Goal: Information Seeking & Learning: Learn about a topic

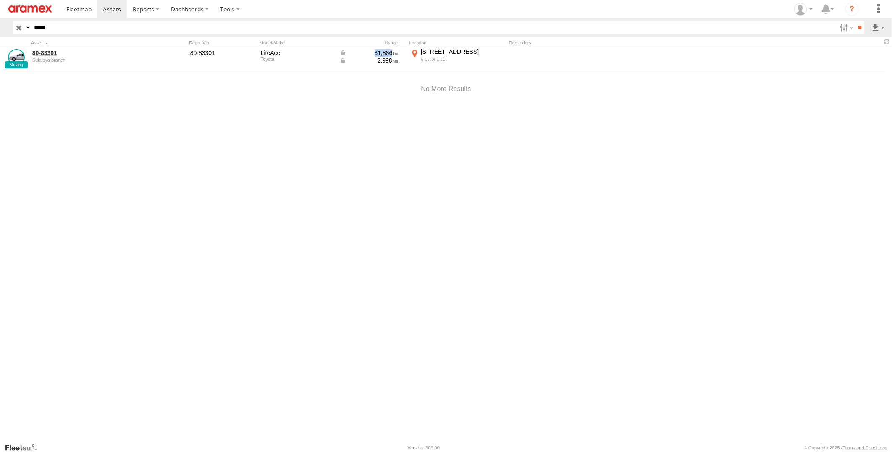
click at [18, 28] on input "button" at bounding box center [18, 27] width 11 height 12
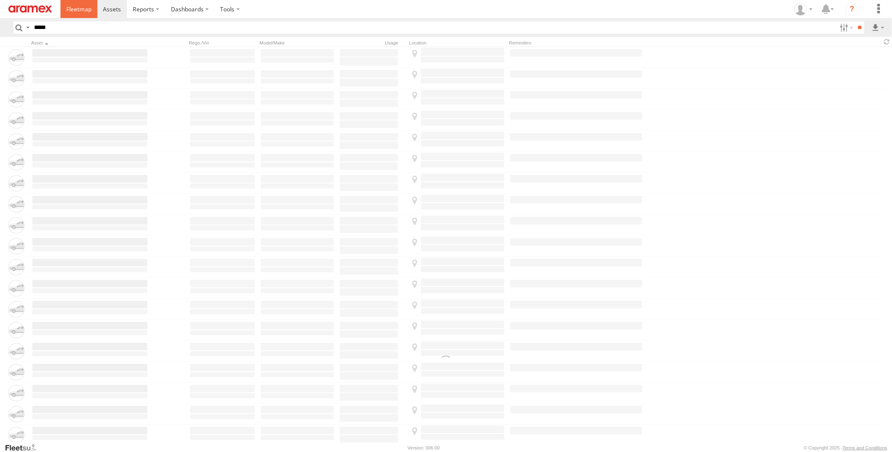
click at [67, 11] on span at bounding box center [78, 9] width 25 height 8
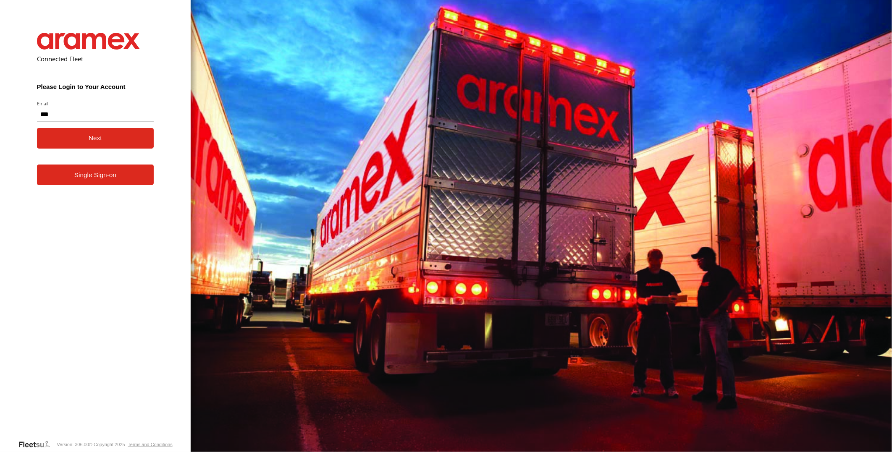
type input "**********"
click at [37, 128] on button "Next" at bounding box center [95, 138] width 117 height 21
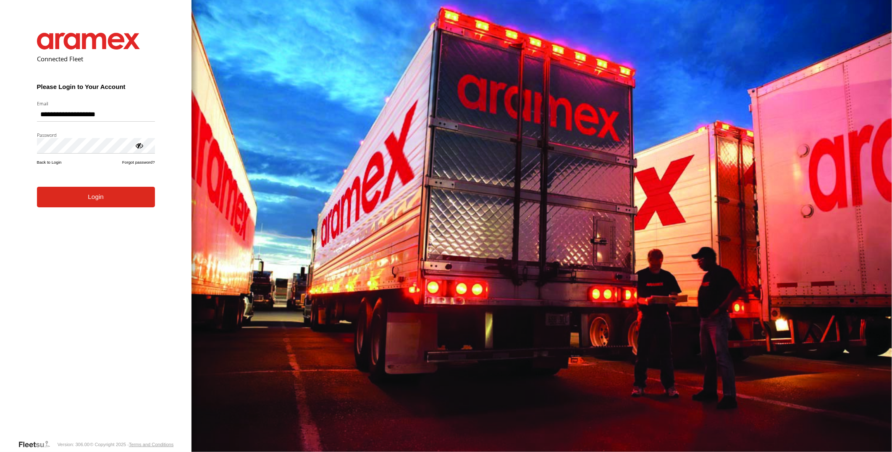
click at [37, 187] on button "Login" at bounding box center [96, 197] width 118 height 21
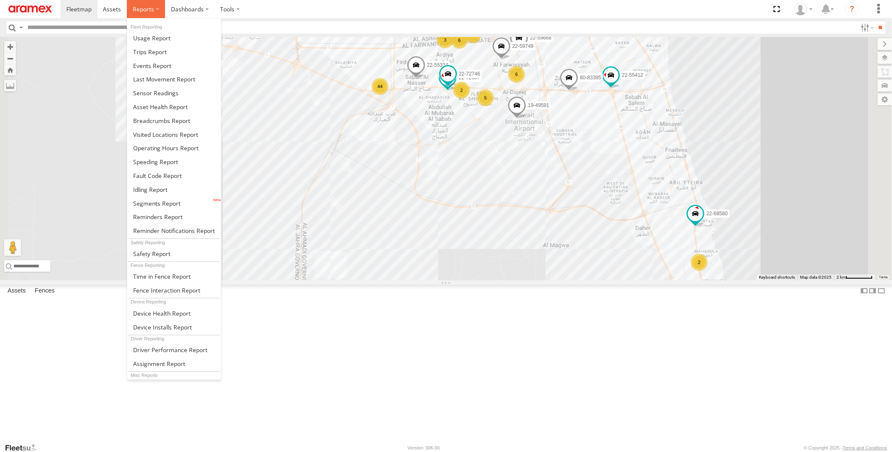
click at [143, 11] on span at bounding box center [143, 9] width 21 height 8
click at [164, 207] on span at bounding box center [156, 203] width 47 height 8
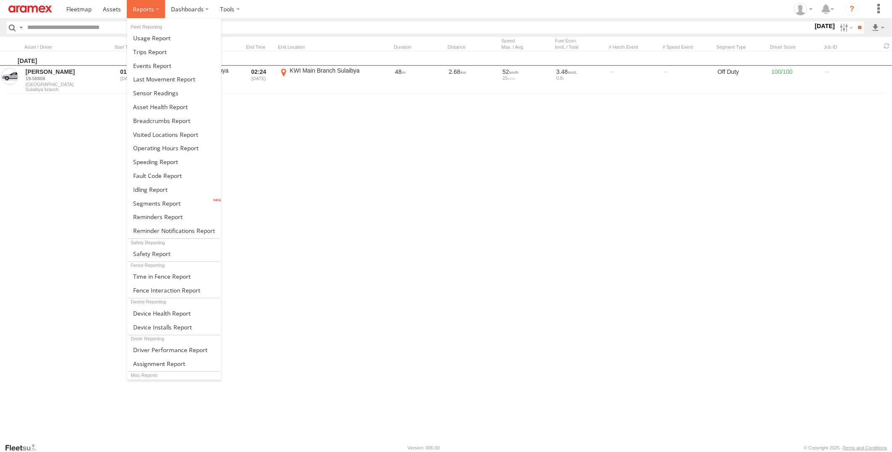
click at [139, 16] on label at bounding box center [146, 9] width 38 height 18
click at [178, 202] on span at bounding box center [156, 203] width 47 height 8
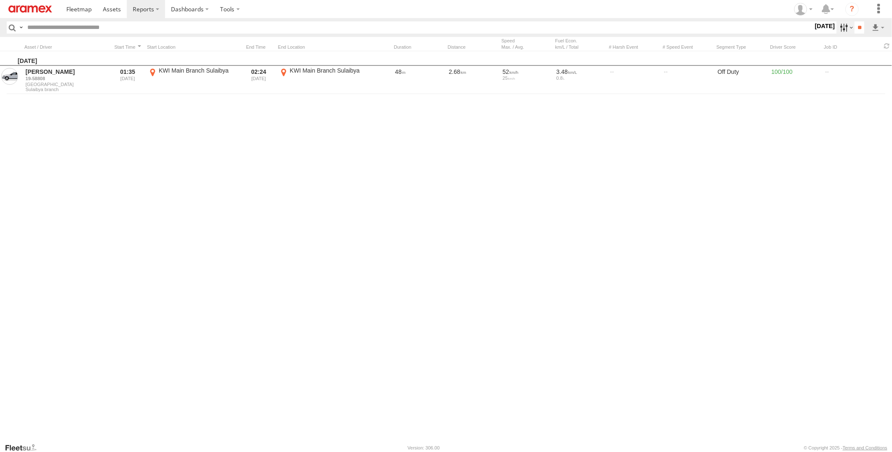
click at [837, 29] on label at bounding box center [845, 27] width 18 height 12
click at [0, 0] on label at bounding box center [0, 0] width 0 height 0
click at [859, 25] on input "**" at bounding box center [859, 27] width 10 height 12
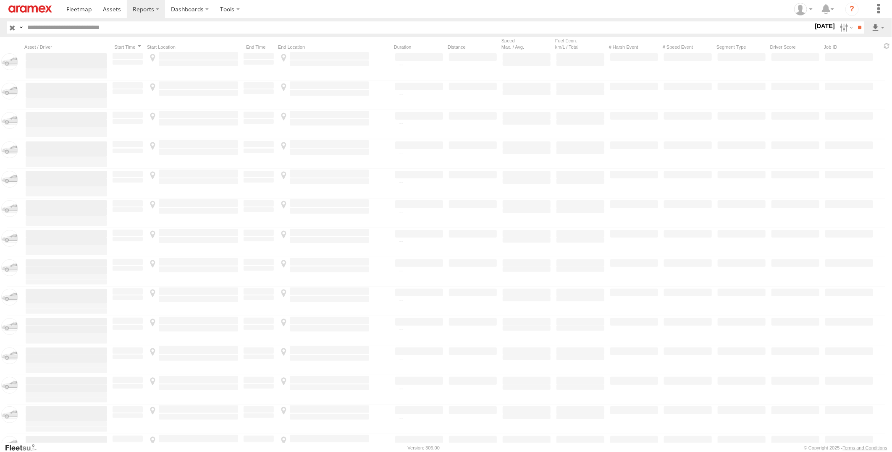
click at [619, 0] on section at bounding box center [474, 9] width 829 height 18
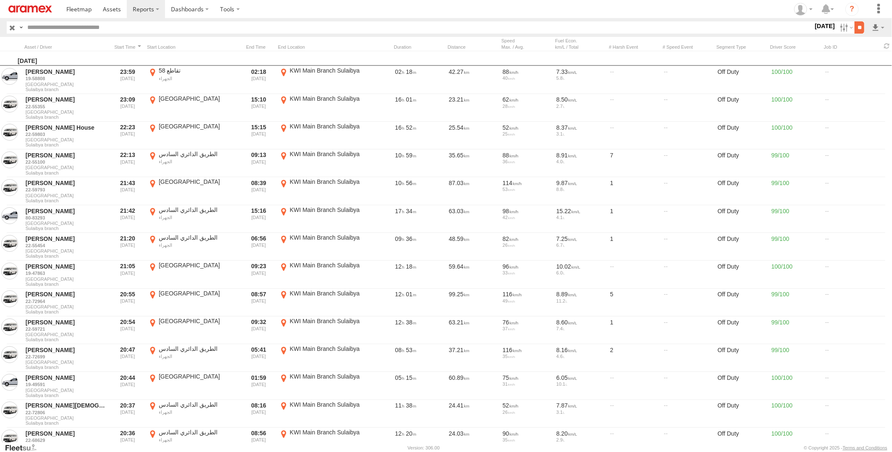
click at [854, 27] on input "**" at bounding box center [859, 27] width 10 height 12
click at [878, 55] on link at bounding box center [855, 58] width 51 height 13
click at [89, 27] on input "text" at bounding box center [418, 27] width 789 height 12
paste input "********"
type input "********"
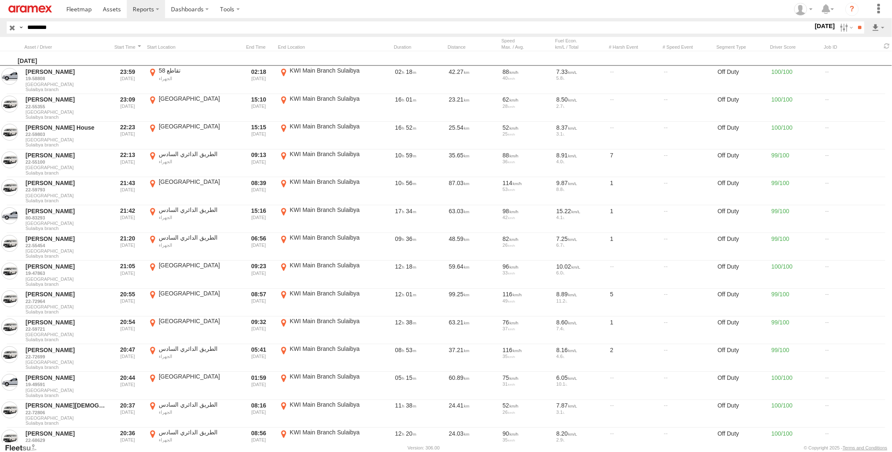
click at [854, 21] on input "**" at bounding box center [859, 27] width 10 height 12
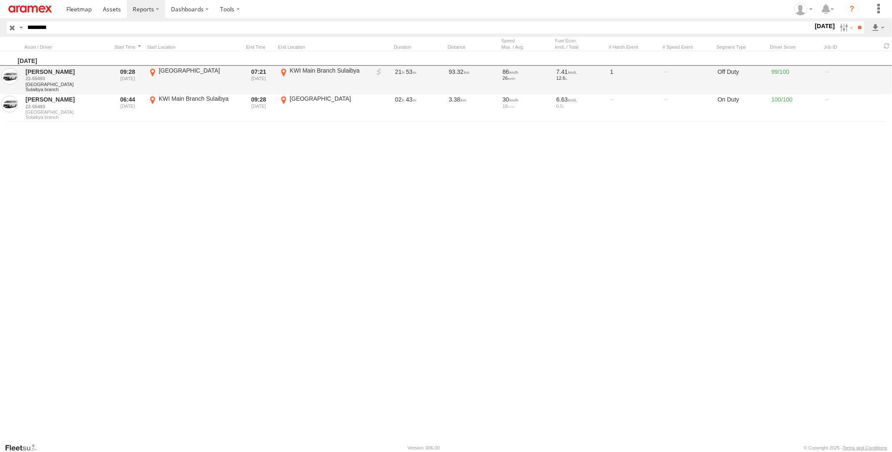
click at [379, 69] on link at bounding box center [379, 72] width 8 height 8
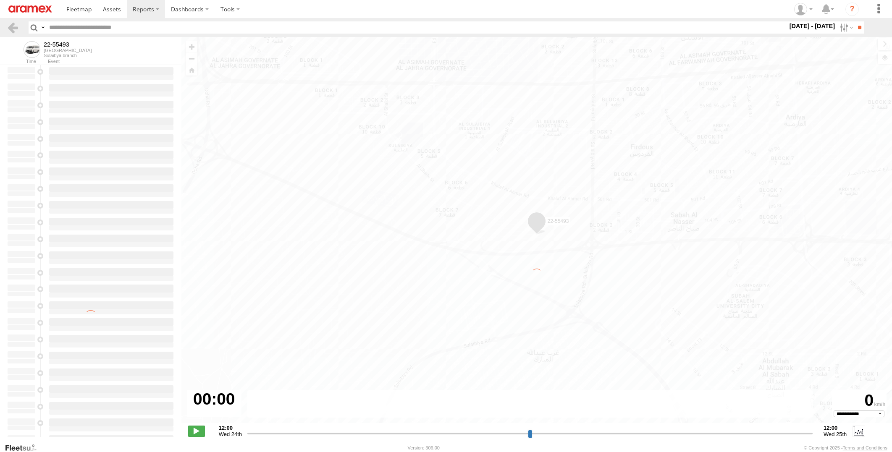
select select "**********"
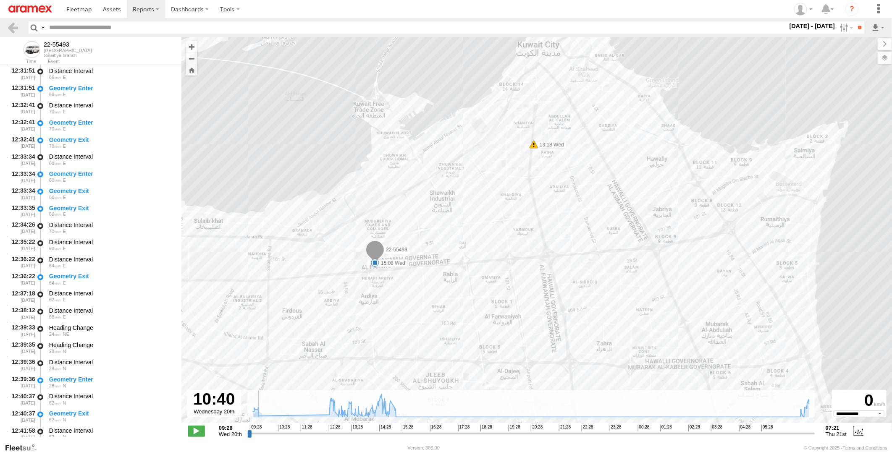
scroll to position [463, 0]
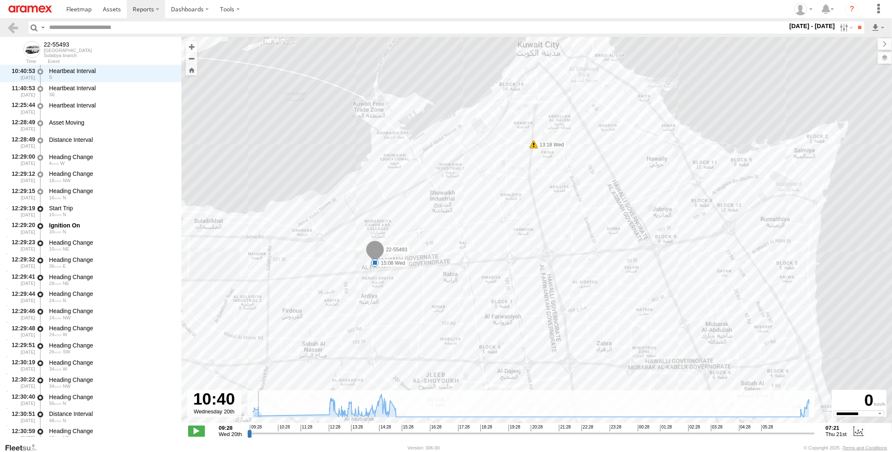
type input "**********"
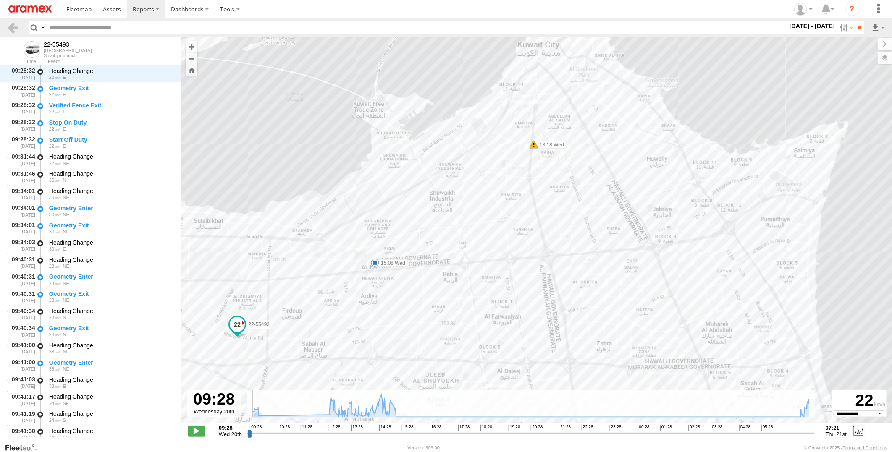
drag, startPoint x: 250, startPoint y: 432, endPoint x: 229, endPoint y: 424, distance: 22.6
click at [247, 429] on input "range" at bounding box center [530, 433] width 567 height 8
click at [111, 29] on input "text" at bounding box center [416, 27] width 741 height 12
paste input "********"
type input "********"
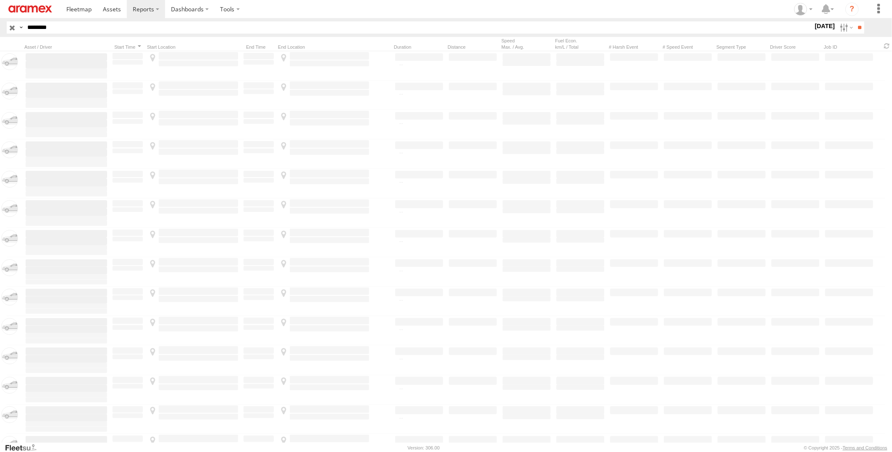
drag, startPoint x: 102, startPoint y: 27, endPoint x: -2, endPoint y: 43, distance: 105.3
click at [0, 43] on html at bounding box center [446, 226] width 892 height 452
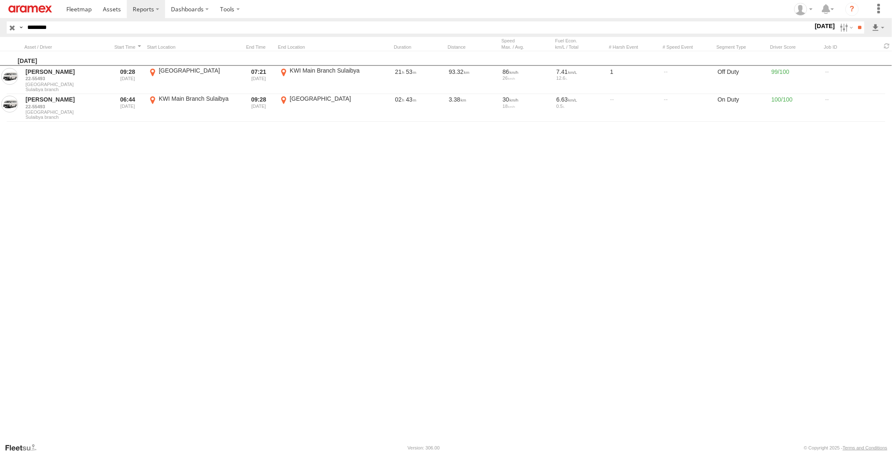
paste input "text"
type input "********"
click at [854, 21] on input "**" at bounding box center [859, 27] width 10 height 12
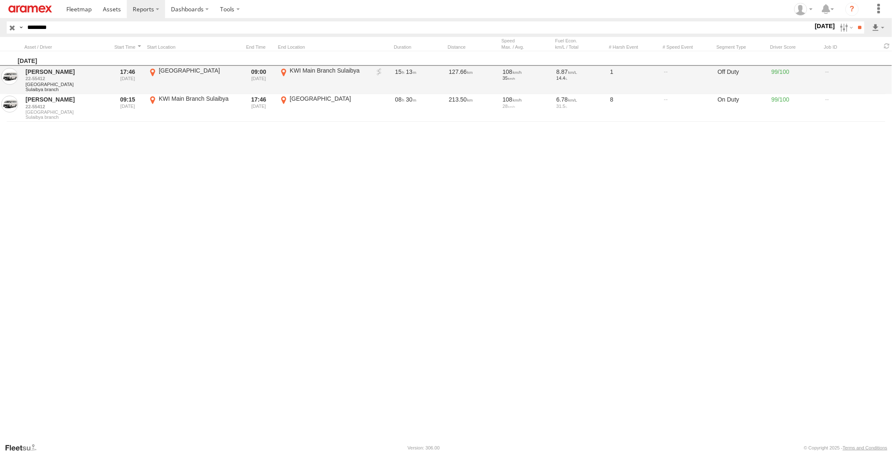
click at [378, 70] on link at bounding box center [379, 72] width 8 height 8
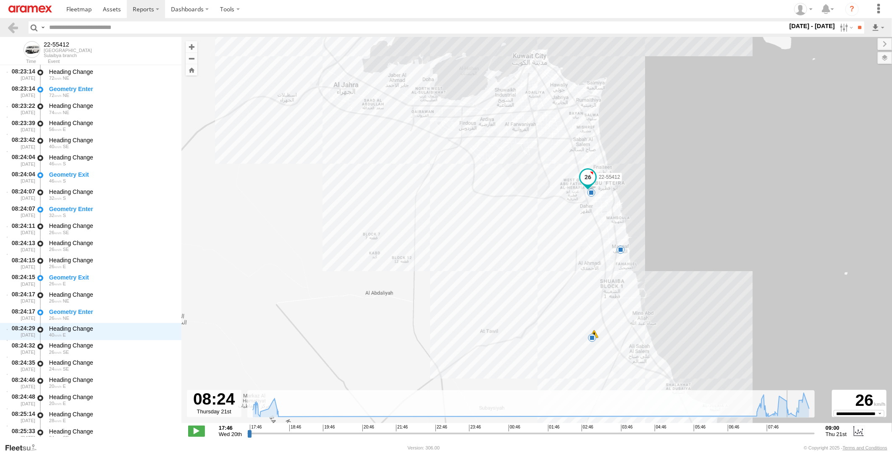
scroll to position [3430, 0]
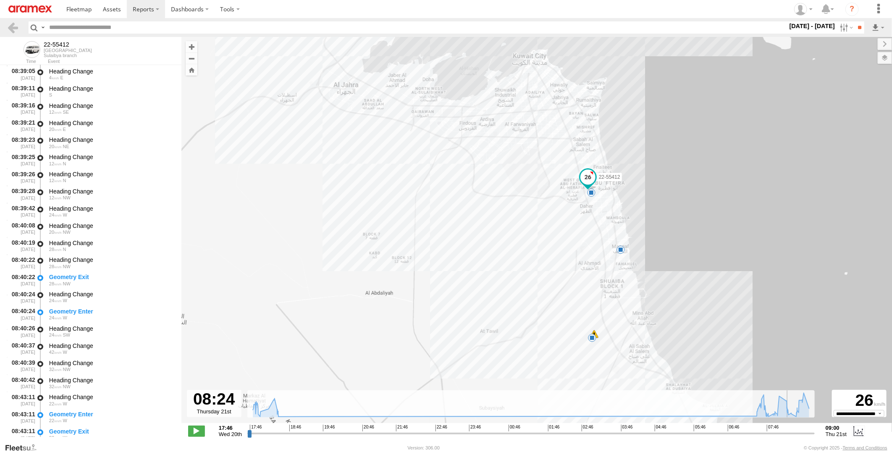
drag, startPoint x: 250, startPoint y: 434, endPoint x: 794, endPoint y: 439, distance: 544.5
type input "**********"
click at [794, 437] on input "range" at bounding box center [530, 433] width 567 height 8
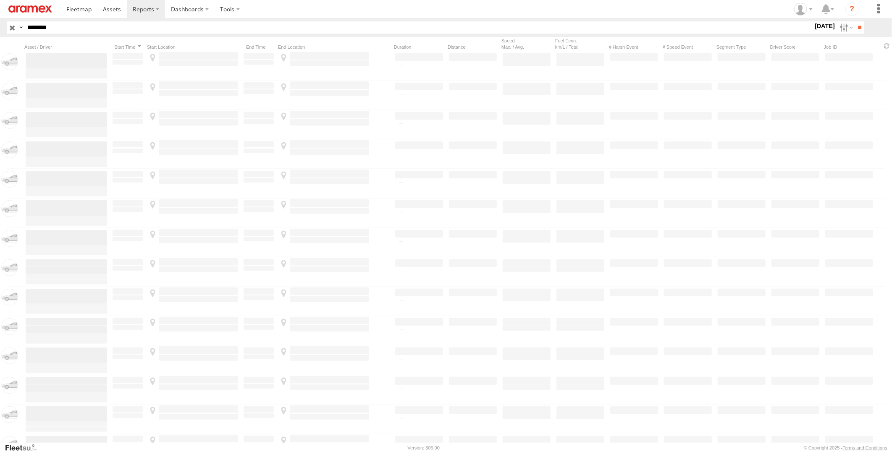
drag, startPoint x: 65, startPoint y: 26, endPoint x: -2, endPoint y: 31, distance: 67.3
click at [0, 31] on html at bounding box center [446, 226] width 892 height 452
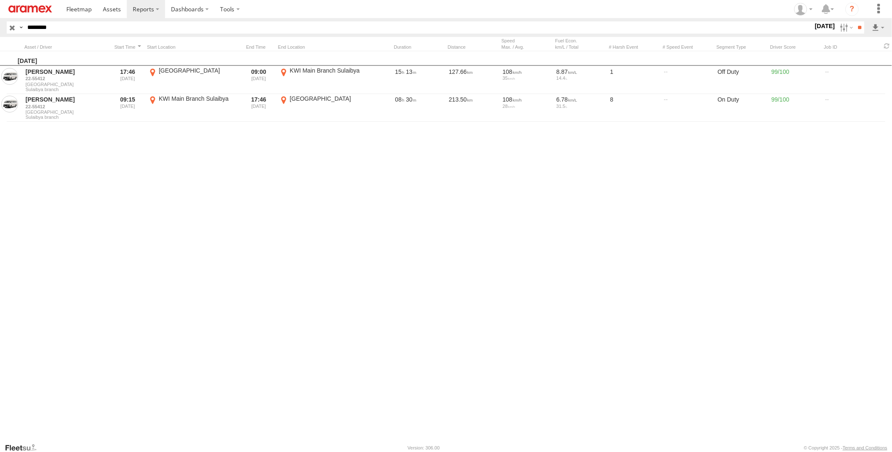
paste input "text"
type input "********"
click at [854, 21] on input "**" at bounding box center [859, 27] width 10 height 12
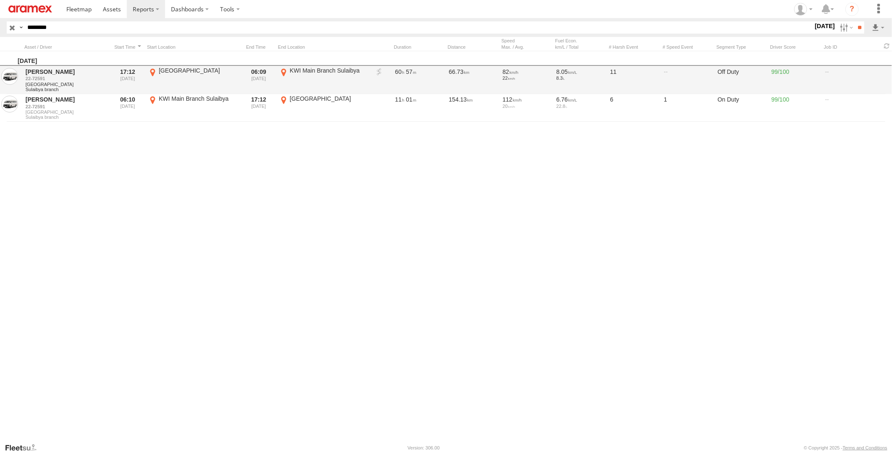
click at [377, 73] on link at bounding box center [379, 72] width 8 height 8
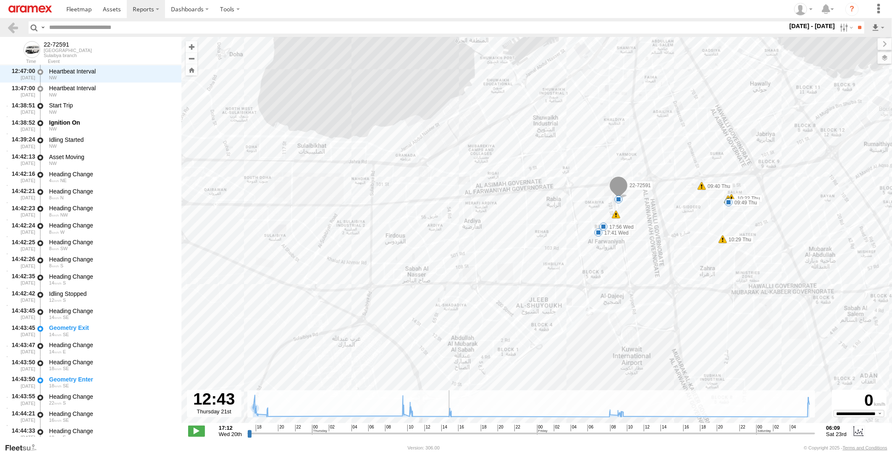
drag, startPoint x: 250, startPoint y: 433, endPoint x: 786, endPoint y: 269, distance: 560.6
click at [432, 429] on input "range" at bounding box center [531, 433] width 568 height 8
click at [887, 58] on label at bounding box center [876, 58] width 31 height 12
click at [0, 0] on span "Basemaps" at bounding box center [0, 0] width 0 height 0
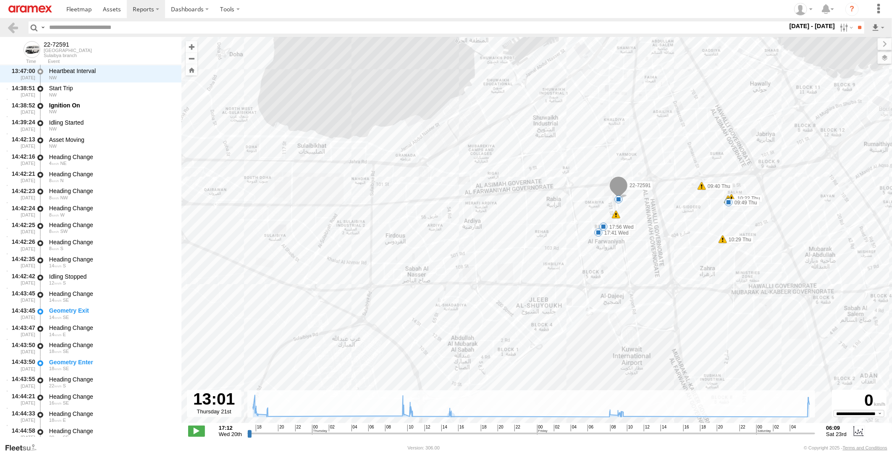
click at [0, 0] on span "Satellite + Roadmap" at bounding box center [0, 0] width 0 height 0
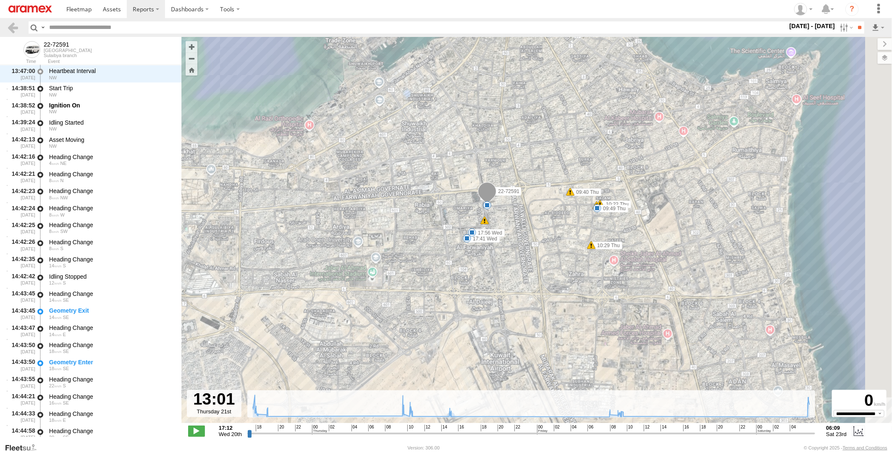
drag, startPoint x: 622, startPoint y: 290, endPoint x: 489, endPoint y: 296, distance: 133.2
click at [489, 296] on div "22-72591 17:41 Wed 17:56 Wed 09:40 Thu 09:44 Thu 09:49 Thu 10:22 Thu 10:29 Thu …" at bounding box center [536, 234] width 710 height 395
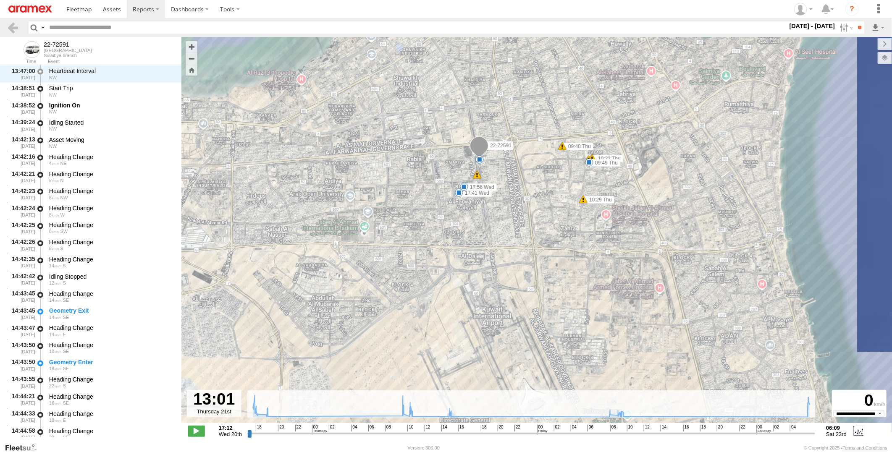
drag, startPoint x: 466, startPoint y: 262, endPoint x: 508, endPoint y: 257, distance: 42.3
click at [508, 257] on div "22-72591 17:41 Wed 17:56 Wed 09:40 Thu 09:44 Thu 09:49 Thu 10:22 Thu 10:29 Thu …" at bounding box center [536, 234] width 710 height 395
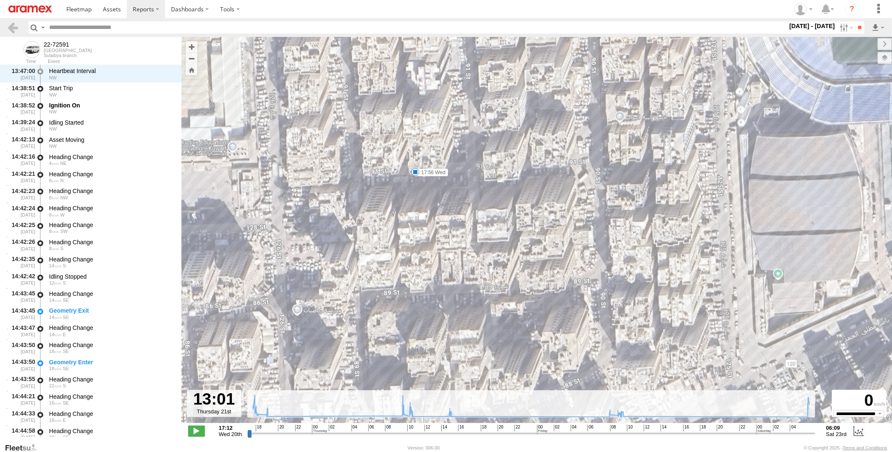
drag, startPoint x: 433, startPoint y: 141, endPoint x: 629, endPoint y: 69, distance: 208.9
click at [622, 74] on div "22-72591 17:41 Wed 17:56 Wed 09:40 Thu 09:44 Thu 09:49 Thu 10:22 Thu 10:29 Thu …" at bounding box center [536, 234] width 710 height 395
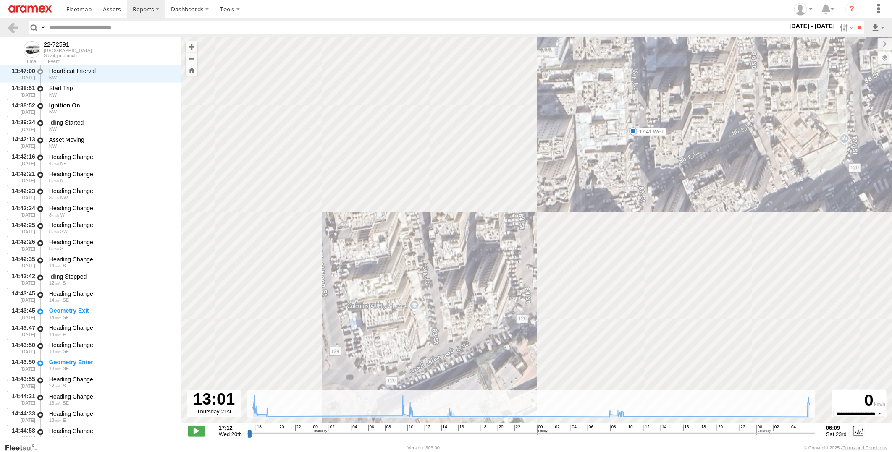
drag, startPoint x: 615, startPoint y: 149, endPoint x: 562, endPoint y: 192, distance: 67.1
click at [562, 192] on div "22-72591 17:41 Wed 17:56 Wed 09:40 Thu 09:44 Thu 09:49 Thu 10:22 Thu 10:29 Thu …" at bounding box center [536, 234] width 710 height 395
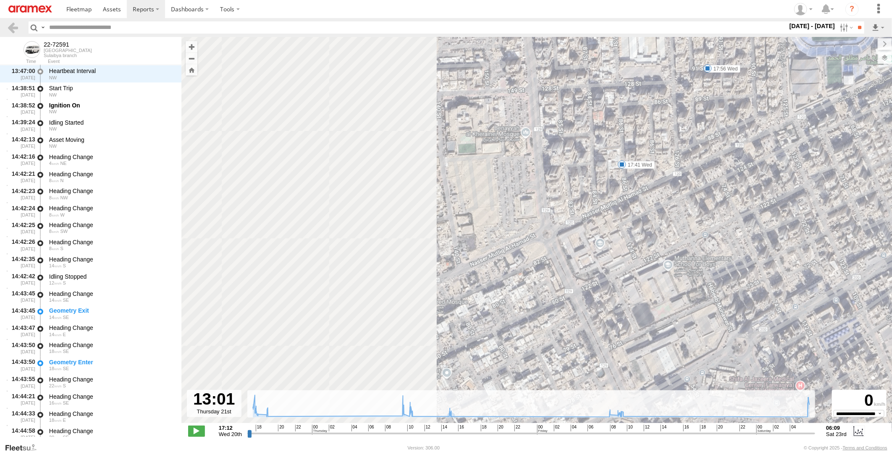
drag, startPoint x: 693, startPoint y: 165, endPoint x: 597, endPoint y: 229, distance: 115.8
click at [598, 230] on div "22-72591 17:41 Wed 17:56 Wed 09:40 Thu 09:44 Thu 09:49 Thu 10:22 Thu 10:29 Thu …" at bounding box center [536, 234] width 710 height 395
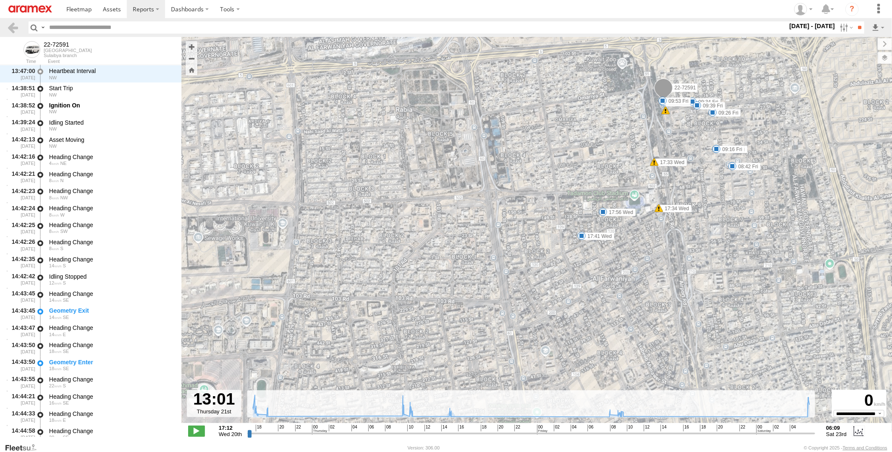
click at [599, 212] on span at bounding box center [603, 212] width 8 height 8
click at [581, 238] on span at bounding box center [581, 236] width 8 height 8
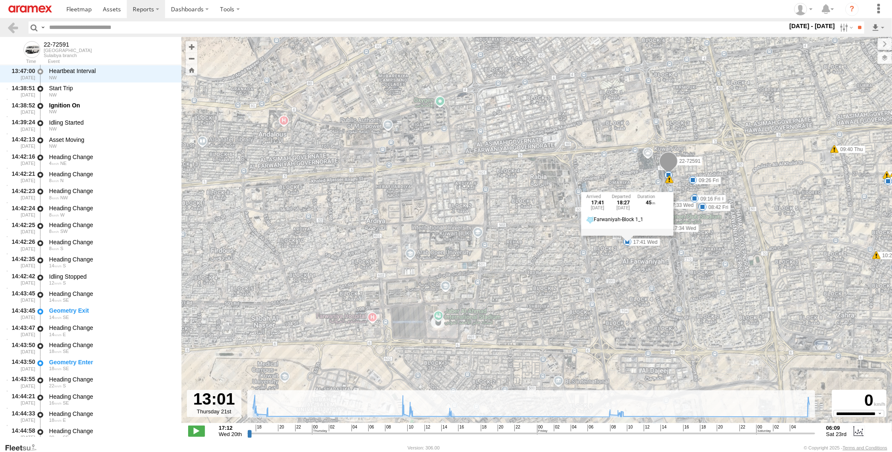
click at [673, 248] on div "22-72591 17:41 Wed 17:56 Wed 09:40 Thu 09:44 Thu 09:49 Thu 10:22 Thu 10:29 Thu …" at bounding box center [536, 234] width 710 height 395
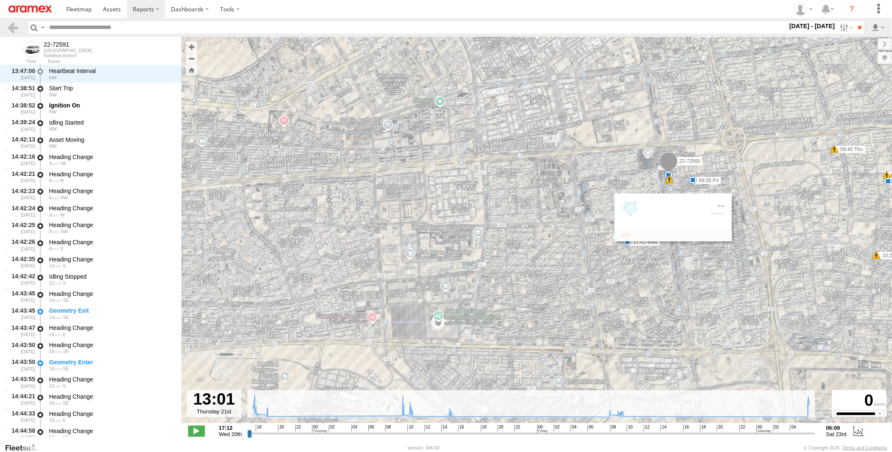
click at [725, 372] on div "22-72591 17:41 Wed 17:56 Wed 09:40 Thu 09:44 Thu 09:49 Thu 10:22 Thu 10:29 Thu …" at bounding box center [536, 234] width 710 height 395
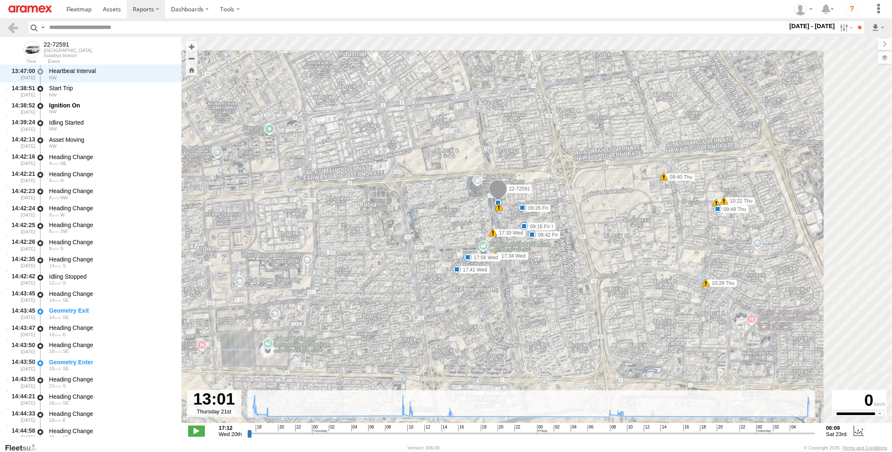
drag, startPoint x: 746, startPoint y: 309, endPoint x: 550, endPoint y: 309, distance: 196.5
click at [557, 335] on div "22-72591 17:41 Wed 17:56 Wed 09:40 Thu 09:44 Thu 09:49 Thu 10:22 Thu 10:29 Thu …" at bounding box center [536, 234] width 710 height 395
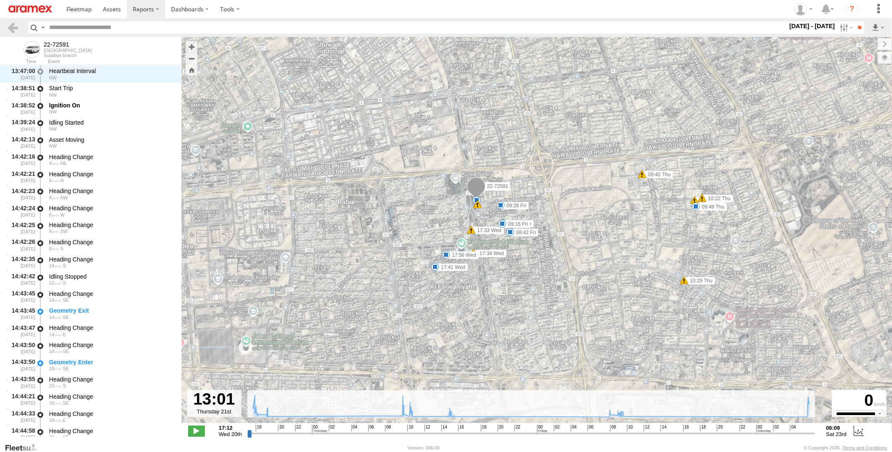
click at [500, 201] on span at bounding box center [500, 205] width 8 height 8
click at [500, 223] on span at bounding box center [502, 224] width 8 height 8
click at [509, 232] on span at bounding box center [510, 232] width 8 height 8
click at [695, 207] on span at bounding box center [695, 206] width 8 height 8
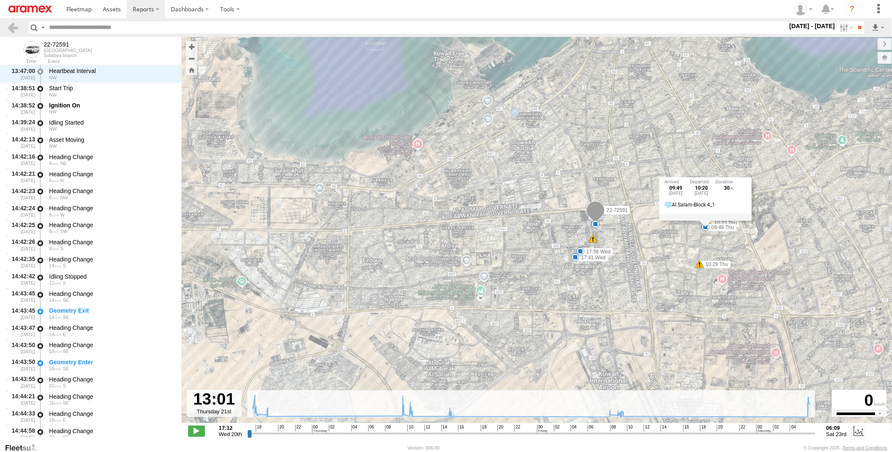
click at [631, 347] on div "22-72591 17:41 Wed 17:56 Wed 09:40 Thu 09:44 Thu 09:49 Thu 10:22 Thu 10:29 Thu …" at bounding box center [536, 234] width 710 height 395
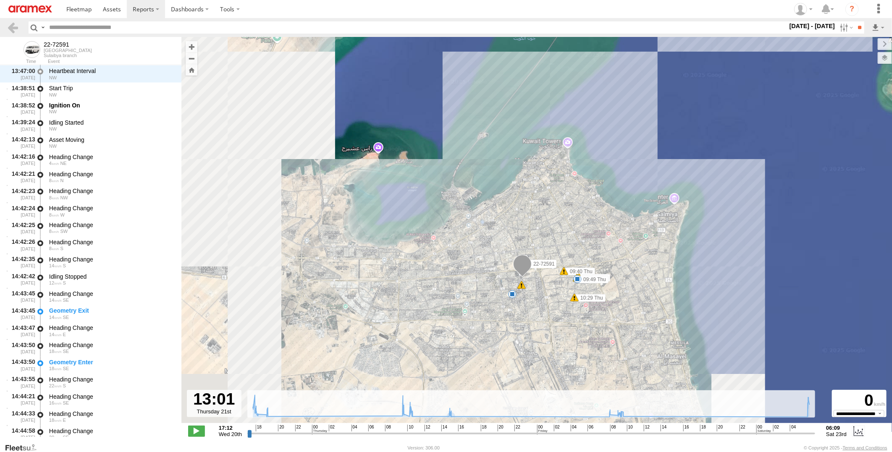
drag, startPoint x: 450, startPoint y: 340, endPoint x: 449, endPoint y: 317, distance: 23.1
click at [449, 317] on div "22-72591 09:40 Thu 09:44 Thu 09:49 Thu 10:22 Thu 10:29 Thu 12 7" at bounding box center [536, 234] width 710 height 395
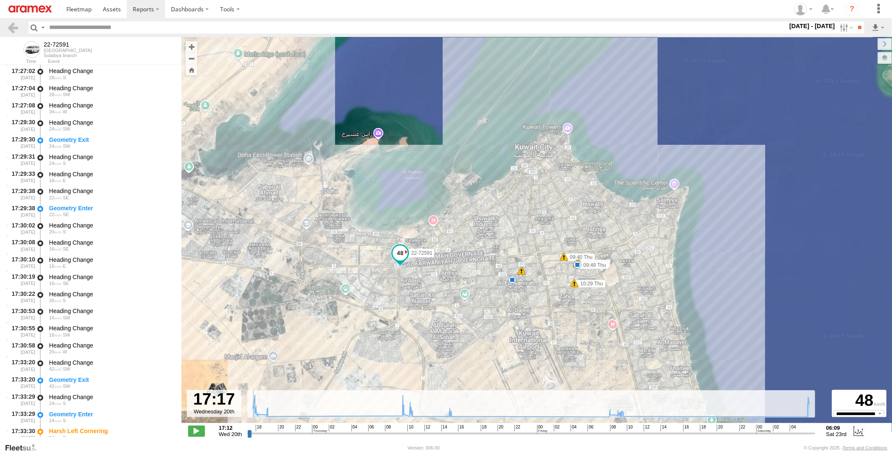
scroll to position [0, 0]
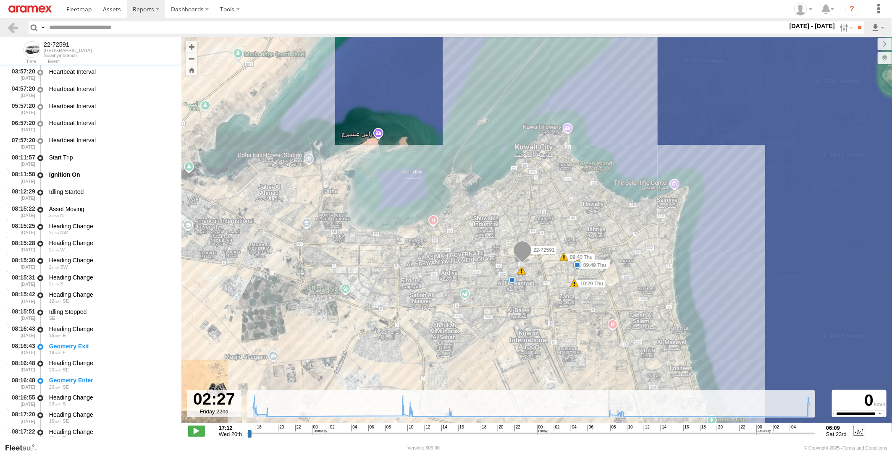
drag, startPoint x: 432, startPoint y: 432, endPoint x: 556, endPoint y: 435, distance: 124.7
type input "**********"
click at [556, 435] on input "range" at bounding box center [531, 433] width 568 height 8
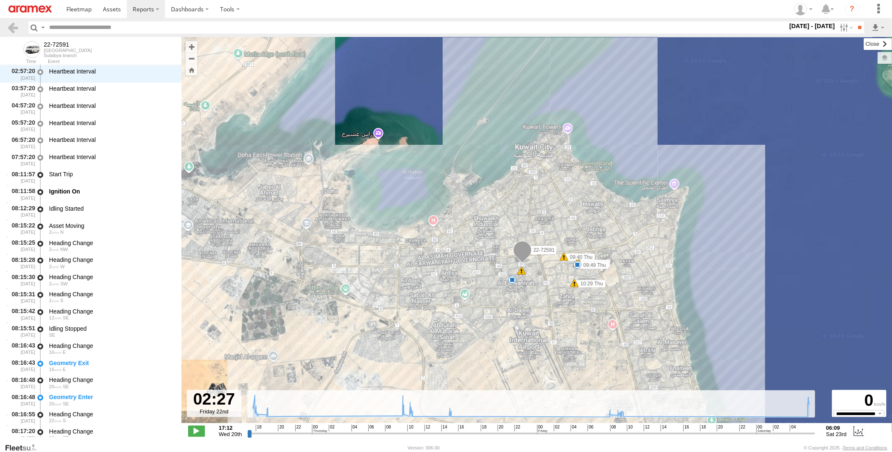
click at [863, 42] on label at bounding box center [877, 44] width 28 height 12
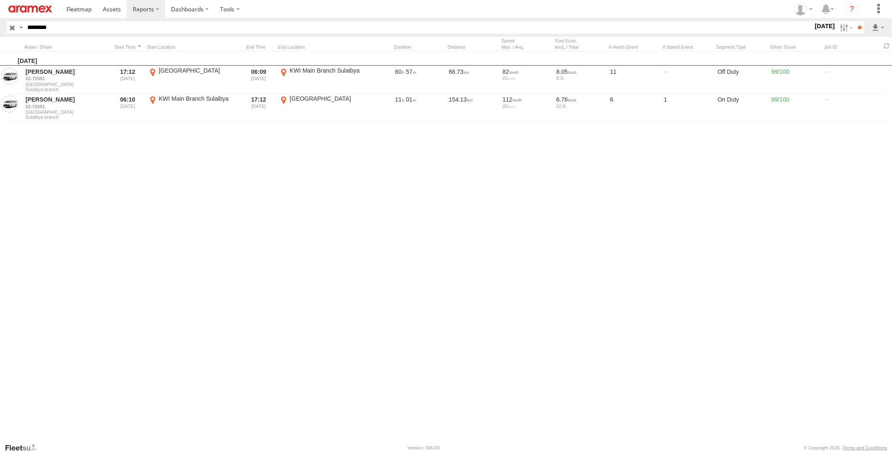
drag, startPoint x: 0, startPoint y: 0, endPoint x: 0, endPoint y: 28, distance: 27.7
click at [0, 28] on html at bounding box center [446, 226] width 892 height 452
paste input "text"
type input "********"
click at [854, 21] on input "**" at bounding box center [859, 27] width 10 height 12
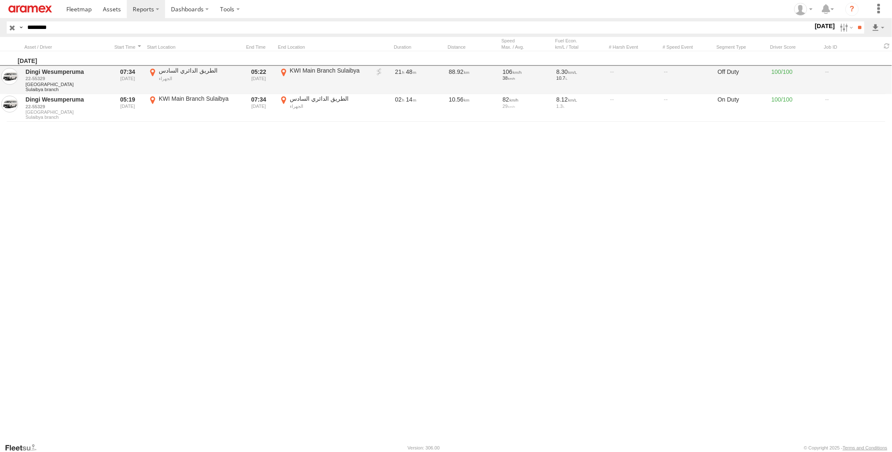
click at [375, 72] on link at bounding box center [379, 72] width 8 height 8
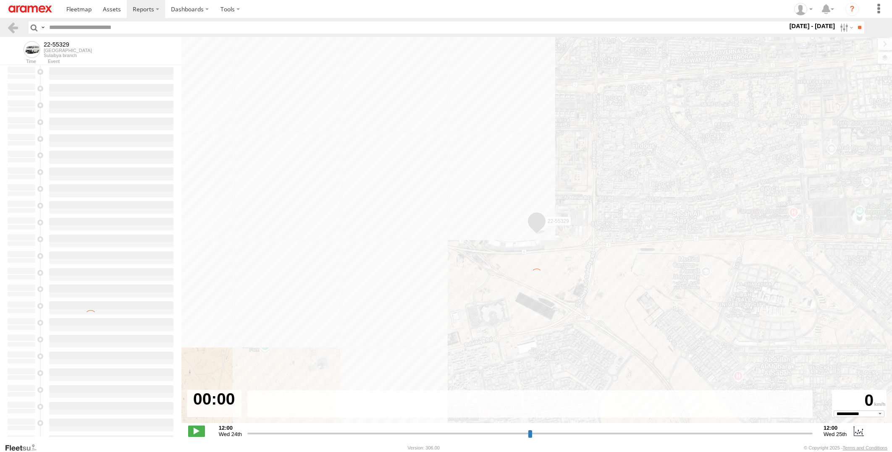
select select "**********"
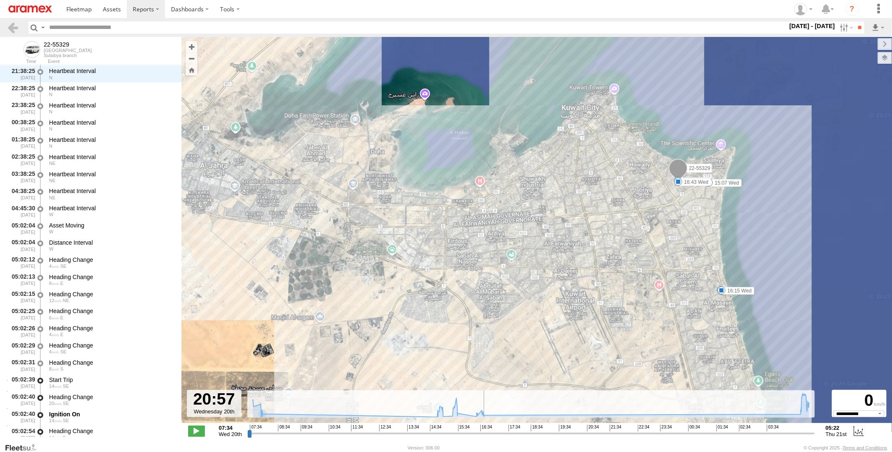
drag, startPoint x: 249, startPoint y: 432, endPoint x: 594, endPoint y: 434, distance: 345.1
type input "**********"
click at [594, 434] on input "range" at bounding box center [530, 433] width 567 height 8
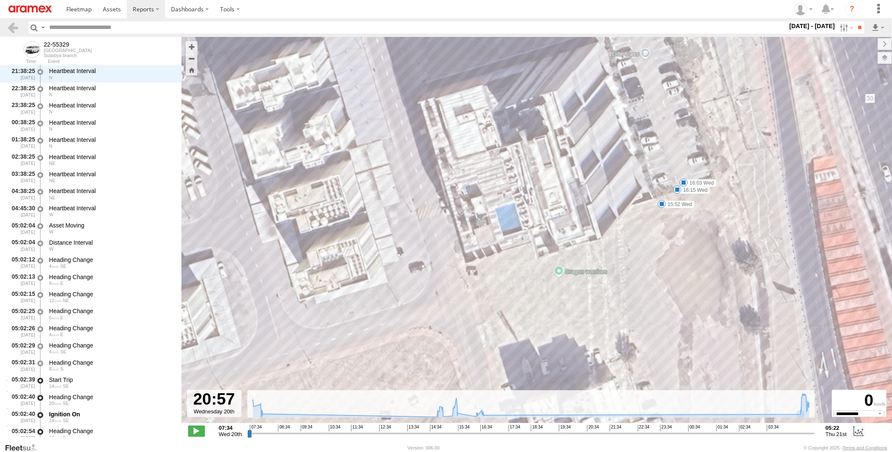
drag, startPoint x: 668, startPoint y: 322, endPoint x: 630, endPoint y: 222, distance: 106.4
click at [630, 222] on div "22-55329 08:03 Wed 15:07 Wed 15:52 Wed 16:03 Wed 16:15 Wed 16:43 Wed" at bounding box center [536, 234] width 710 height 395
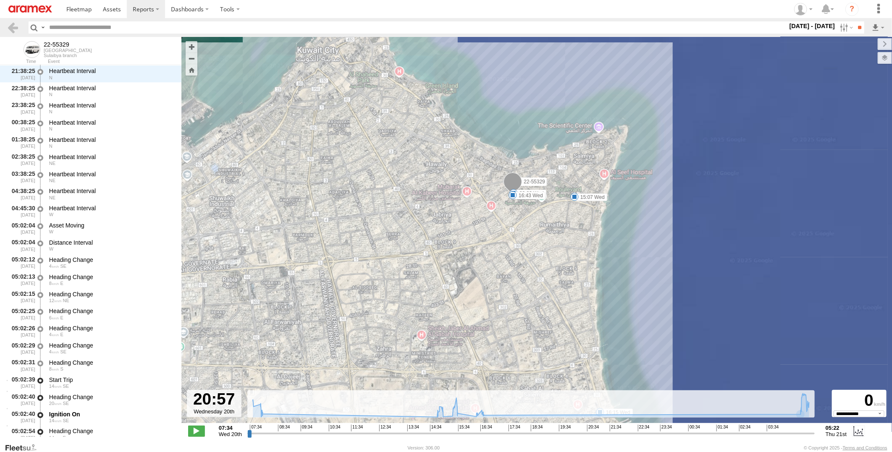
drag, startPoint x: 636, startPoint y: 261, endPoint x: 635, endPoint y: 199, distance: 62.1
click at [635, 199] on div "22-55329 08:03 Wed 15:07 Wed 15:52 Wed 16:03 Wed 16:15 Wed 16:43 Wed" at bounding box center [536, 234] width 710 height 395
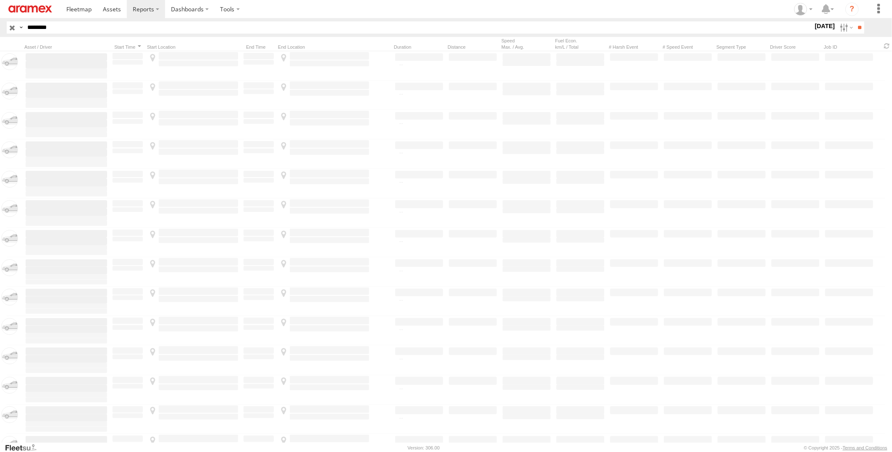
click at [0, 39] on html at bounding box center [446, 226] width 892 height 452
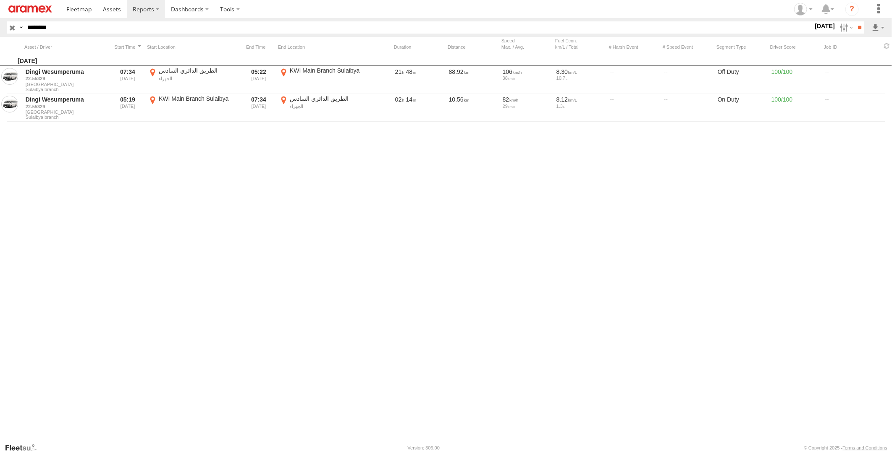
type input "********"
click at [854, 21] on input "**" at bounding box center [859, 27] width 10 height 12
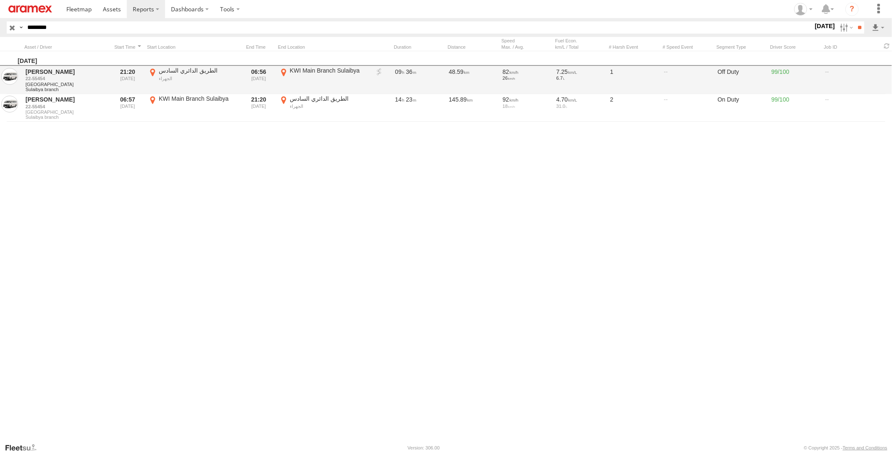
click at [380, 69] on link at bounding box center [379, 72] width 8 height 8
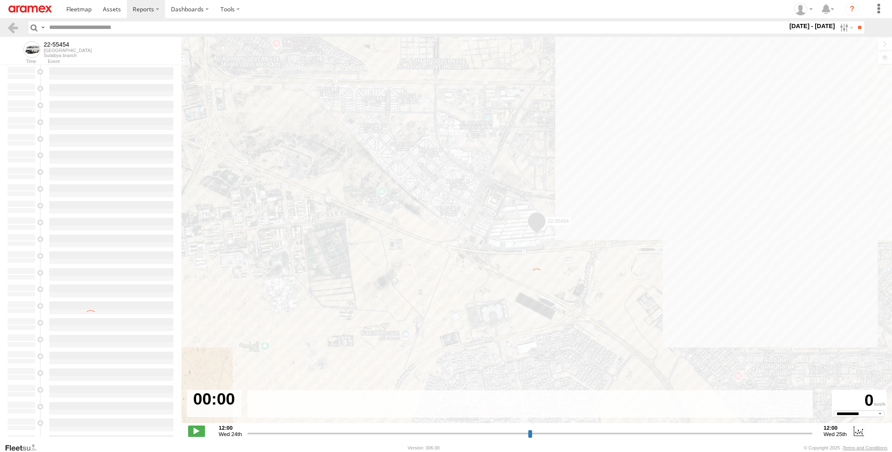
select select "**********"
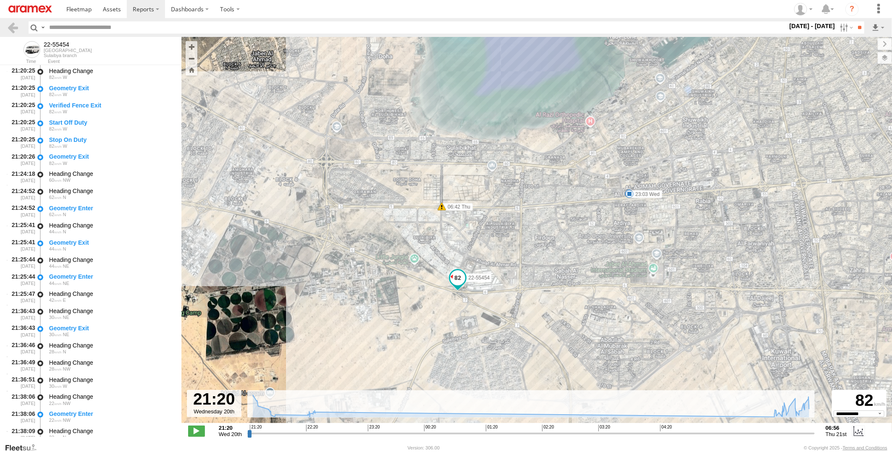
drag, startPoint x: 496, startPoint y: 320, endPoint x: 466, endPoint y: 313, distance: 30.6
click at [466, 313] on div "22-55454 22:43 Wed 22:54 Wed 23:03 Wed 06:42 Thu" at bounding box center [536, 234] width 710 height 395
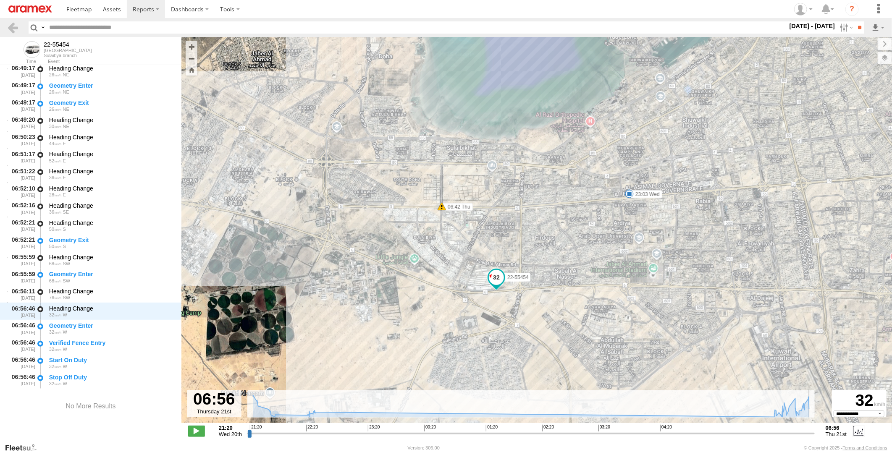
drag, startPoint x: 248, startPoint y: 434, endPoint x: 837, endPoint y: 437, distance: 589.0
click at [814, 437] on input "range" at bounding box center [530, 433] width 567 height 8
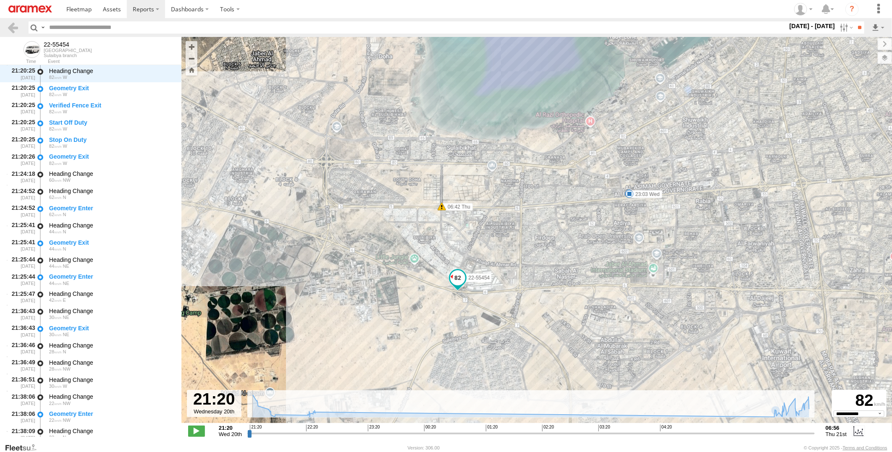
drag, startPoint x: 811, startPoint y: 434, endPoint x: 242, endPoint y: 435, distance: 568.8
type input "**********"
click at [247, 435] on input "range" at bounding box center [530, 433] width 567 height 8
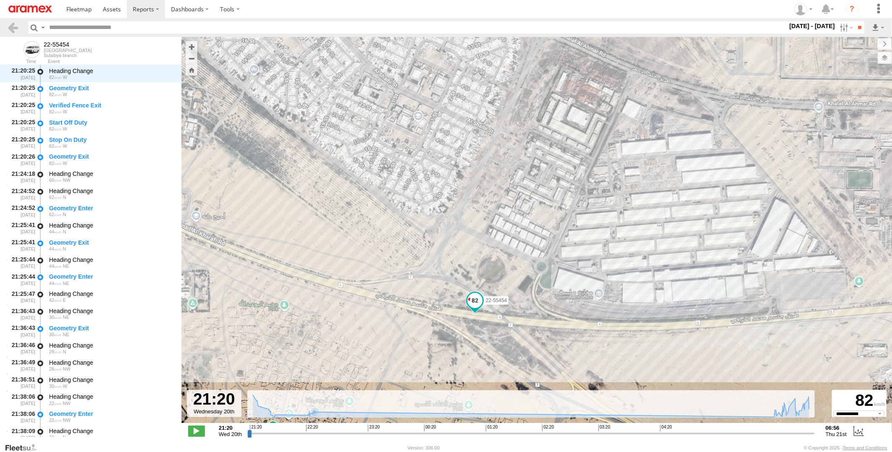
drag, startPoint x: 475, startPoint y: 181, endPoint x: 468, endPoint y: 196, distance: 16.7
click at [468, 196] on div "22-55454 22:43 Wed 22:54 Wed 23:03 Wed 06:42 Thu" at bounding box center [536, 234] width 710 height 395
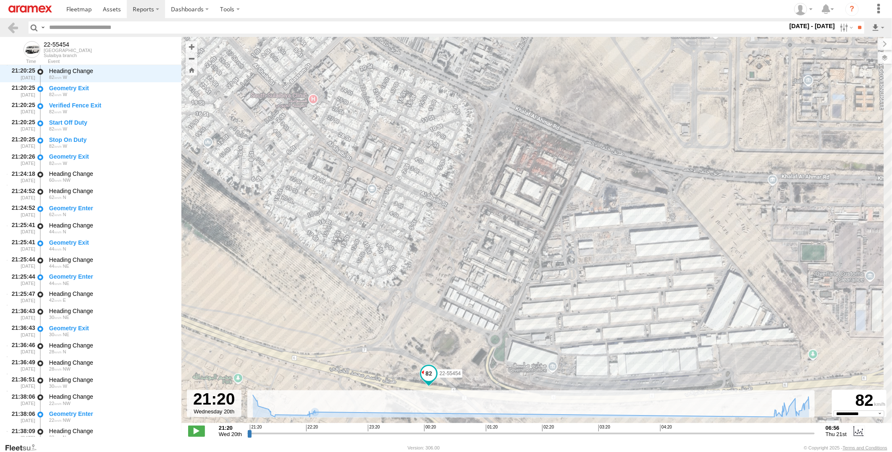
drag, startPoint x: 465, startPoint y: 194, endPoint x: 419, endPoint y: 269, distance: 87.8
click at [419, 269] on div "22-55454 22:43 Wed 22:54 Wed 23:03 Wed 06:42 Thu" at bounding box center [536, 234] width 710 height 395
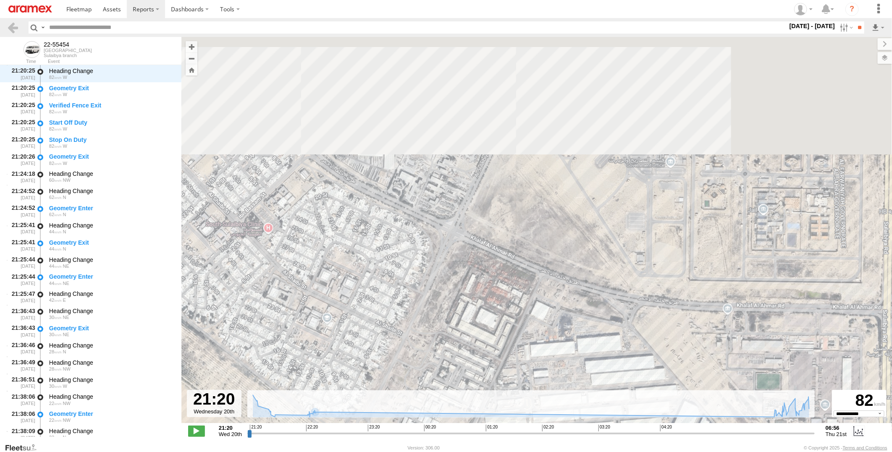
drag, startPoint x: 485, startPoint y: 128, endPoint x: 431, endPoint y: 282, distance: 163.2
click at [431, 281] on div "22-55454 22:43 Wed 22:54 Wed 23:03 Wed 06:42 Thu" at bounding box center [536, 234] width 710 height 395
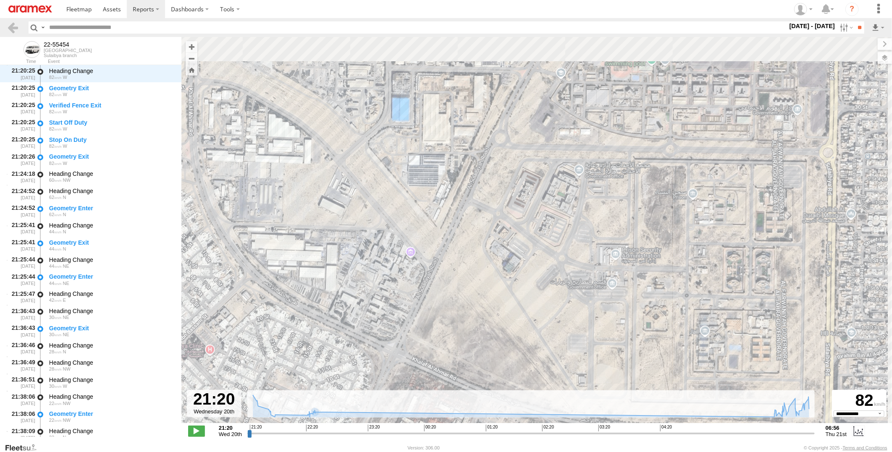
drag, startPoint x: 514, startPoint y: 149, endPoint x: 433, endPoint y: 290, distance: 161.9
click at [434, 288] on div "22-55454 22:43 Wed 22:54 Wed 23:03 Wed 06:42 Thu" at bounding box center [536, 234] width 710 height 395
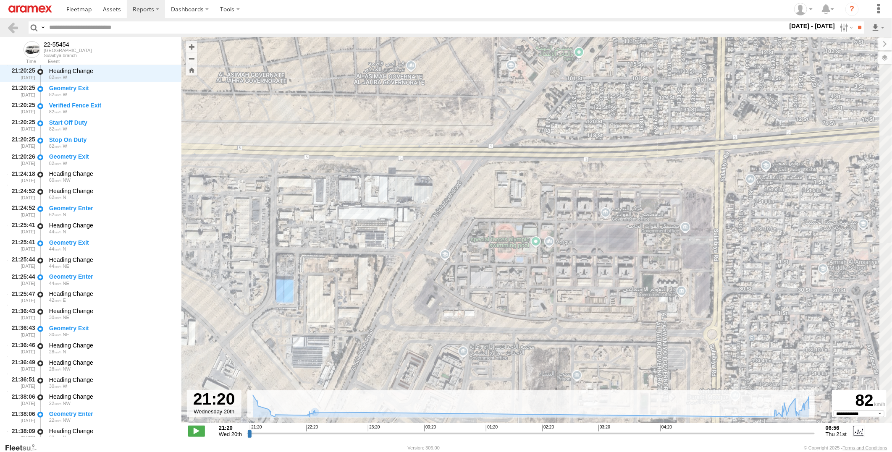
drag, startPoint x: 469, startPoint y: 186, endPoint x: 450, endPoint y: 199, distance: 23.2
click at [450, 199] on div "22-55454 22:43 Wed 22:54 Wed 23:03 Wed 06:42 Thu" at bounding box center [536, 234] width 710 height 395
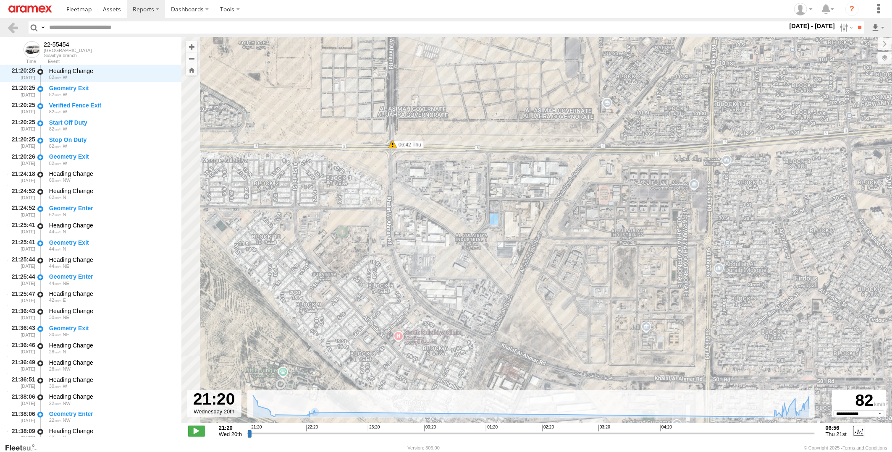
drag, startPoint x: 415, startPoint y: 284, endPoint x: 510, endPoint y: 213, distance: 119.1
click at [510, 213] on div "22-55454 22:43 Wed 22:54 Wed 23:03 Wed 06:42 Thu" at bounding box center [536, 234] width 710 height 395
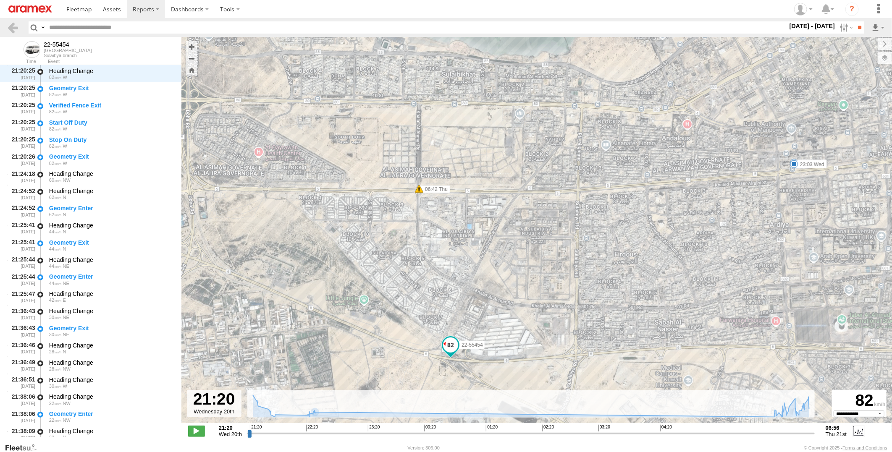
drag, startPoint x: 388, startPoint y: 275, endPoint x: 420, endPoint y: 264, distance: 33.6
click at [420, 264] on div "22-55454 22:43 Wed 22:54 Wed 23:03 Wed 06:42 Thu" at bounding box center [536, 234] width 710 height 395
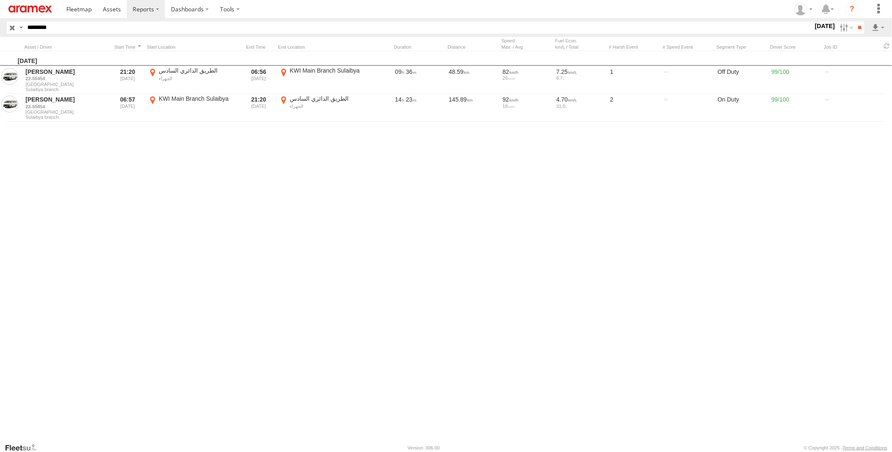
type input "********"
click at [854, 21] on input "**" at bounding box center [859, 27] width 10 height 12
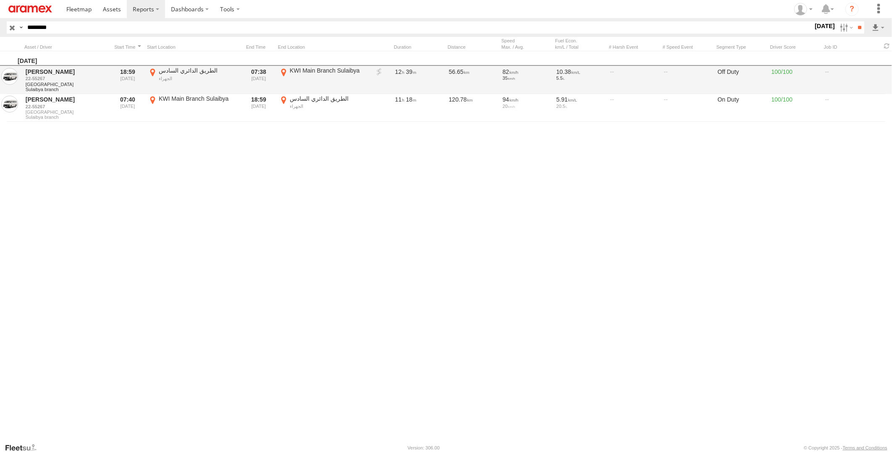
click at [378, 73] on link at bounding box center [379, 72] width 8 height 8
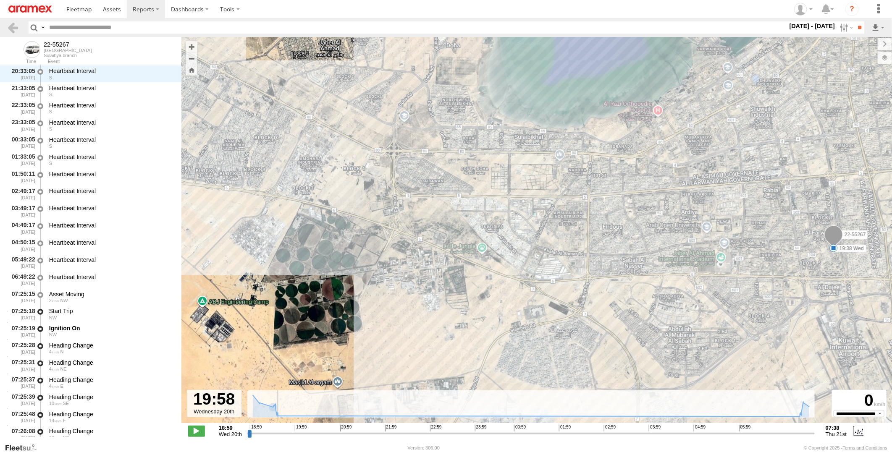
drag, startPoint x: 250, startPoint y: 435, endPoint x: 293, endPoint y: 426, distance: 43.2
click at [293, 429] on input "range" at bounding box center [530, 433] width 567 height 8
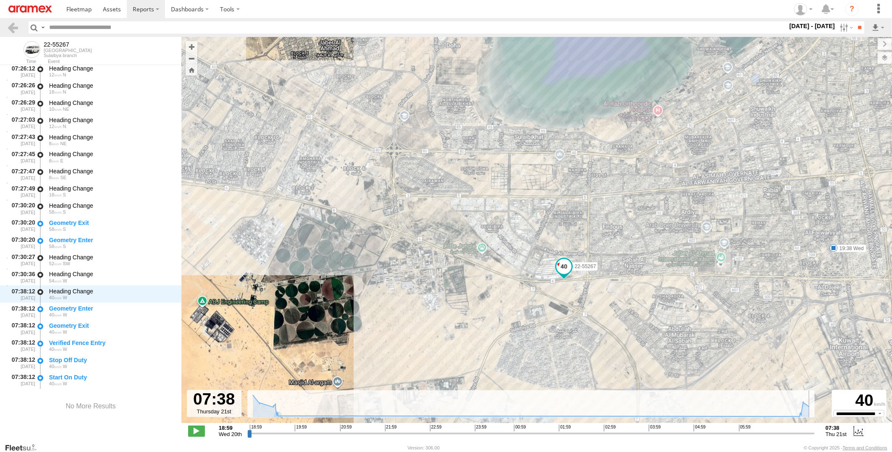
drag, startPoint x: 291, startPoint y: 434, endPoint x: 814, endPoint y: 432, distance: 522.6
type input "**********"
click at [814, 432] on input "range" at bounding box center [530, 433] width 567 height 8
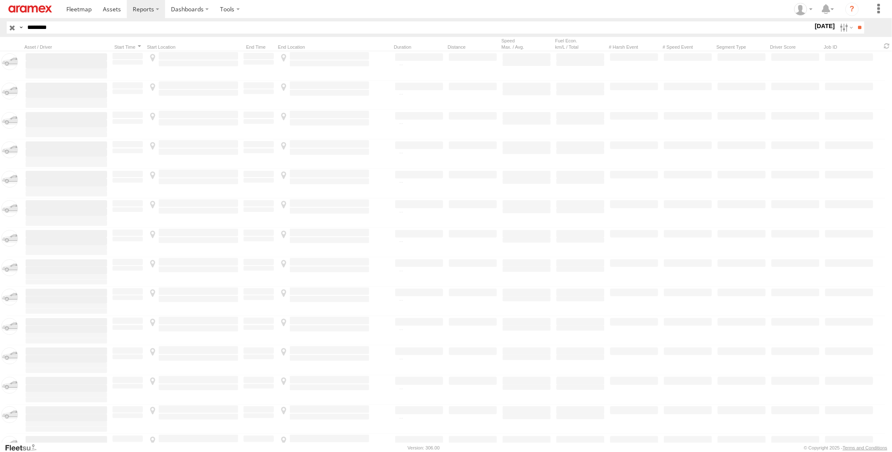
drag, startPoint x: 71, startPoint y: 24, endPoint x: -2, endPoint y: 31, distance: 73.0
click at [0, 31] on html at bounding box center [446, 226] width 892 height 452
paste input "text"
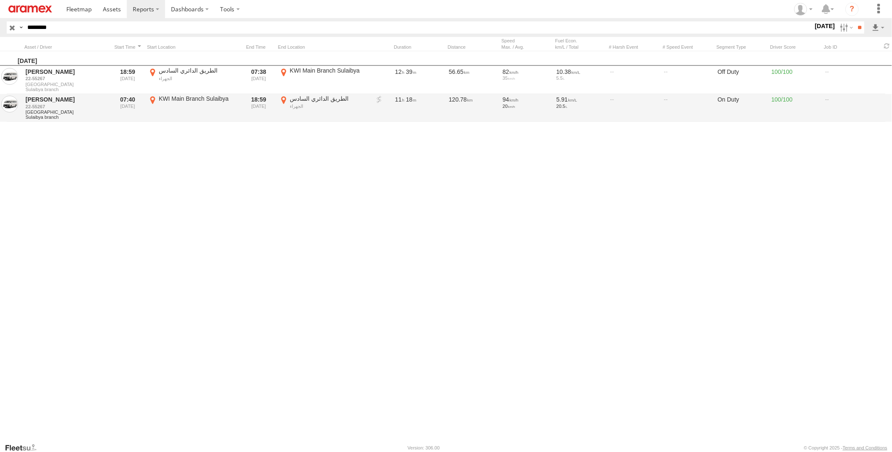
type input "********"
click at [854, 21] on input "**" at bounding box center [859, 27] width 10 height 12
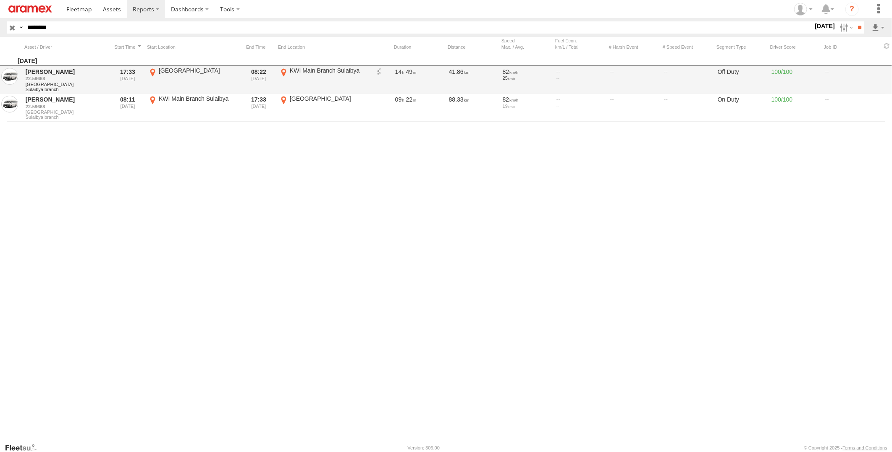
click at [377, 70] on link at bounding box center [379, 72] width 8 height 8
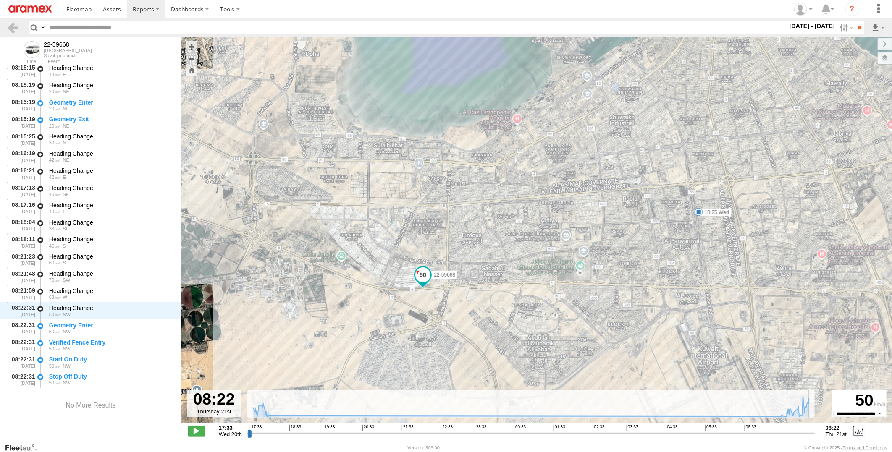
drag, startPoint x: 249, startPoint y: 435, endPoint x: 820, endPoint y: 428, distance: 571.4
type input "**********"
click at [814, 429] on input "range" at bounding box center [530, 433] width 567 height 8
click at [103, 10] on span at bounding box center [112, 9] width 18 height 8
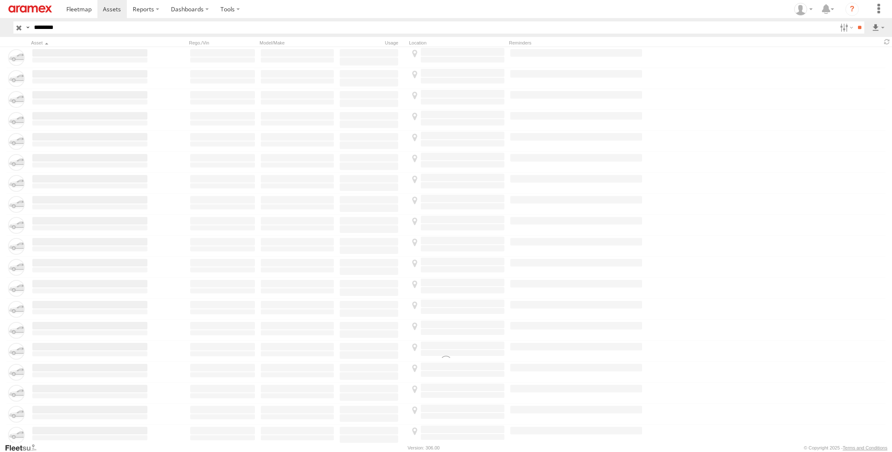
click at [115, 26] on input "********" at bounding box center [434, 27] width 806 height 12
type input "********"
click at [854, 21] on input "**" at bounding box center [859, 27] width 10 height 12
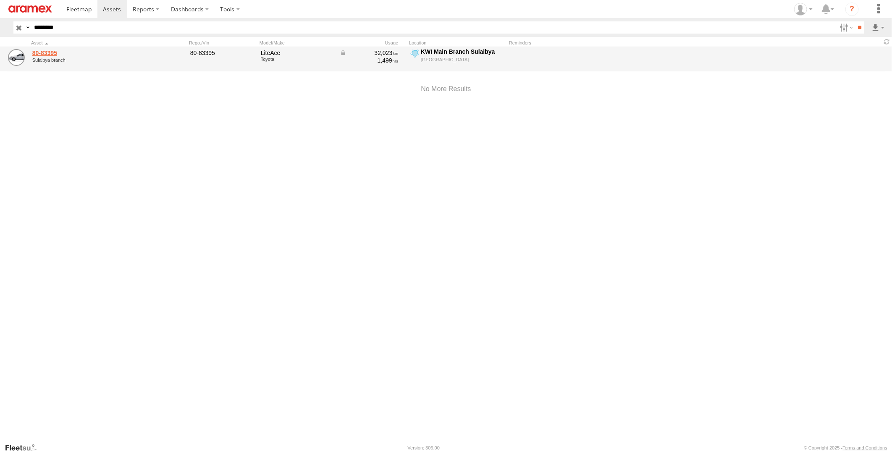
click at [46, 51] on link "80-83395" at bounding box center [89, 53] width 115 height 8
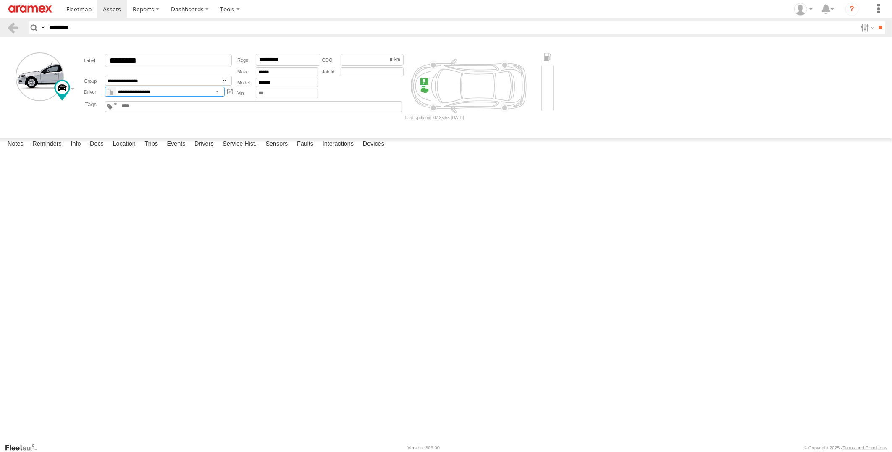
click at [139, 94] on select "**********" at bounding box center [165, 92] width 120 height 10
select select "*****"
click at [105, 87] on select "**********" at bounding box center [165, 92] width 120 height 10
click at [112, 92] on em at bounding box center [112, 93] width 4 height 3
click at [246, 131] on form "**********" at bounding box center [446, 86] width 886 height 92
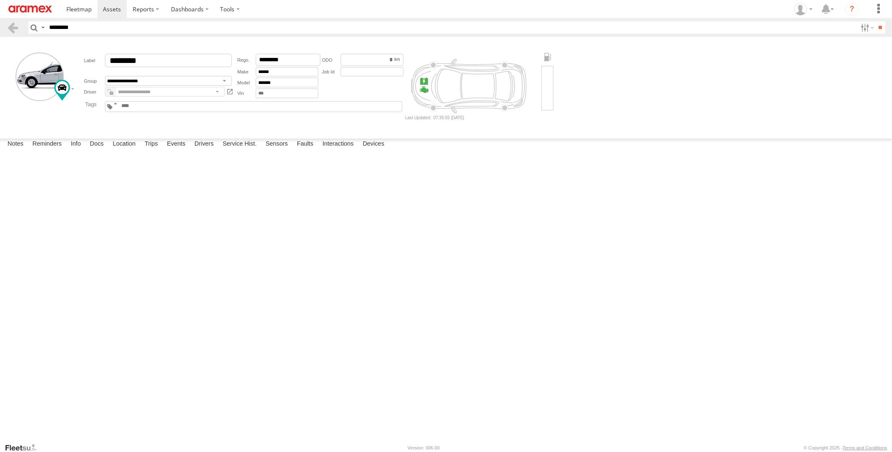
click at [69, 24] on input "********" at bounding box center [451, 27] width 811 height 12
paste input "text"
type input "********"
click at [875, 21] on input "**" at bounding box center [880, 27] width 10 height 12
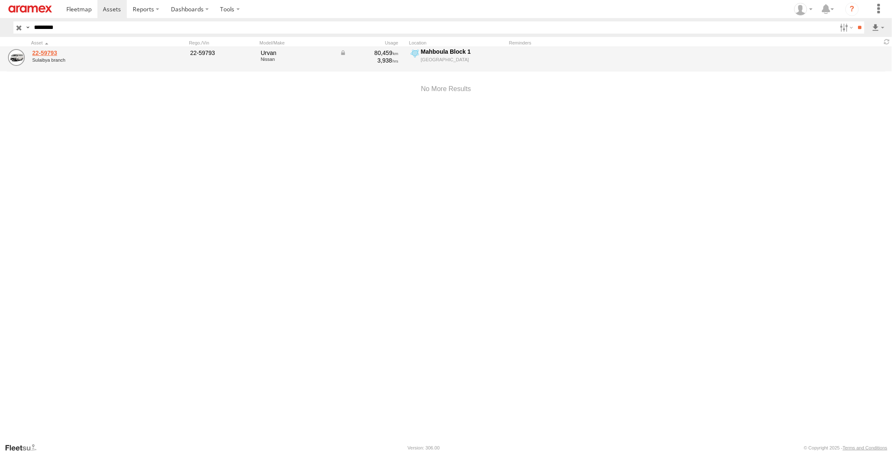
click at [45, 52] on link "22-59793" at bounding box center [89, 53] width 115 height 8
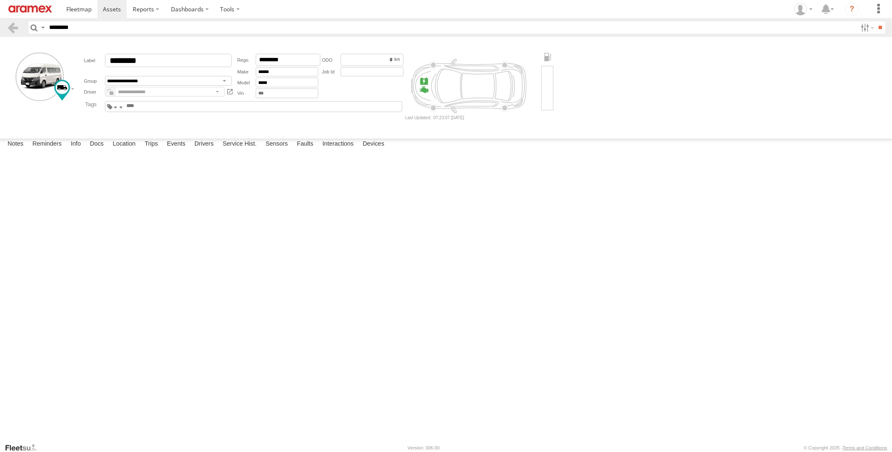
click at [111, 92] on em at bounding box center [112, 93] width 4 height 3
click at [112, 93] on em at bounding box center [112, 93] width 4 height 3
click at [225, 123] on form "**********" at bounding box center [446, 86] width 886 height 92
click at [60, 24] on input "********" at bounding box center [451, 27] width 811 height 12
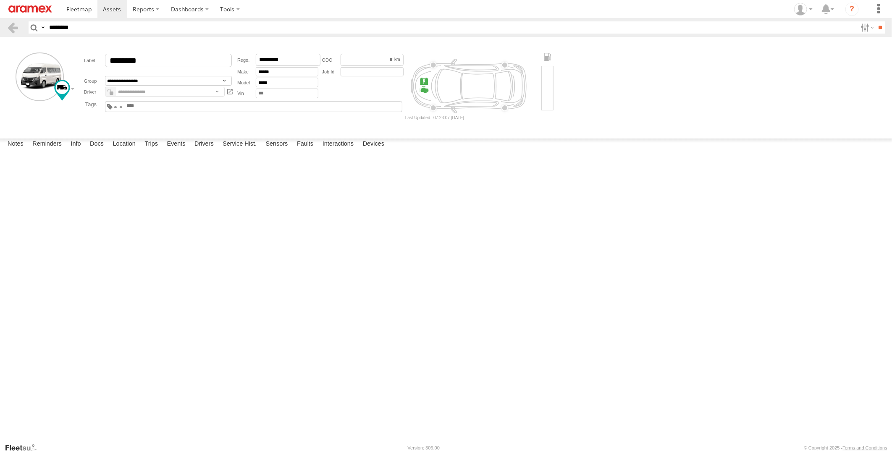
click at [60, 24] on input "********" at bounding box center [451, 27] width 811 height 12
paste input "text"
type input "********"
click at [875, 21] on input "**" at bounding box center [880, 27] width 10 height 12
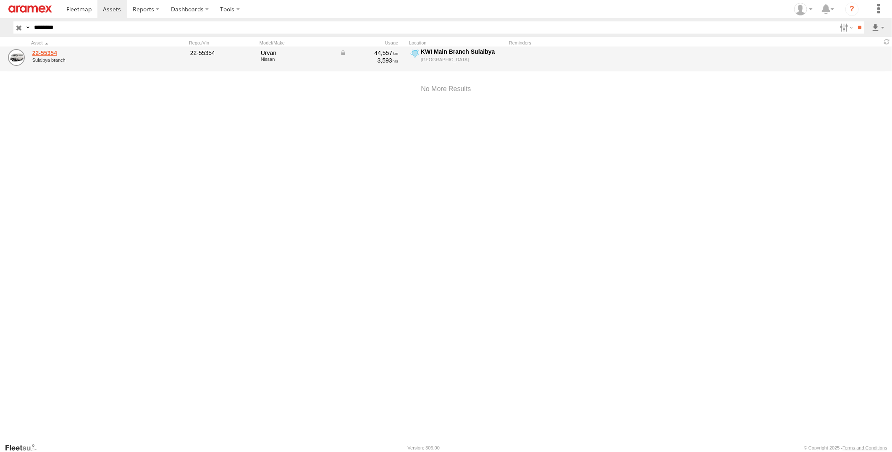
click at [41, 51] on link "22-55354" at bounding box center [89, 53] width 115 height 8
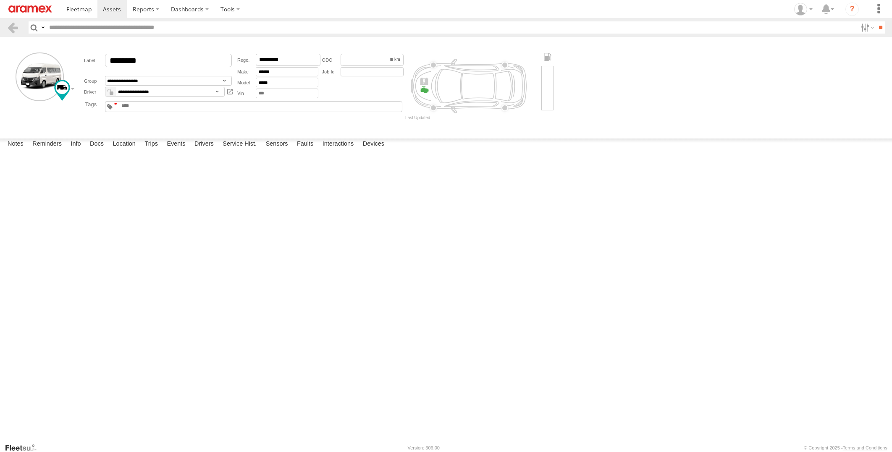
type input "********"
click at [131, 92] on select "**********" at bounding box center [165, 92] width 120 height 10
select select "*****"
click at [105, 87] on select "**********" at bounding box center [165, 92] width 120 height 10
click at [110, 92] on em at bounding box center [112, 93] width 4 height 3
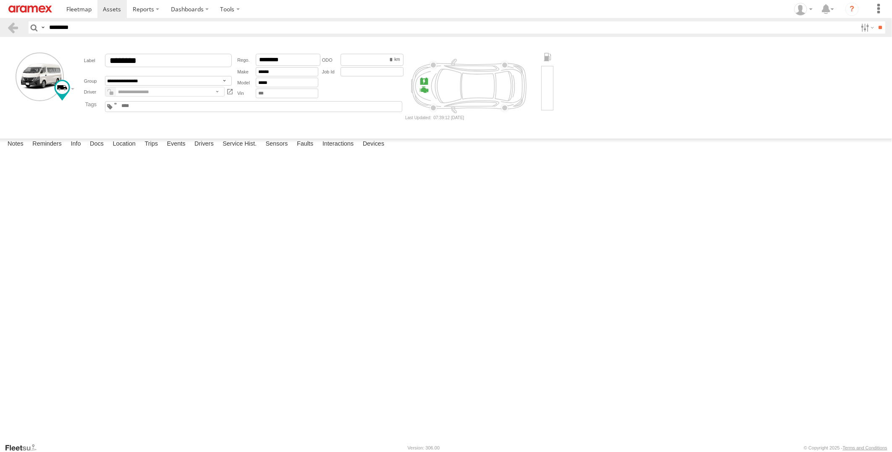
click at [200, 123] on form "**********" at bounding box center [446, 86] width 886 height 92
click at [105, 27] on input "********" at bounding box center [451, 27] width 811 height 12
paste input "text"
type input "********"
click at [875, 21] on input "**" at bounding box center [880, 27] width 10 height 12
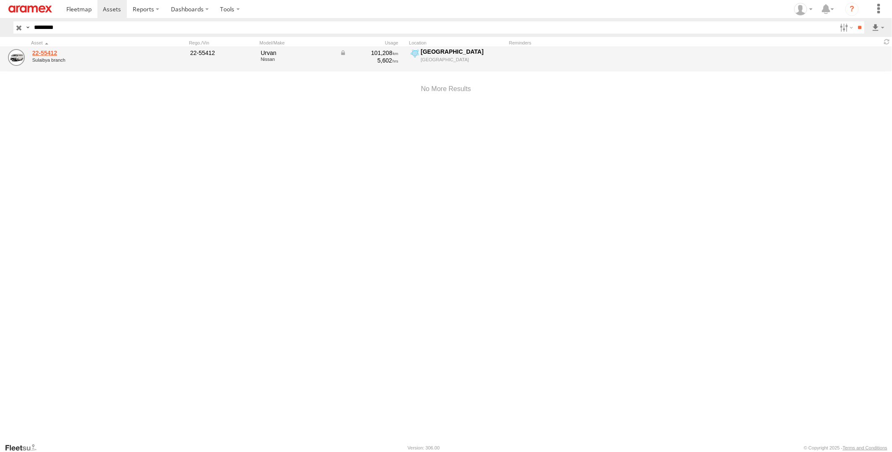
click at [50, 55] on link "22-55412" at bounding box center [89, 53] width 115 height 8
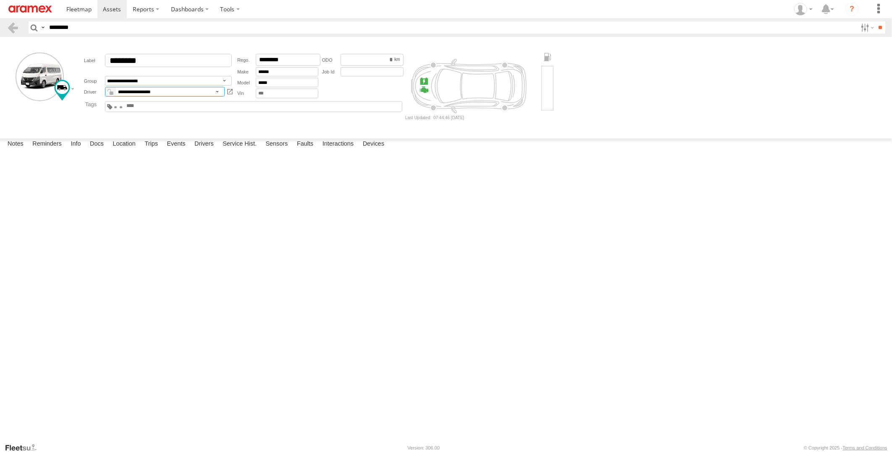
click at [131, 90] on select "**********" at bounding box center [165, 92] width 120 height 10
select select "*****"
click at [105, 87] on select "**********" at bounding box center [165, 92] width 120 height 10
click at [110, 94] on em at bounding box center [112, 93] width 4 height 3
drag, startPoint x: 86, startPoint y: 30, endPoint x: 0, endPoint y: 47, distance: 87.7
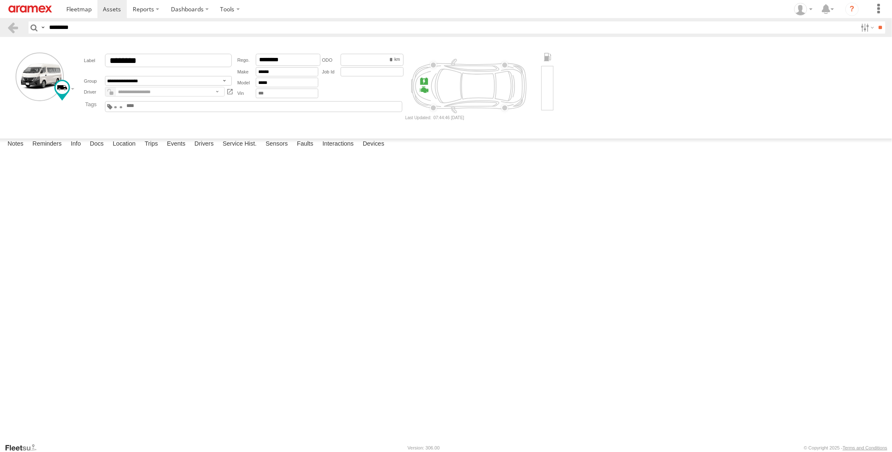
click at [0, 47] on html at bounding box center [446, 226] width 892 height 452
click at [0, 0] on div at bounding box center [0, 0] width 0 height 0
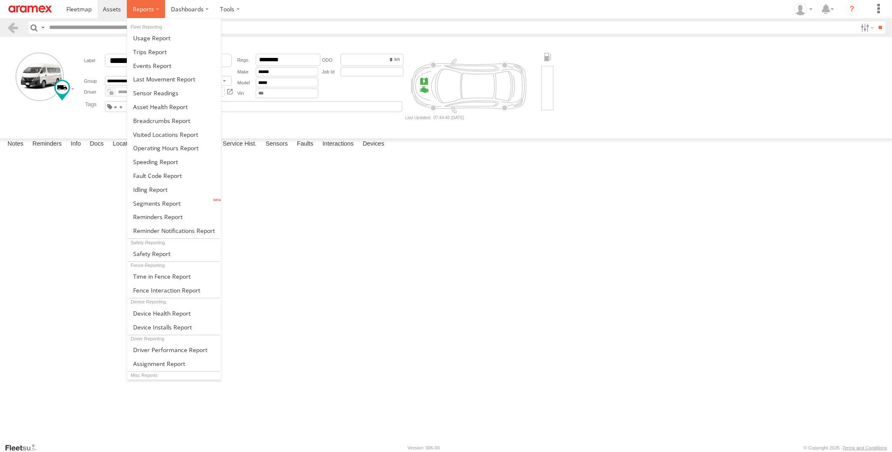
click at [149, 13] on span at bounding box center [143, 9] width 21 height 8
click at [186, 191] on link at bounding box center [174, 190] width 94 height 14
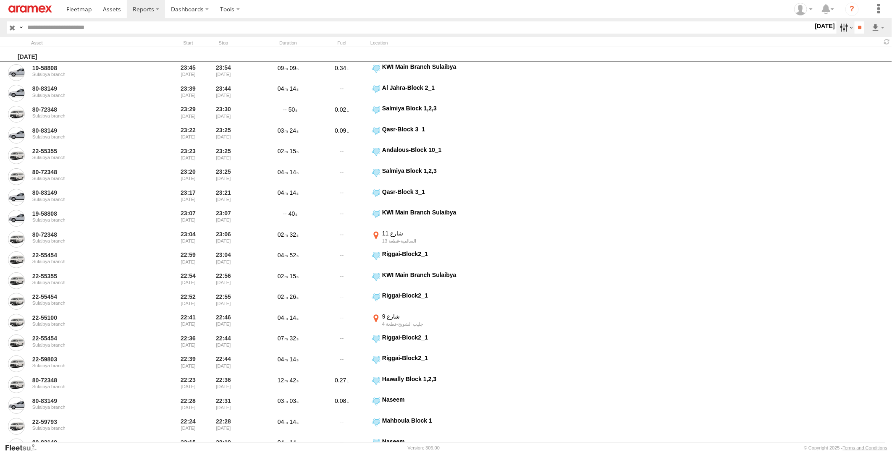
click at [839, 26] on label at bounding box center [845, 27] width 18 height 12
click at [0, 0] on label at bounding box center [0, 0] width 0 height 0
click at [0, 0] on span "> 10min" at bounding box center [0, 0] width 0 height 0
click at [857, 26] on input "**" at bounding box center [859, 27] width 10 height 12
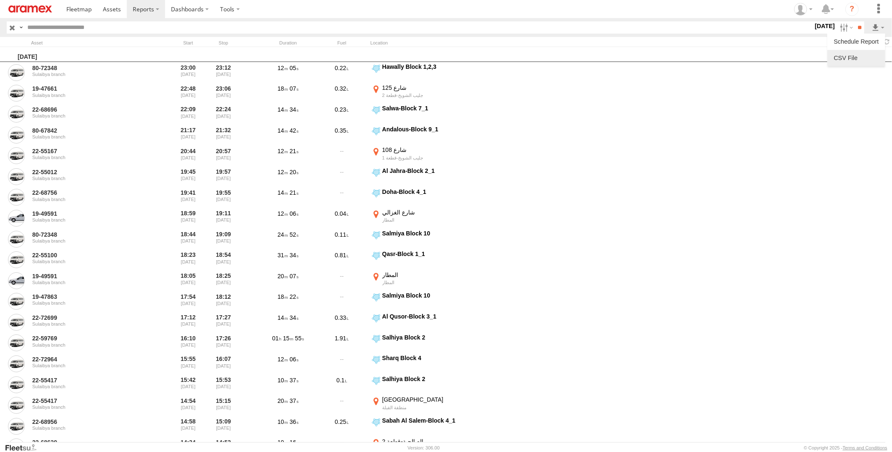
click at [865, 59] on link at bounding box center [855, 58] width 51 height 13
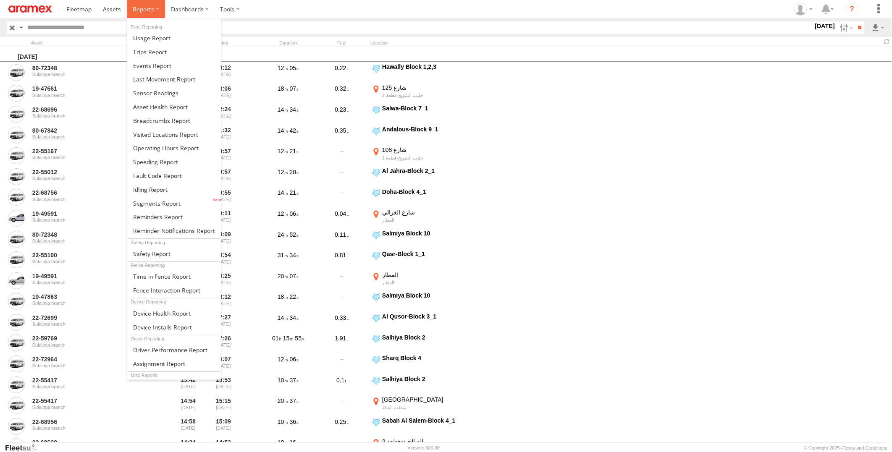
click at [146, 10] on span at bounding box center [143, 9] width 21 height 8
click at [180, 122] on span at bounding box center [161, 121] width 57 height 8
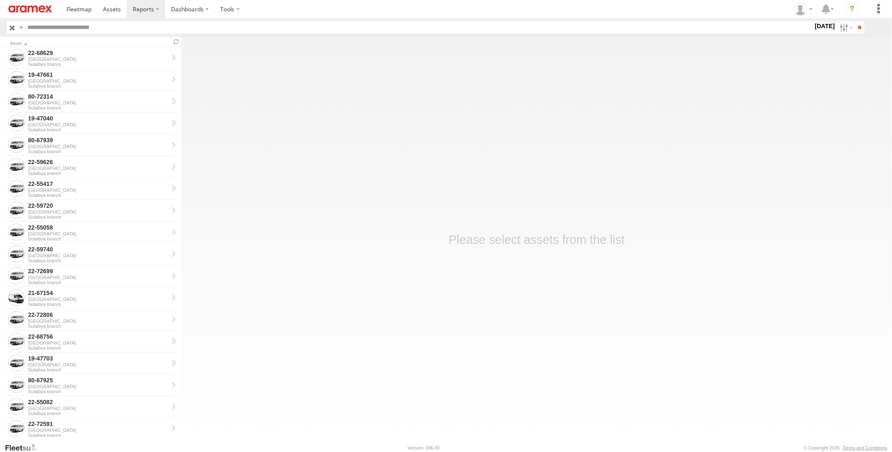
click at [150, 29] on input "text" at bounding box center [418, 27] width 789 height 12
paste input "********"
type input "********"
click at [854, 21] on input "**" at bounding box center [859, 27] width 10 height 12
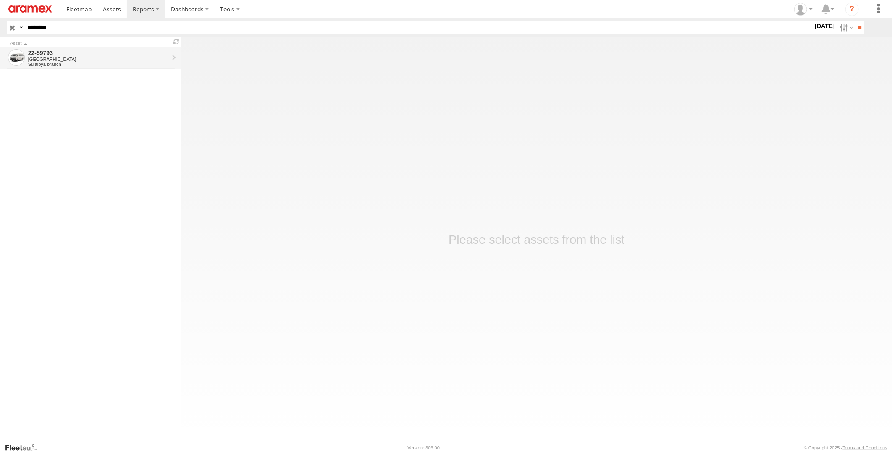
click at [140, 55] on div "22-59793" at bounding box center [98, 53] width 140 height 8
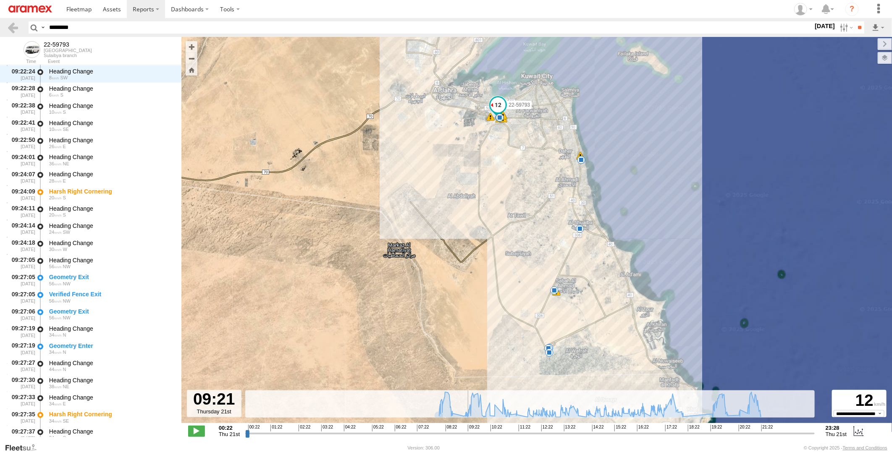
drag, startPoint x: 248, startPoint y: 433, endPoint x: 467, endPoint y: 432, distance: 219.5
type input "**********"
click at [467, 432] on input "range" at bounding box center [529, 433] width 569 height 8
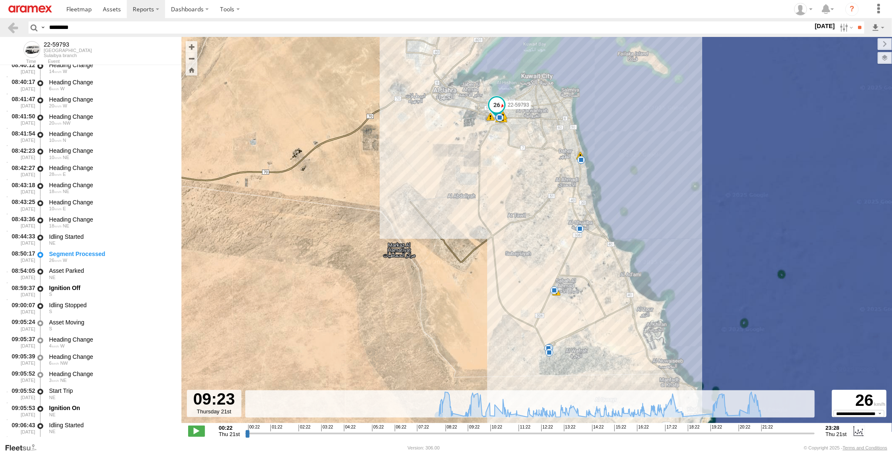
scroll to position [1328, 0]
click at [131, 249] on div "Idling Started" at bounding box center [111, 253] width 124 height 8
click at [131, 266] on div "Segment Processed" at bounding box center [111, 270] width 124 height 8
click at [119, 286] on div "Asset Parked" at bounding box center [111, 287] width 124 height 8
click at [132, 256] on div "NE" at bounding box center [111, 258] width 124 height 5
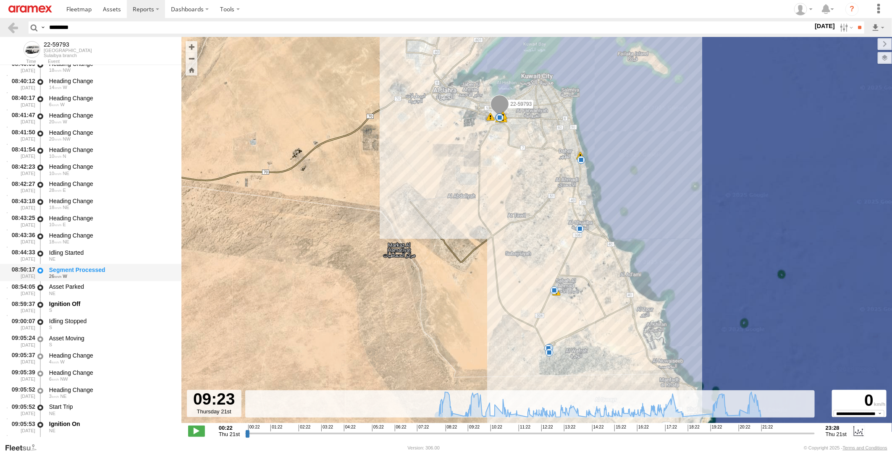
click at [128, 274] on div "26 W" at bounding box center [111, 276] width 124 height 5
click at [137, 250] on div "Idling Started" at bounding box center [111, 253] width 124 height 8
click at [134, 265] on div "Segment Processed 26 W" at bounding box center [111, 273] width 127 height 16
click at [137, 254] on div "Idling Started" at bounding box center [111, 253] width 124 height 8
click at [110, 274] on div "26 W" at bounding box center [111, 276] width 124 height 5
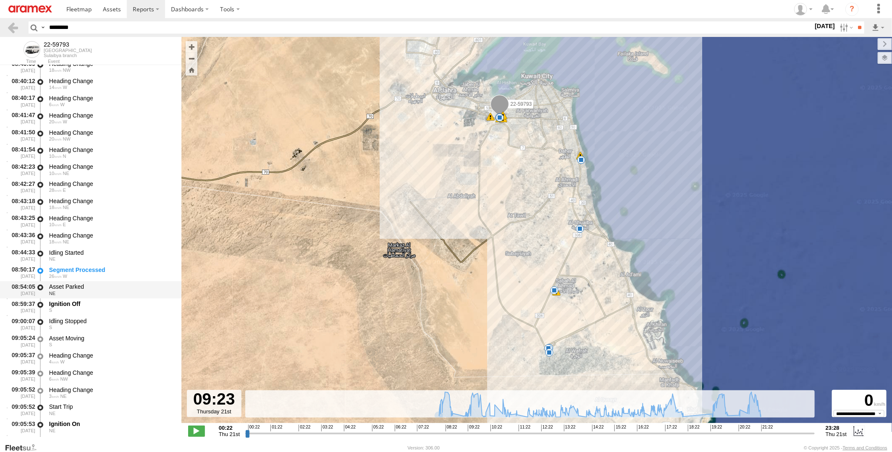
click at [102, 285] on div "Asset Parked" at bounding box center [111, 287] width 124 height 8
click at [94, 305] on div "Ignition Off" at bounding box center [111, 304] width 124 height 8
click at [91, 319] on div "Idling Stopped" at bounding box center [111, 321] width 124 height 8
click at [104, 281] on div "08:54:05 21/08/2025 Asset Parked NE" at bounding box center [90, 289] width 181 height 17
click at [96, 308] on div "S" at bounding box center [111, 310] width 124 height 5
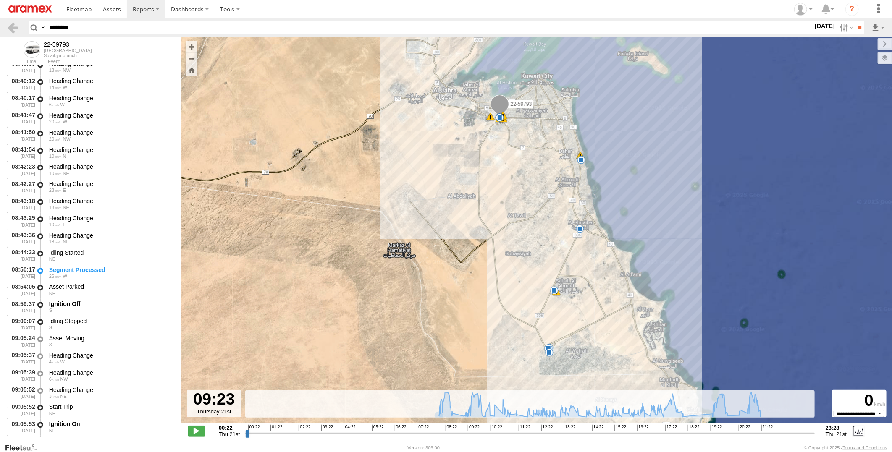
drag, startPoint x: 87, startPoint y: 24, endPoint x: -2, endPoint y: 30, distance: 89.7
click at [0, 30] on html at bounding box center [446, 226] width 892 height 452
paste input "text"
type input "********"
click at [854, 21] on input "**" at bounding box center [859, 27] width 10 height 12
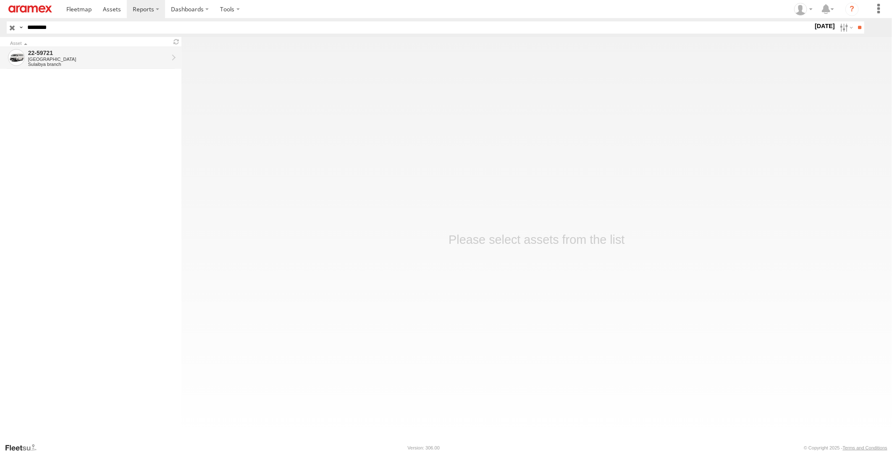
click at [125, 64] on div "Sulaibya branch" at bounding box center [98, 64] width 140 height 5
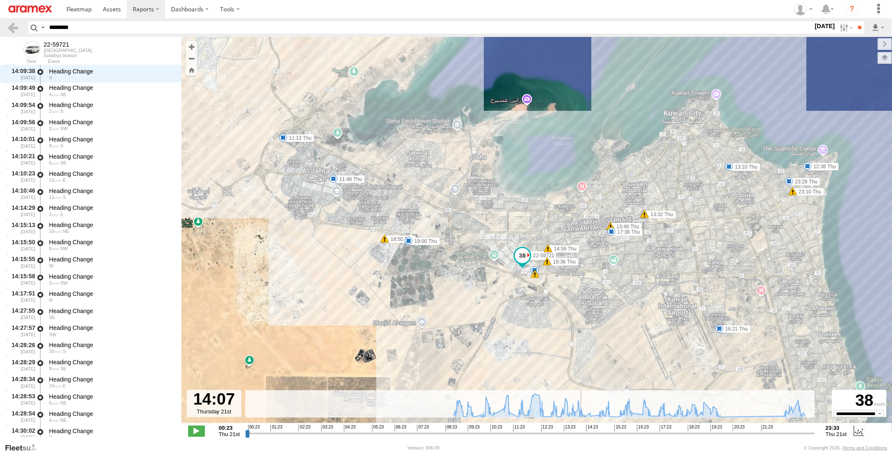
drag, startPoint x: 246, startPoint y: 434, endPoint x: 581, endPoint y: 434, distance: 335.0
type input "**********"
click at [581, 434] on input "range" at bounding box center [529, 433] width 569 height 8
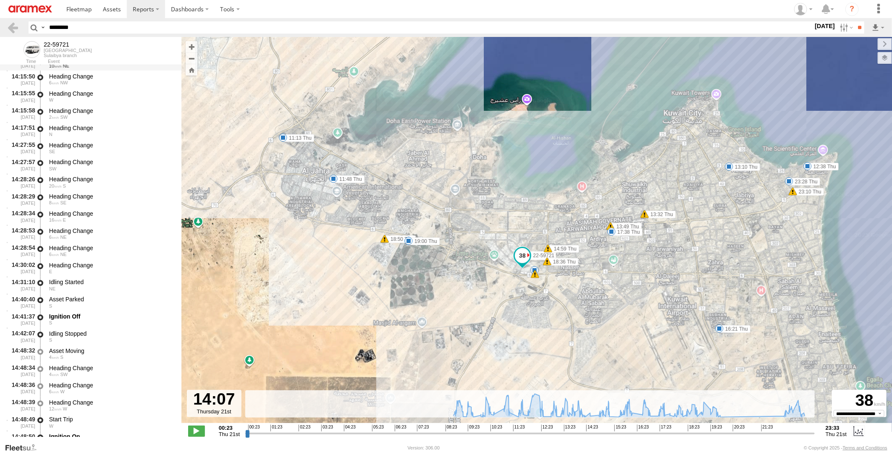
scroll to position [9238, 0]
click at [125, 220] on div "NE" at bounding box center [111, 222] width 124 height 5
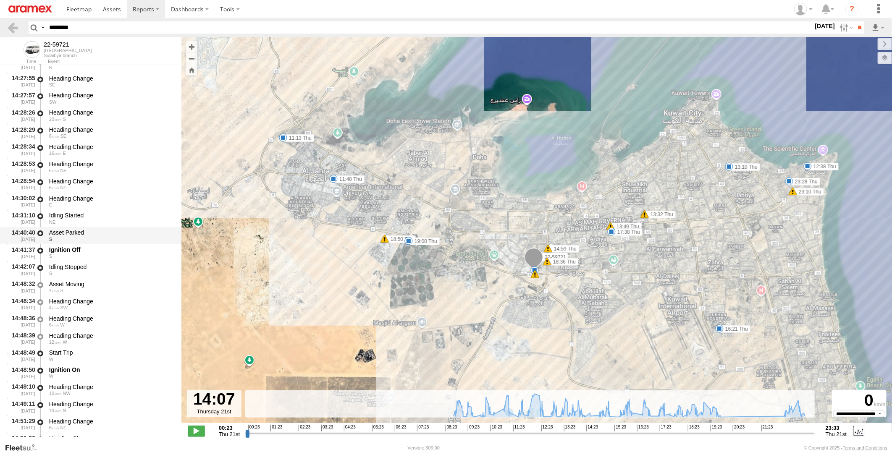
click at [124, 230] on div "Asset Parked" at bounding box center [111, 233] width 124 height 8
click at [115, 246] on div "Ignition Off" at bounding box center [111, 250] width 124 height 8
click at [116, 233] on div "Asset Parked" at bounding box center [111, 233] width 124 height 8
click at [123, 220] on div "NE" at bounding box center [111, 222] width 124 height 5
click at [123, 228] on div "Asset Parked S" at bounding box center [111, 236] width 127 height 16
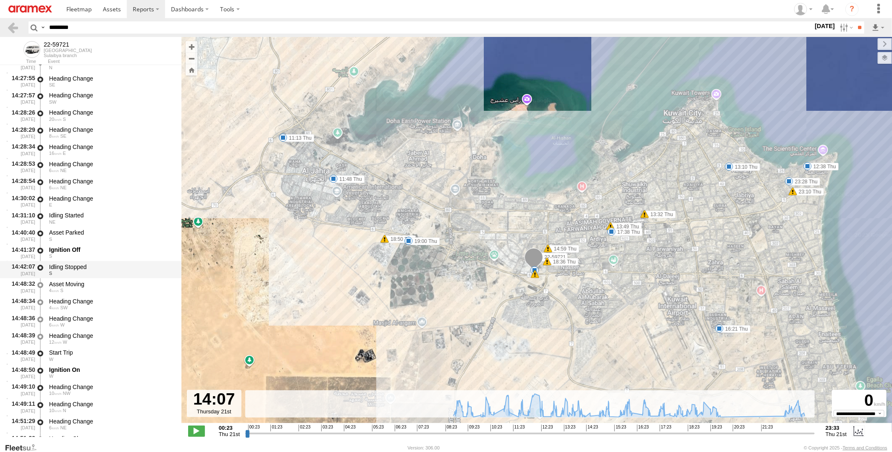
click at [114, 261] on div "14:42:07 21/08/2025 Idling Stopped S" at bounding box center [90, 269] width 181 height 17
click at [115, 252] on div "Ignition Off" at bounding box center [111, 250] width 124 height 8
click at [119, 233] on div "Asset Parked" at bounding box center [111, 233] width 124 height 8
click at [125, 212] on div "Idling Started" at bounding box center [111, 216] width 124 height 8
click at [121, 243] on div "Asset Parked S" at bounding box center [111, 236] width 127 height 16
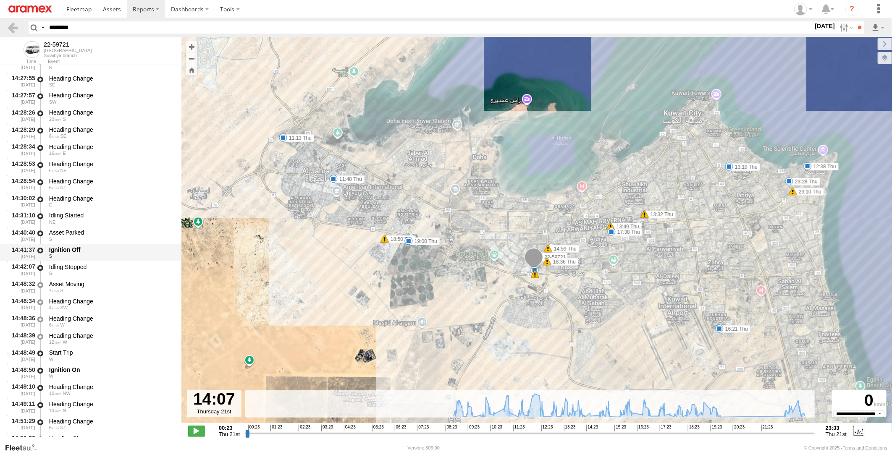
click at [120, 249] on div "Ignition Off" at bounding box center [111, 250] width 124 height 8
click at [120, 263] on div "Idling Stopped" at bounding box center [111, 267] width 124 height 8
click at [120, 245] on div "Ignition Off S" at bounding box center [111, 253] width 127 height 16
click at [119, 263] on div "Idling Stopped" at bounding box center [111, 267] width 124 height 8
click at [119, 245] on div "Ignition Off S" at bounding box center [111, 253] width 127 height 16
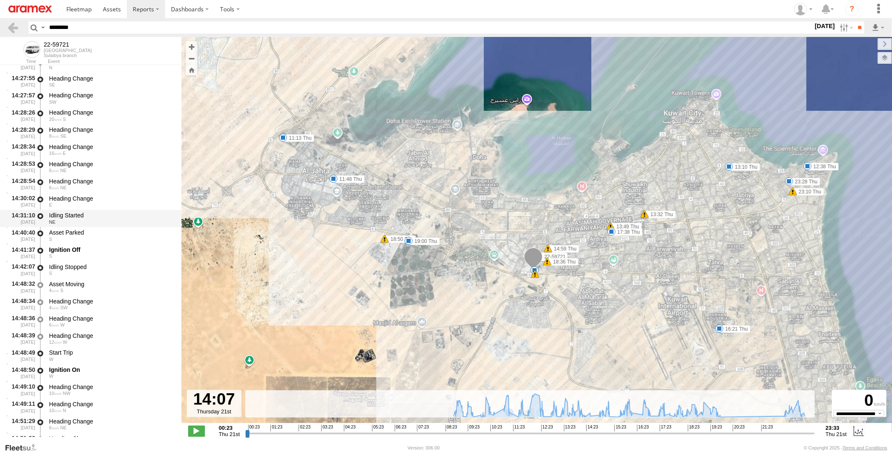
click at [120, 212] on div "Idling Started" at bounding box center [111, 216] width 124 height 8
click at [105, 251] on div "Ignition Off" at bounding box center [111, 250] width 124 height 8
click at [107, 232] on div "Asset Parked" at bounding box center [111, 233] width 124 height 8
click at [112, 216] on div "Idling Started" at bounding box center [111, 216] width 124 height 8
click at [112, 231] on div "Asset Parked" at bounding box center [111, 233] width 124 height 8
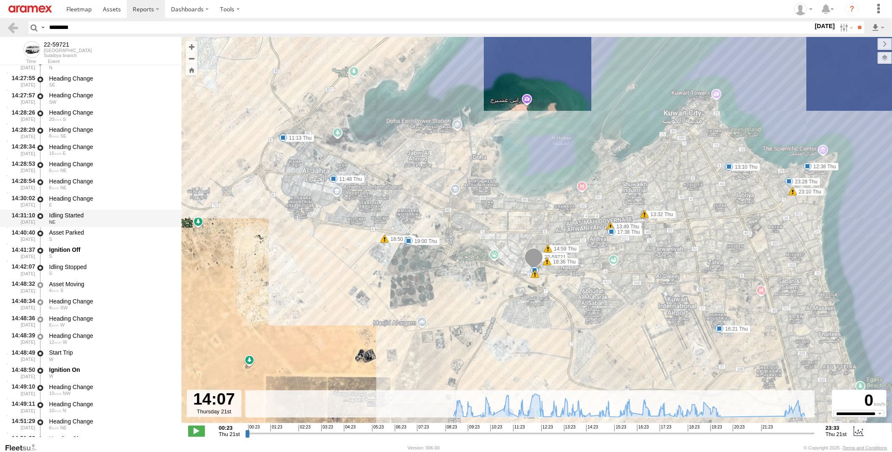
click at [117, 216] on div "Idling Started" at bounding box center [111, 216] width 124 height 8
click at [117, 232] on div "Asset Parked" at bounding box center [111, 233] width 124 height 8
click at [118, 215] on div "Idling Started" at bounding box center [111, 216] width 124 height 8
click at [114, 229] on div "Asset Parked" at bounding box center [111, 233] width 124 height 8
click at [87, 27] on input "********" at bounding box center [429, 27] width 767 height 12
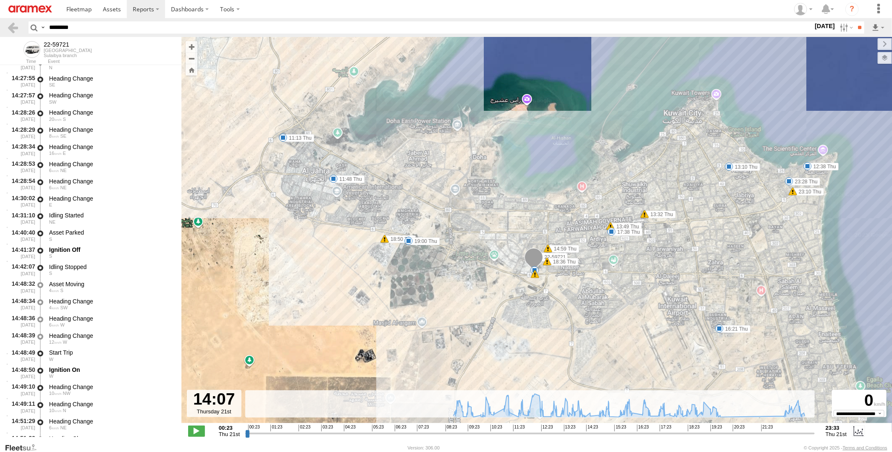
paste input "text"
type input "********"
click at [854, 21] on input "**" at bounding box center [859, 27] width 10 height 12
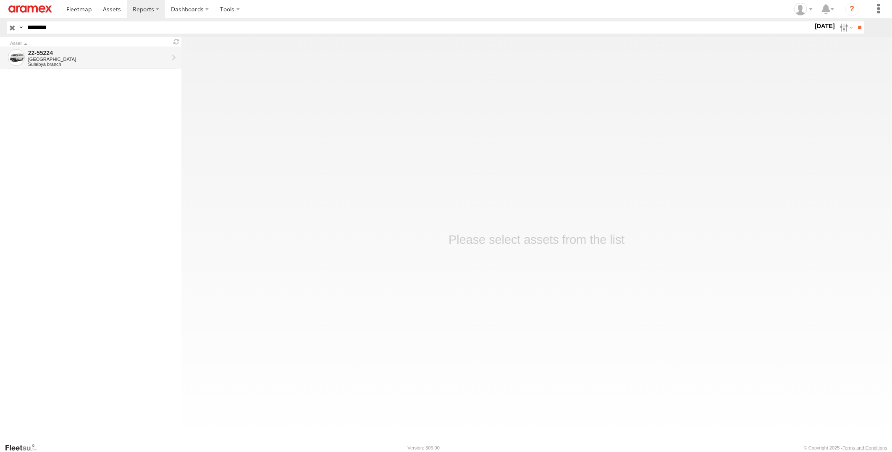
click at [110, 62] on div "Sulaibya branch" at bounding box center [98, 64] width 140 height 5
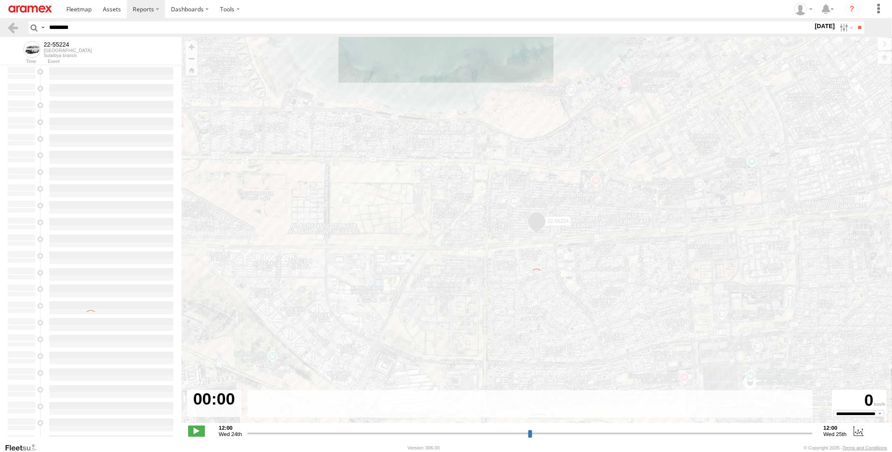
type input "**********"
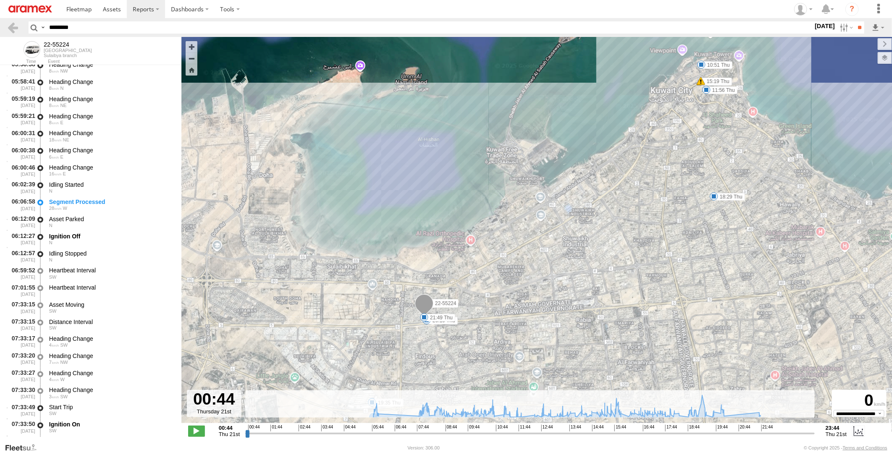
scroll to position [746, 0]
click at [139, 180] on div "Idling Started" at bounding box center [111, 183] width 124 height 8
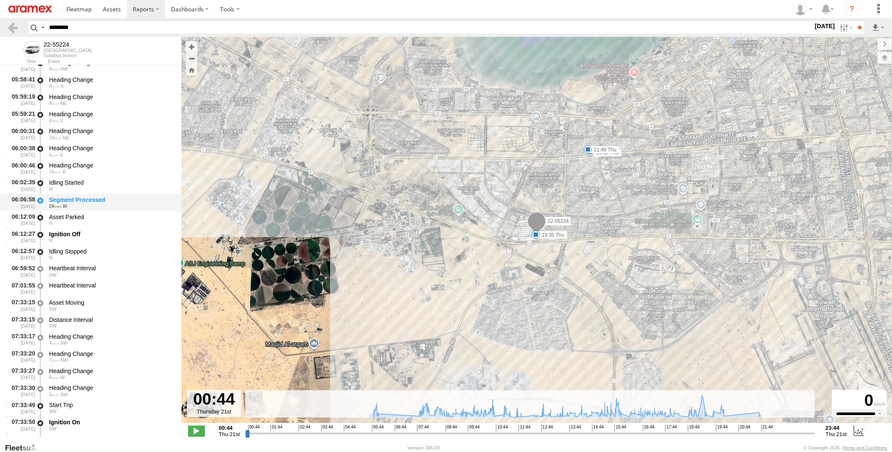
click at [135, 204] on div "28 W" at bounding box center [111, 206] width 124 height 5
click at [132, 217] on div "Asset Parked" at bounding box center [111, 217] width 124 height 8
click at [140, 214] on div "Asset Parked" at bounding box center [111, 217] width 124 height 8
click at [128, 236] on div "Ignition Off" at bounding box center [111, 234] width 124 height 8
click at [123, 249] on div "Idling Stopped" at bounding box center [111, 252] width 124 height 8
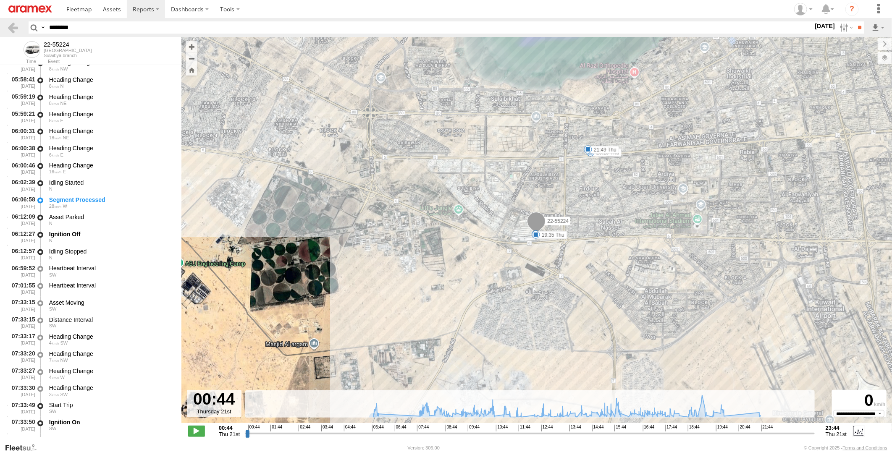
drag, startPoint x: 92, startPoint y: 26, endPoint x: -2, endPoint y: 28, distance: 93.6
click at [0, 28] on html at bounding box center [446, 226] width 892 height 452
paste input "text"
type input "********"
click at [854, 21] on input "**" at bounding box center [859, 27] width 10 height 12
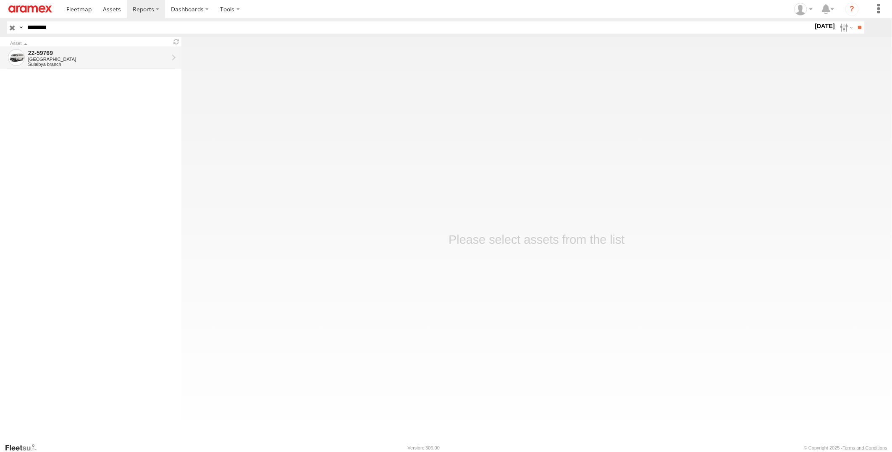
click at [73, 61] on div "[GEOGRAPHIC_DATA]" at bounding box center [98, 59] width 140 height 5
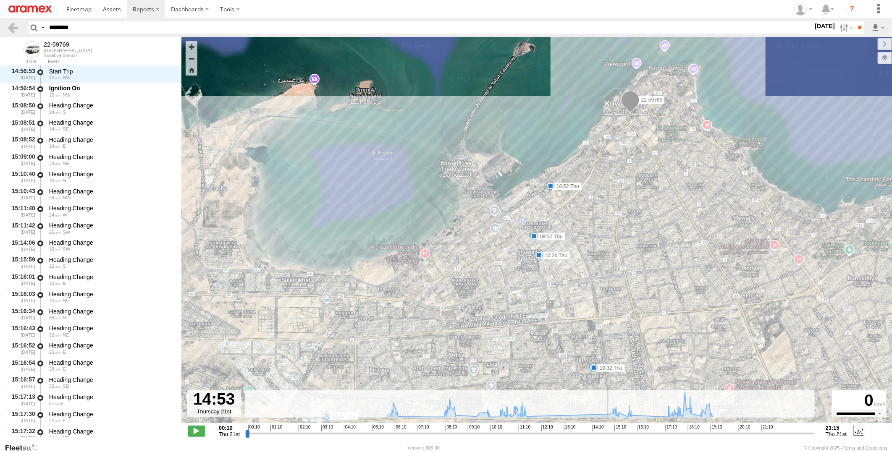
drag, startPoint x: 246, startPoint y: 436, endPoint x: 607, endPoint y: 434, distance: 360.6
click at [607, 434] on input "range" at bounding box center [529, 433] width 569 height 8
drag, startPoint x: 609, startPoint y: 433, endPoint x: 644, endPoint y: 425, distance: 36.2
type input "**********"
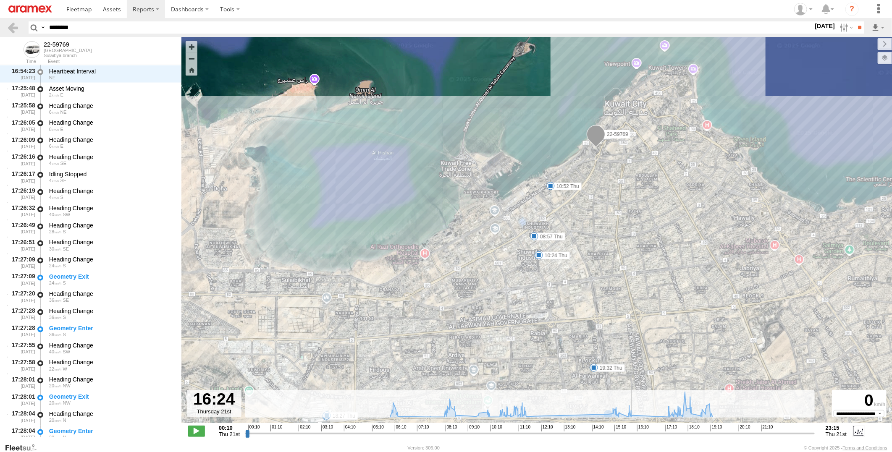
click at [644, 429] on input "range" at bounding box center [529, 433] width 569 height 8
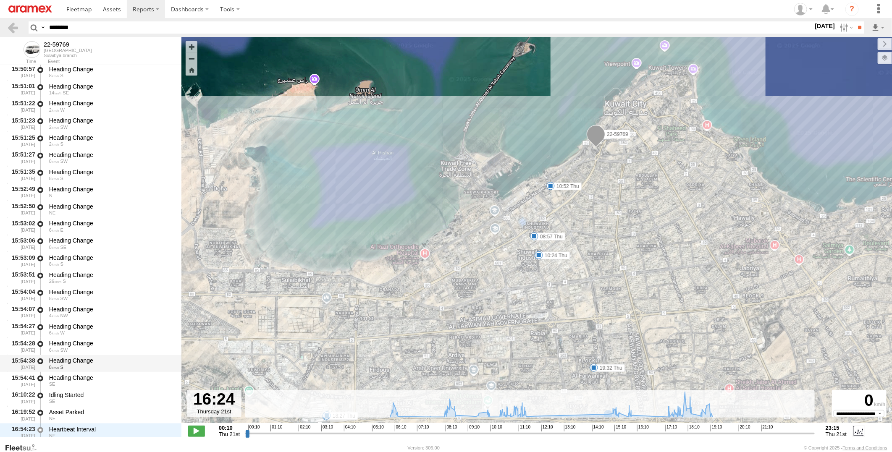
scroll to position [6615, 0]
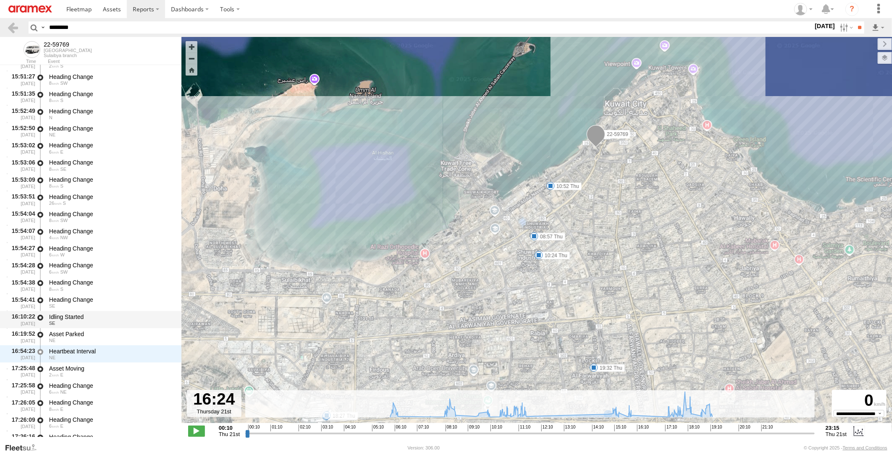
click at [115, 317] on div "Idling Started" at bounding box center [111, 317] width 124 height 8
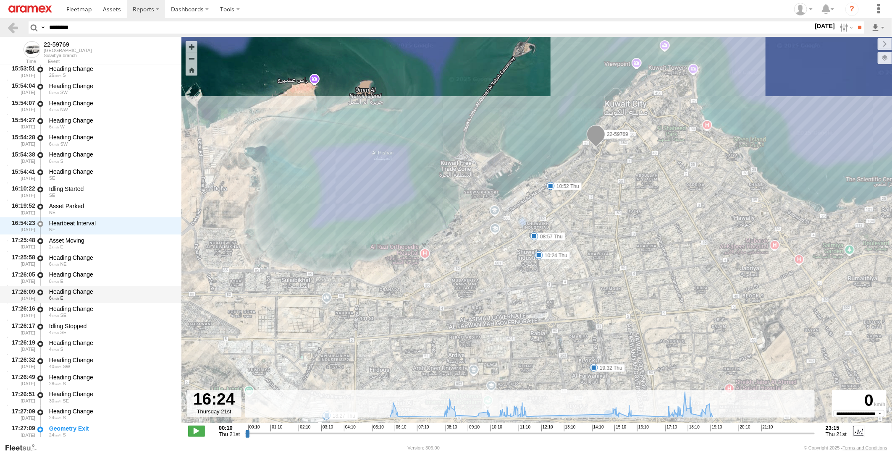
scroll to position [6755, 0]
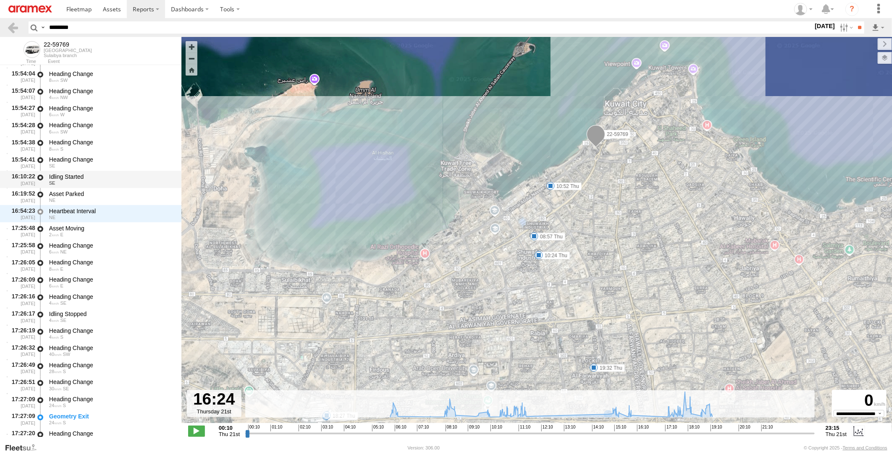
click at [101, 178] on div "Idling Started" at bounding box center [111, 177] width 124 height 8
click at [97, 198] on div "NE" at bounding box center [111, 200] width 124 height 5
click at [95, 214] on div "Heartbeat Interval" at bounding box center [111, 211] width 124 height 8
click at [89, 229] on div "Asset Moving" at bounding box center [111, 229] width 124 height 8
click at [104, 180] on div "Idling Started" at bounding box center [111, 177] width 124 height 8
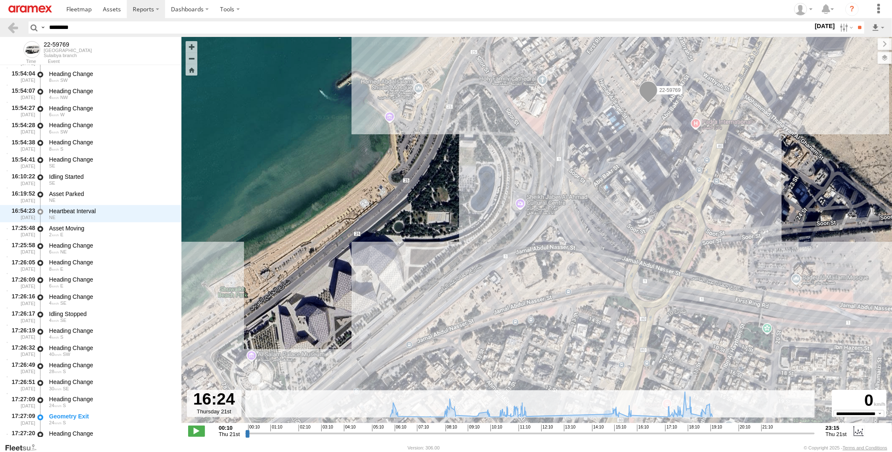
drag, startPoint x: 775, startPoint y: 133, endPoint x: 685, endPoint y: 123, distance: 90.8
click at [685, 123] on div "22-59769 06:18 Thu 07:31 Thu 07:39 Thu 08:57 Thu 10:08 Thu 10:24 Thu 10:52 Thu …" at bounding box center [536, 234] width 710 height 395
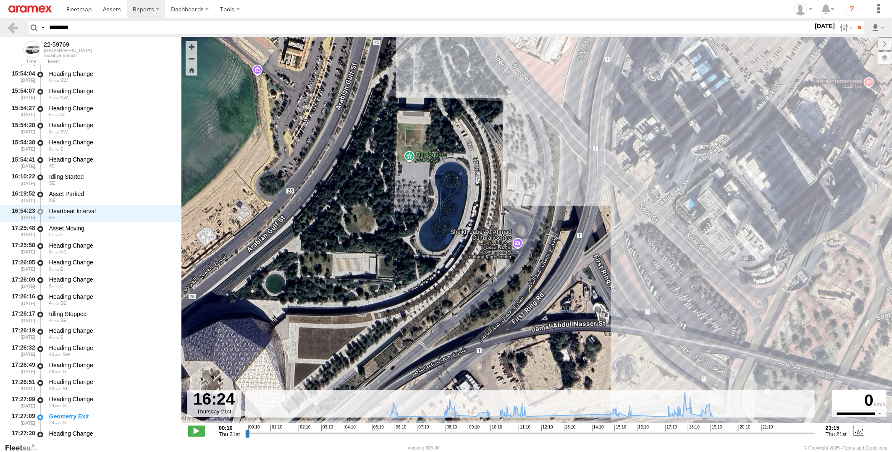
drag, startPoint x: 611, startPoint y: 165, endPoint x: 716, endPoint y: 230, distance: 123.3
click at [716, 230] on div "22-59769 06:18 Thu 07:31 Thu 07:39 Thu 08:57 Thu 10:08 Thu 10:24 Thu 10:52 Thu …" at bounding box center [536, 234] width 710 height 395
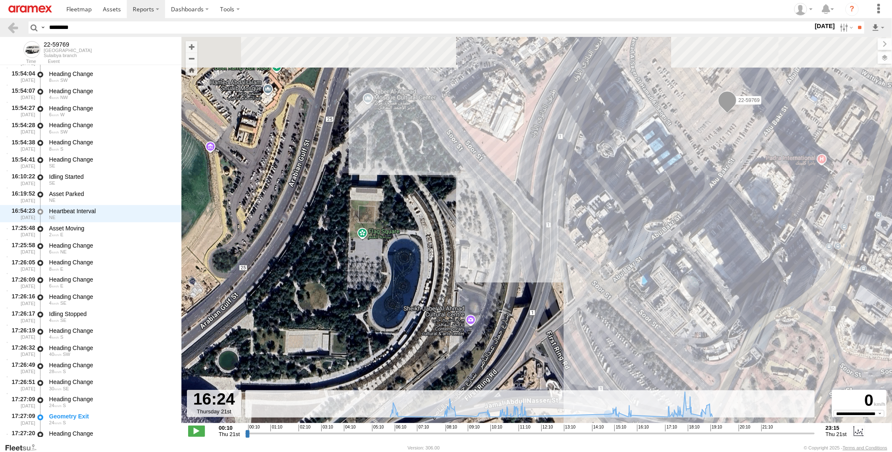
drag, startPoint x: 707, startPoint y: 206, endPoint x: 659, endPoint y: 283, distance: 90.9
click at [659, 283] on div "22-59769 06:18 Thu 07:31 Thu 07:39 Thu 08:57 Thu 10:08 Thu 10:24 Thu 10:52 Thu …" at bounding box center [536, 234] width 710 height 395
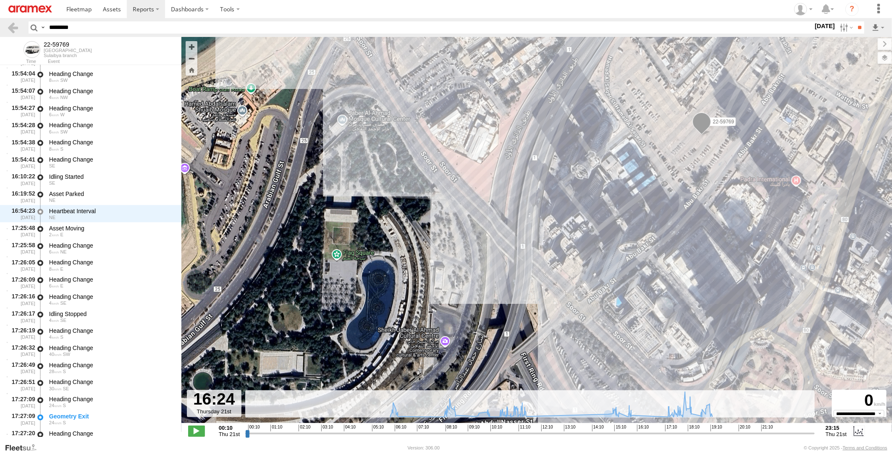
drag, startPoint x: 674, startPoint y: 187, endPoint x: 637, endPoint y: 212, distance: 44.5
click at [636, 214] on div "22-59769 06:18 Thu 07:31 Thu 07:39 Thu 08:57 Thu 10:08 Thu 10:24 Thu 10:52 Thu …" at bounding box center [536, 234] width 710 height 395
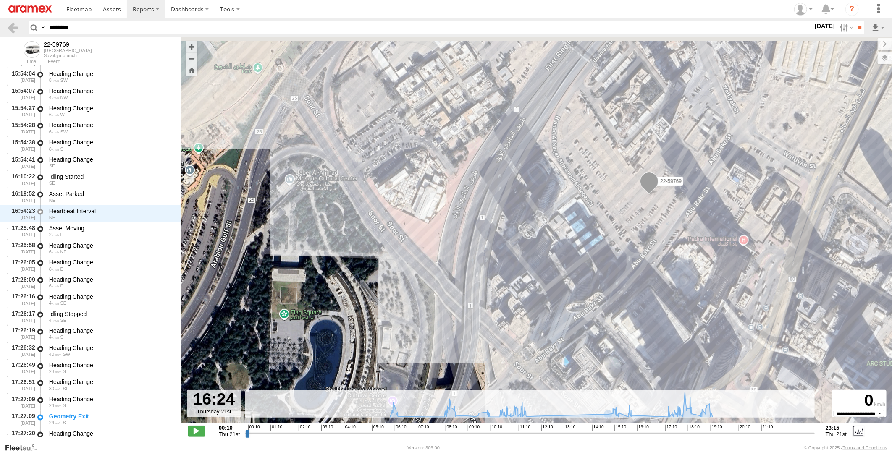
drag, startPoint x: 714, startPoint y: 132, endPoint x: 685, endPoint y: 177, distance: 53.6
click at [685, 177] on div "22-59769 06:18 Thu 07:31 Thu 07:39 Thu 08:57 Thu 10:08 Thu 10:24 Thu 10:52 Thu …" at bounding box center [536, 234] width 710 height 395
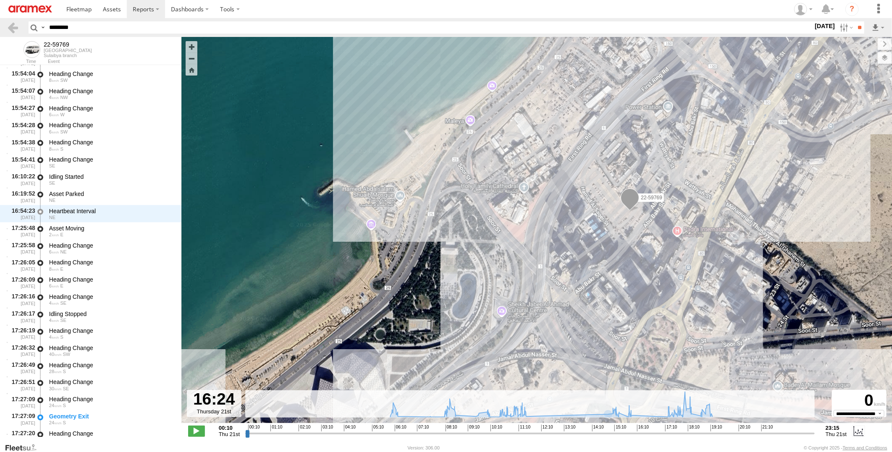
click at [63, 31] on input "********" at bounding box center [429, 27] width 767 height 12
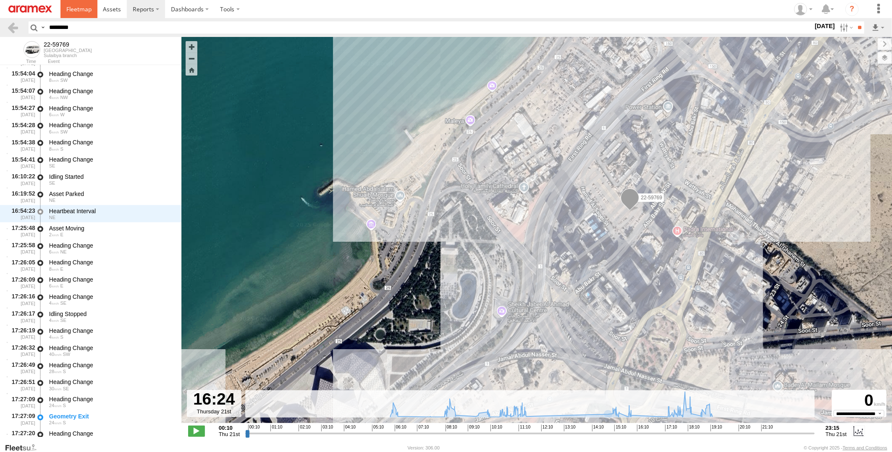
click at [68, 8] on span at bounding box center [78, 9] width 25 height 8
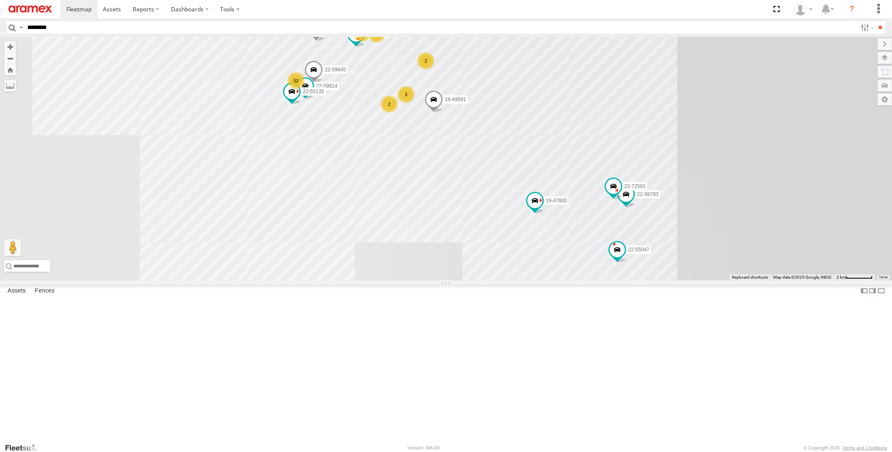
type input "********"
click at [875, 21] on input "**" at bounding box center [880, 27] width 10 height 12
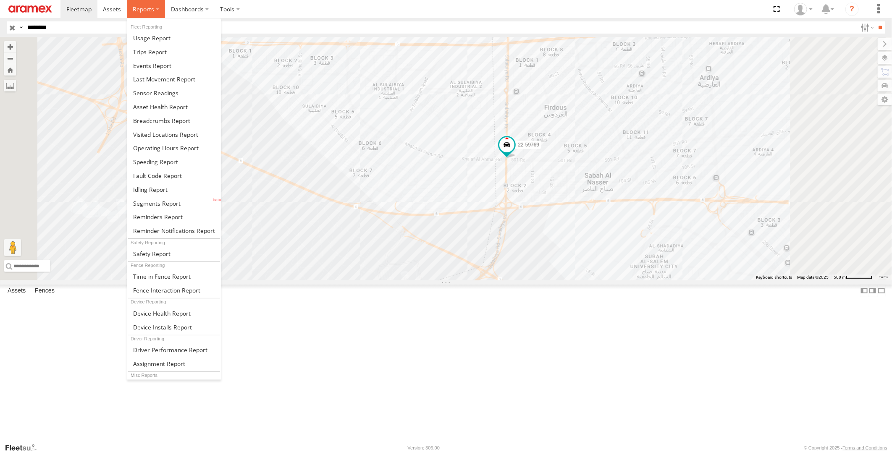
click at [143, 10] on span at bounding box center [143, 9] width 21 height 8
click at [165, 118] on span at bounding box center [161, 121] width 57 height 8
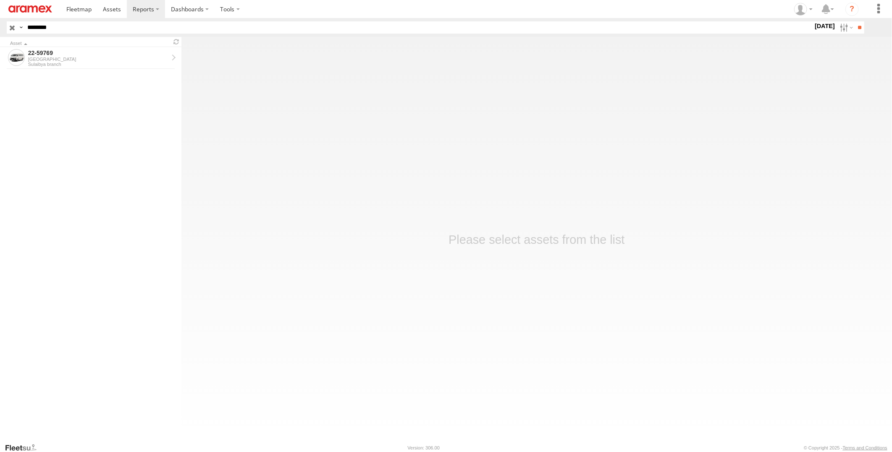
drag, startPoint x: 102, startPoint y: 26, endPoint x: -2, endPoint y: 28, distance: 103.7
click at [0, 28] on html at bounding box center [446, 226] width 892 height 452
paste input "text"
type input "********"
click at [854, 21] on input "**" at bounding box center [859, 27] width 10 height 12
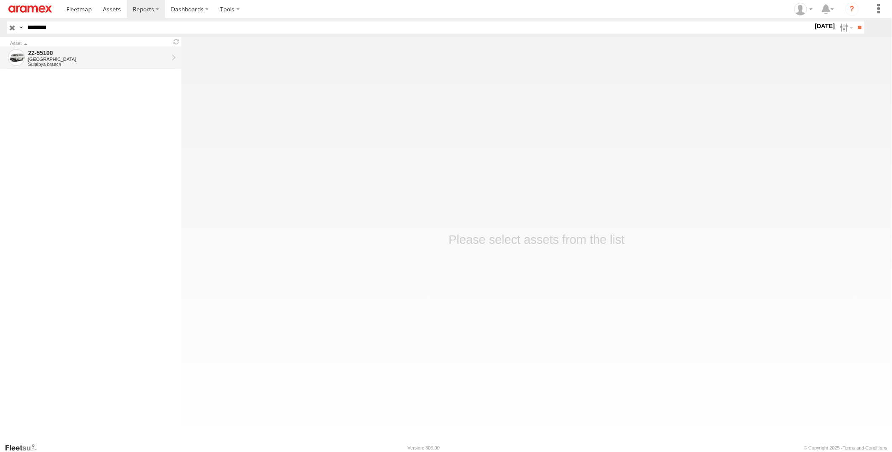
click at [86, 60] on div "[GEOGRAPHIC_DATA]" at bounding box center [98, 59] width 140 height 5
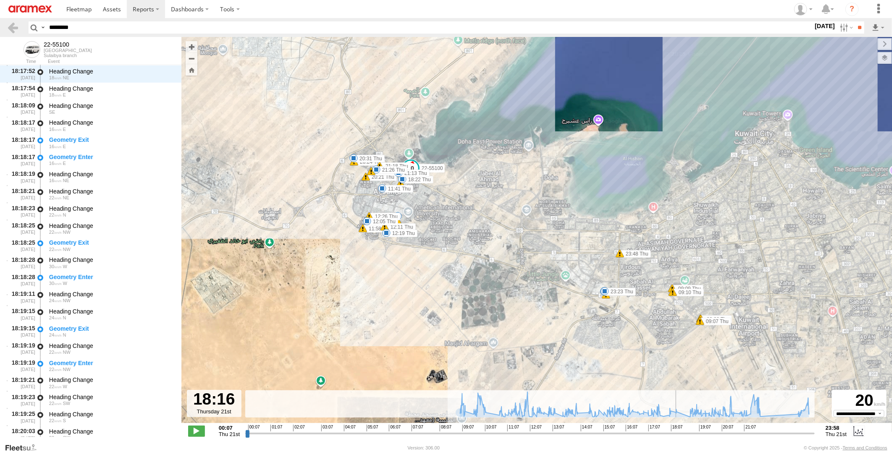
drag, startPoint x: 246, startPoint y: 434, endPoint x: 677, endPoint y: 442, distance: 430.4
type input "**********"
click at [677, 437] on input "range" at bounding box center [529, 433] width 569 height 8
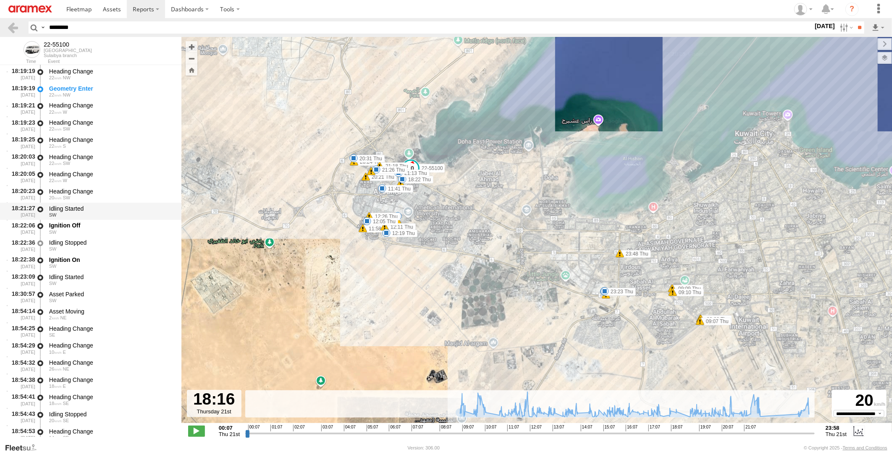
scroll to position [20639, 0]
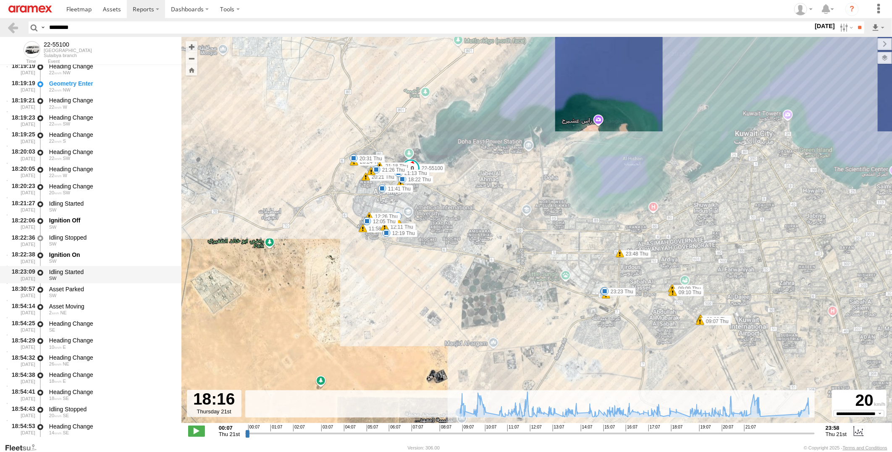
click at [116, 269] on div "Idling Started" at bounding box center [111, 272] width 124 height 8
click at [107, 269] on div "Idling Started" at bounding box center [111, 272] width 124 height 8
click at [108, 270] on div "Idling Started" at bounding box center [111, 272] width 124 height 8
click at [107, 287] on div "Asset Parked" at bounding box center [111, 289] width 124 height 8
click at [99, 305] on div "Asset Moving" at bounding box center [111, 307] width 124 height 8
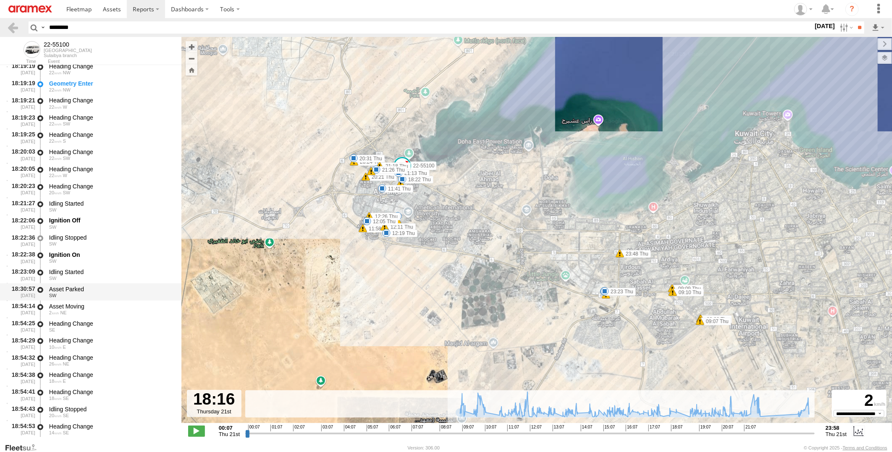
click at [103, 288] on div "Asset Parked" at bounding box center [111, 289] width 124 height 8
click at [105, 274] on div "Idling Started" at bounding box center [111, 272] width 124 height 8
click at [106, 286] on div "Asset Parked" at bounding box center [111, 289] width 124 height 8
click at [106, 253] on div "Ignition On" at bounding box center [111, 255] width 124 height 8
click at [105, 273] on div "Idling Started" at bounding box center [111, 272] width 124 height 8
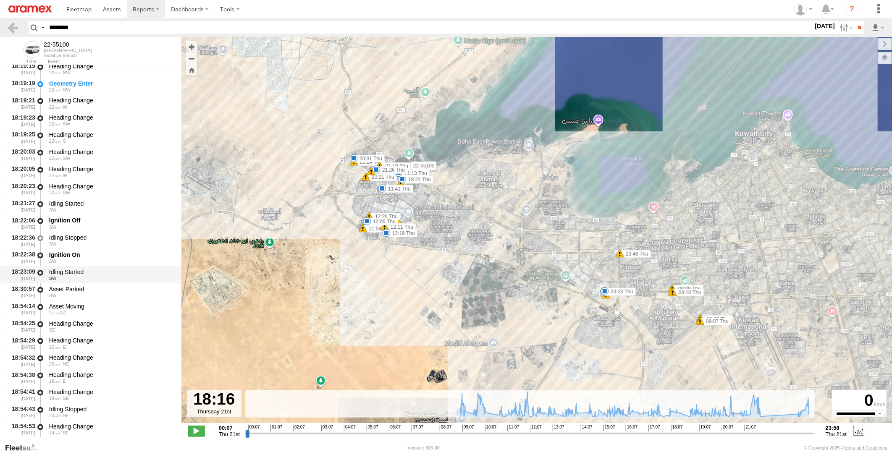
click at [105, 273] on div "Idling Started" at bounding box center [111, 272] width 124 height 8
click at [103, 288] on div "Asset Parked" at bounding box center [111, 289] width 124 height 8
click at [98, 289] on div "Asset Parked" at bounding box center [111, 289] width 124 height 8
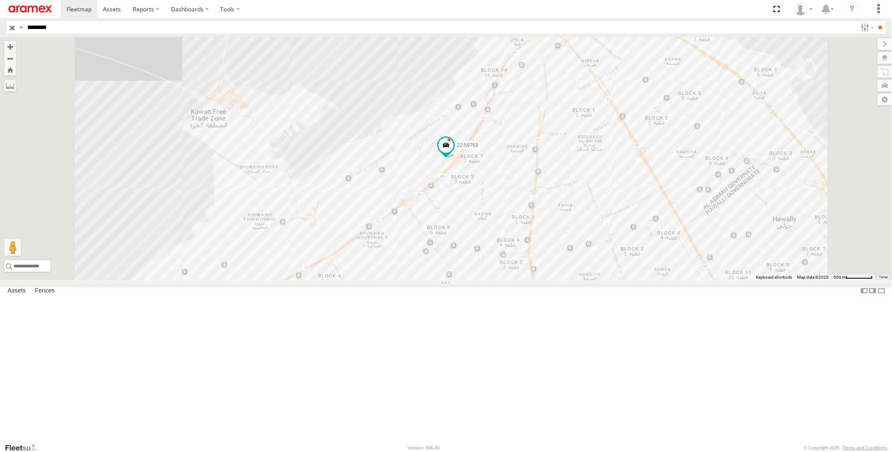
click at [13, 28] on input "button" at bounding box center [12, 27] width 11 height 12
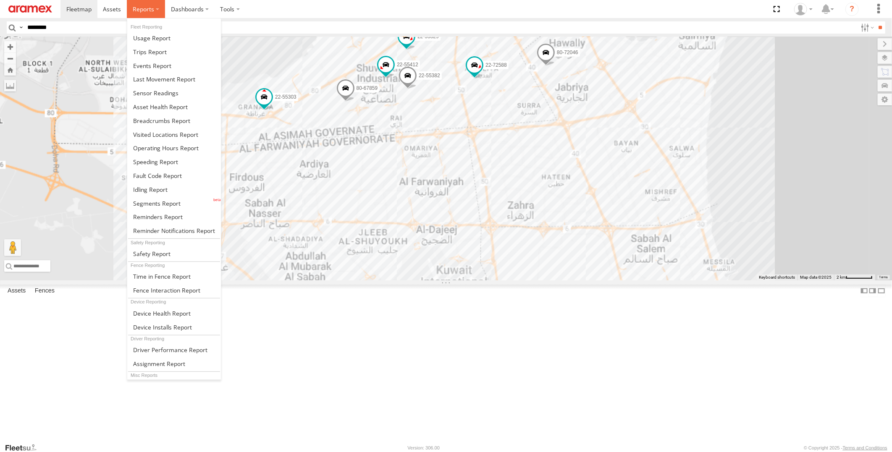
click at [146, 12] on span at bounding box center [143, 9] width 21 height 8
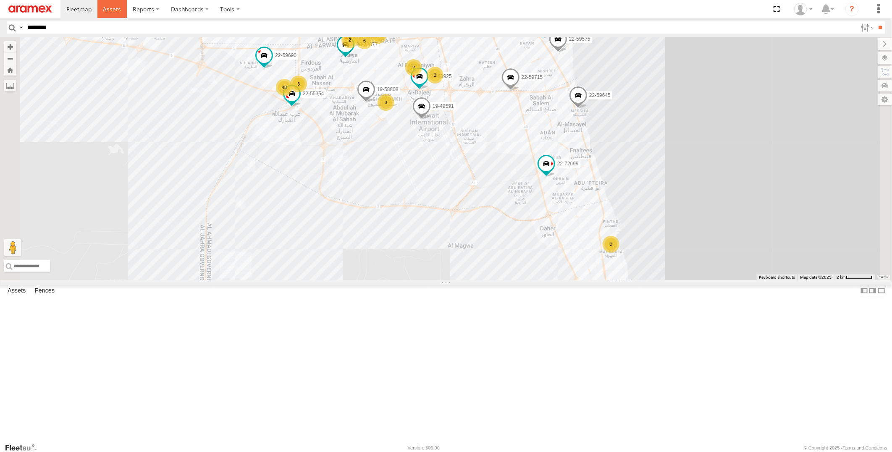
click at [108, 10] on span at bounding box center [112, 9] width 18 height 8
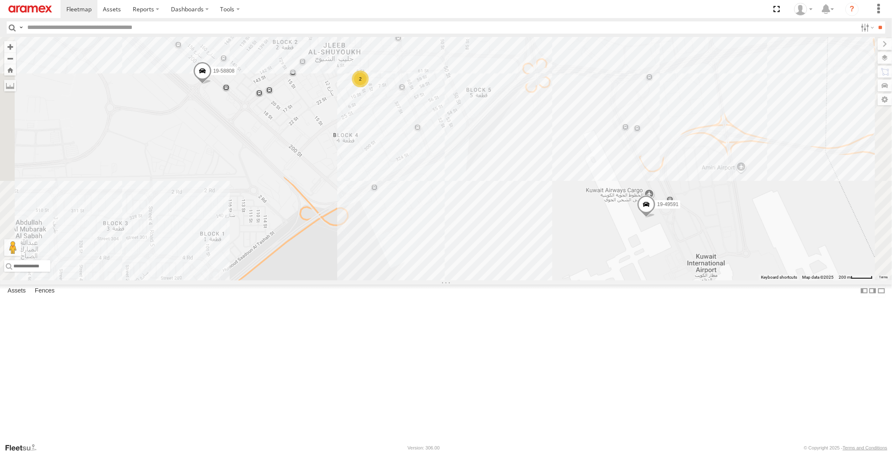
drag, startPoint x: 513, startPoint y: 204, endPoint x: 534, endPoint y: 279, distance: 78.0
click at [534, 279] on div "80-72077 22-55354 22-59690 22-59645 22-72699 80-72046 22-55396 22-55329 22-6892…" at bounding box center [446, 158] width 892 height 243
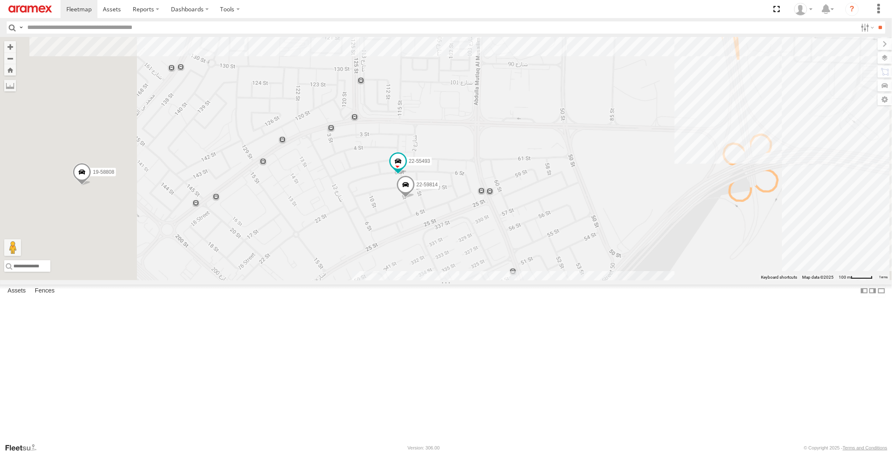
drag, startPoint x: 548, startPoint y: 249, endPoint x: 594, endPoint y: 275, distance: 52.2
click at [594, 275] on div "80-72077 22-55354 22-59690 22-59645 22-72699 80-72046 22-55396 22-55329 22-6892…" at bounding box center [446, 158] width 892 height 243
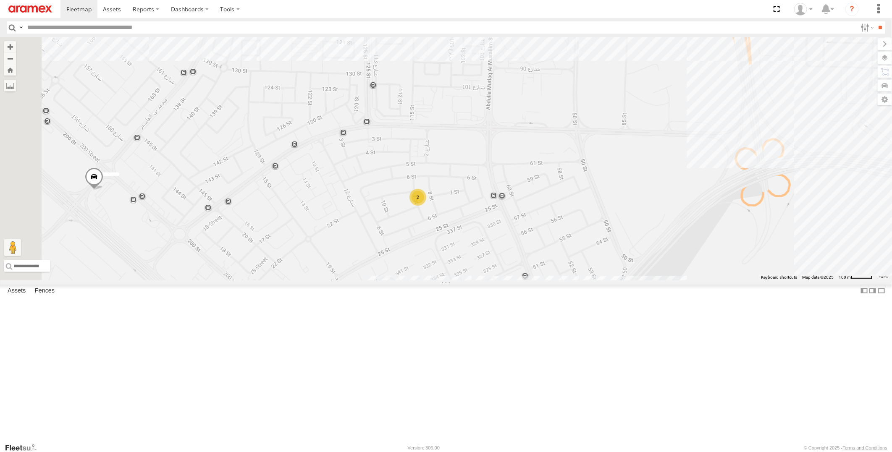
click at [555, 254] on div "22-55412 22-59721 22-55167 2" at bounding box center [446, 158] width 892 height 243
click at [553, 194] on div "22-55412 22-59721 22-55167 2" at bounding box center [446, 158] width 892 height 243
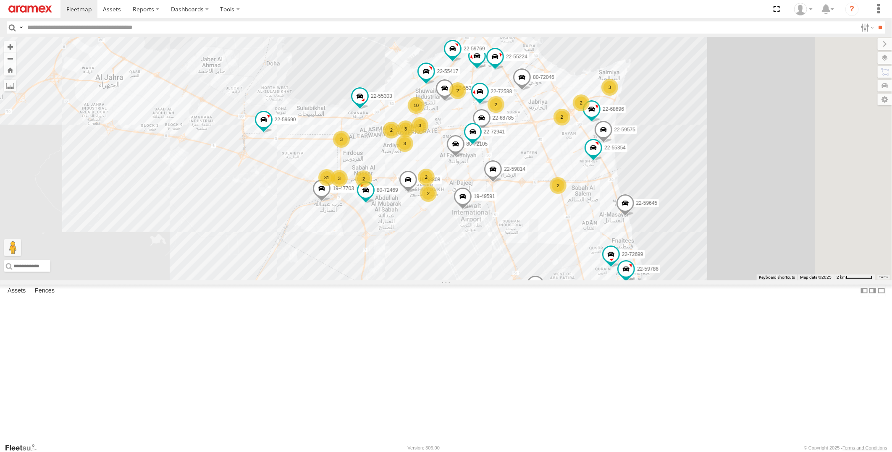
drag, startPoint x: 718, startPoint y: 329, endPoint x: 531, endPoint y: 320, distance: 187.4
click at [573, 280] on div "80-72105 22-59814 80-72469 19-49591 19-58808 3 10 2 3 31 22-55354 2 2 22-59690 …" at bounding box center [446, 158] width 892 height 243
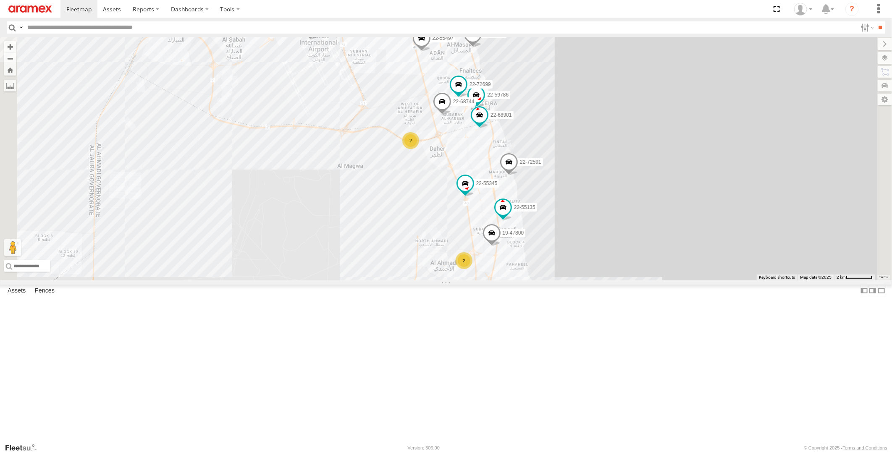
drag, startPoint x: 539, startPoint y: 325, endPoint x: 536, endPoint y: 277, distance: 48.3
click at [536, 277] on div "22-59690 22-59645 19-49591 22-55497 22-72941 2 11 2 3 29 22-72591 22-55354 80-6…" at bounding box center [446, 158] width 892 height 243
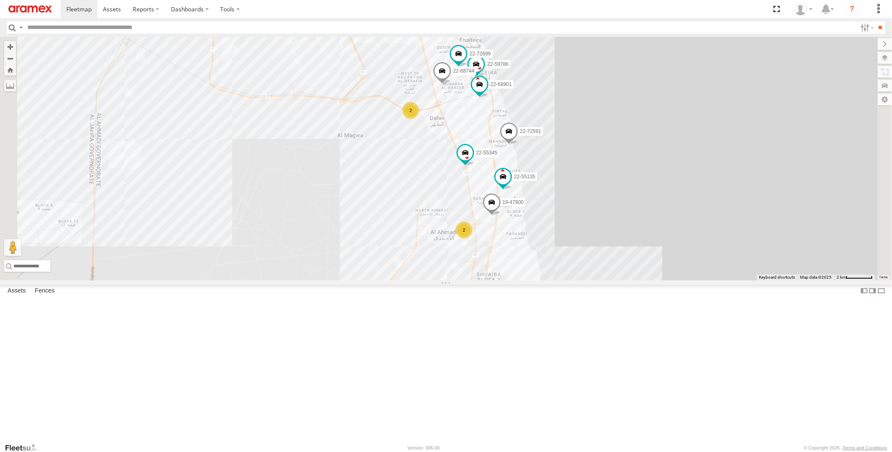
click at [472, 238] on div "2" at bounding box center [463, 230] width 17 height 17
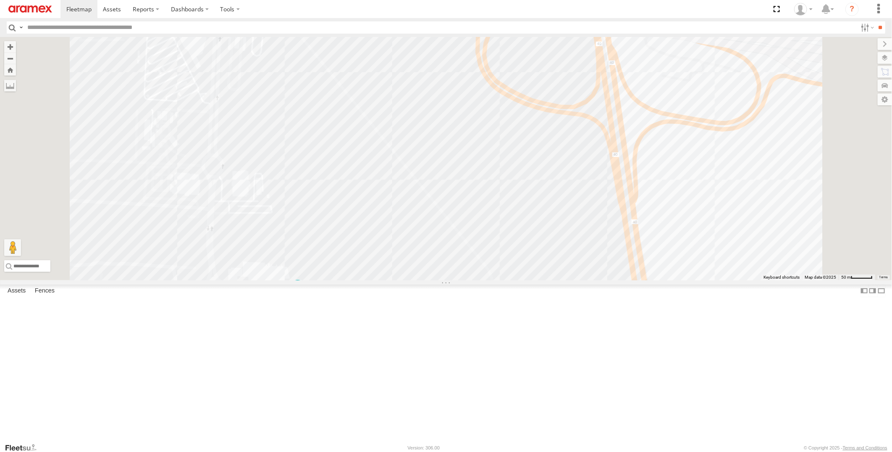
drag, startPoint x: 684, startPoint y: 254, endPoint x: 694, endPoint y: 133, distance: 122.1
click at [694, 133] on div "22-59690 22-59645 19-49591 22-55497 22-72941 22-72591 22-55354 80-67842 22-7269…" at bounding box center [446, 158] width 892 height 243
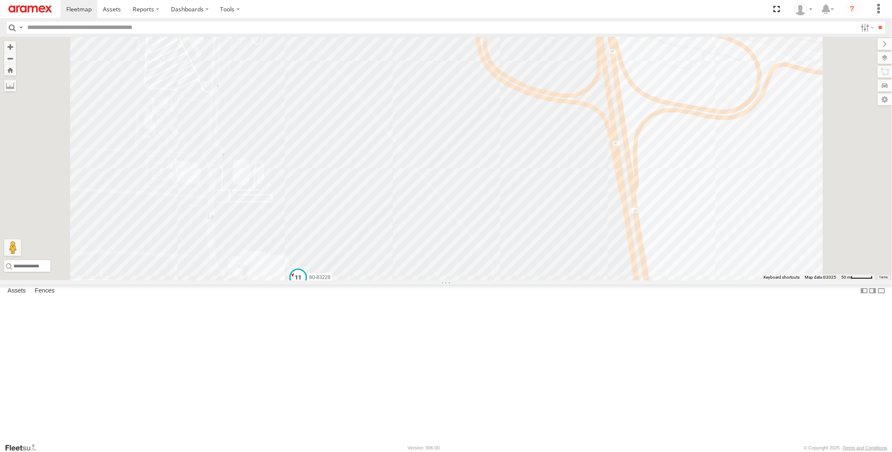
click at [306, 285] on span at bounding box center [297, 277] width 15 height 15
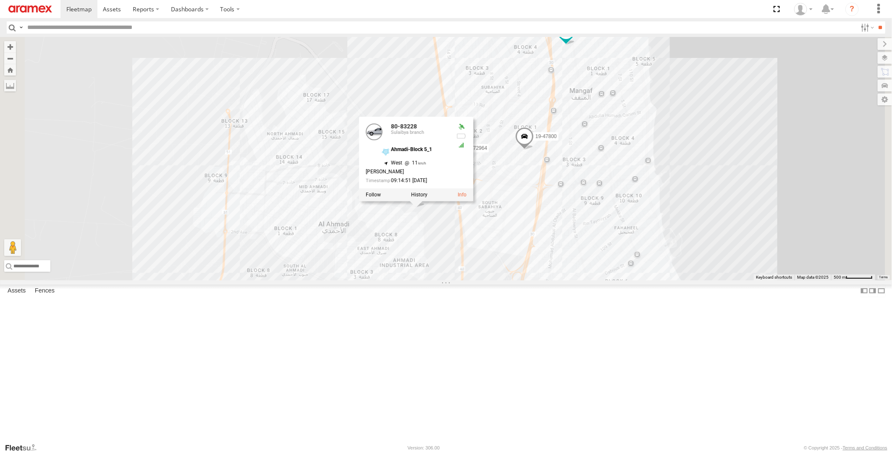
click at [504, 153] on div "22-59690 22-59645 19-49591 22-55497 22-72941 22-72591 22-55354 80-67842 22-7269…" at bounding box center [446, 158] width 892 height 243
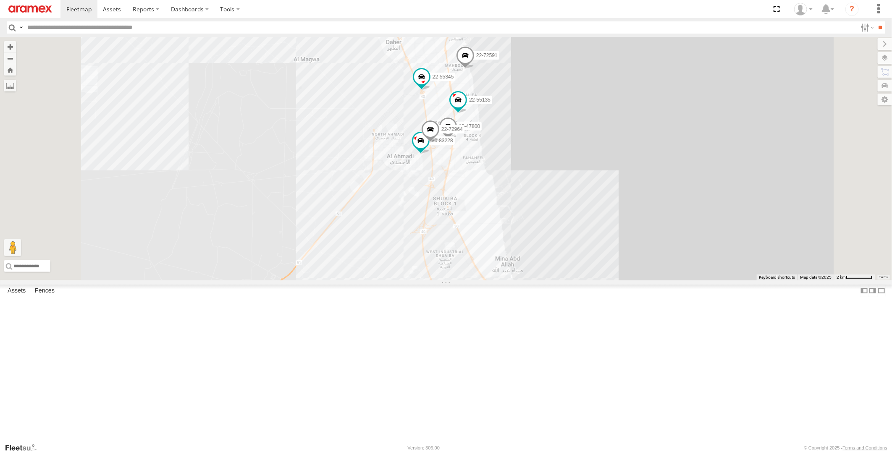
drag, startPoint x: 422, startPoint y: 136, endPoint x: 501, endPoint y: 336, distance: 215.4
click at [501, 280] on div "22-59690 22-59645 19-49591 22-55497 22-72941 22-72591 22-55354 80-67842 22-7269…" at bounding box center [446, 158] width 892 height 243
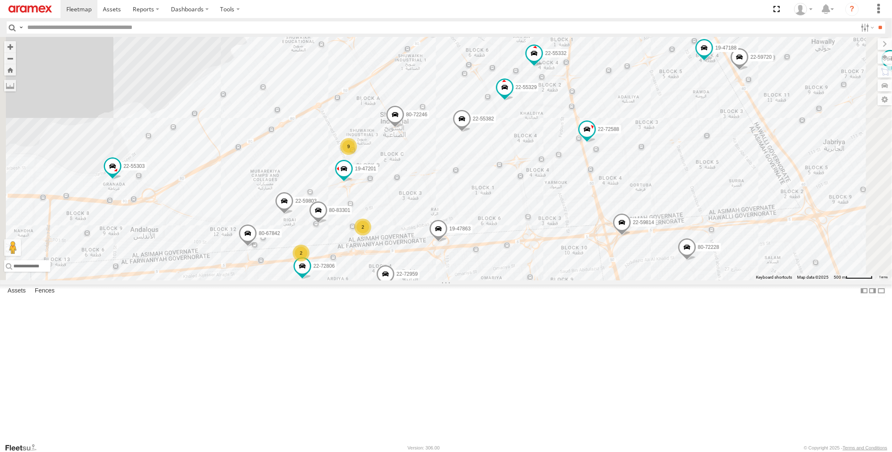
drag, startPoint x: 505, startPoint y: 199, endPoint x: 489, endPoint y: 171, distance: 31.8
click at [489, 171] on div "22-59690 22-59645 19-49591 22-55497 22-72941 22-72591 22-55354 80-67842 22-7269…" at bounding box center [446, 158] width 892 height 243
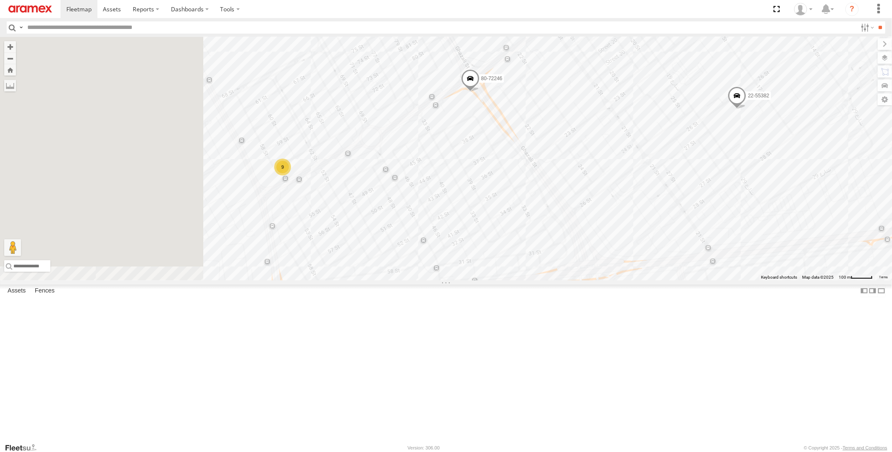
drag, startPoint x: 484, startPoint y: 303, endPoint x: 618, endPoint y: 227, distance: 154.0
click at [618, 227] on div "19-47863 22-55329 22-59803 22-55332 22-55382 22-59652 19-47201 80-72246 80-8330…" at bounding box center [446, 158] width 892 height 243
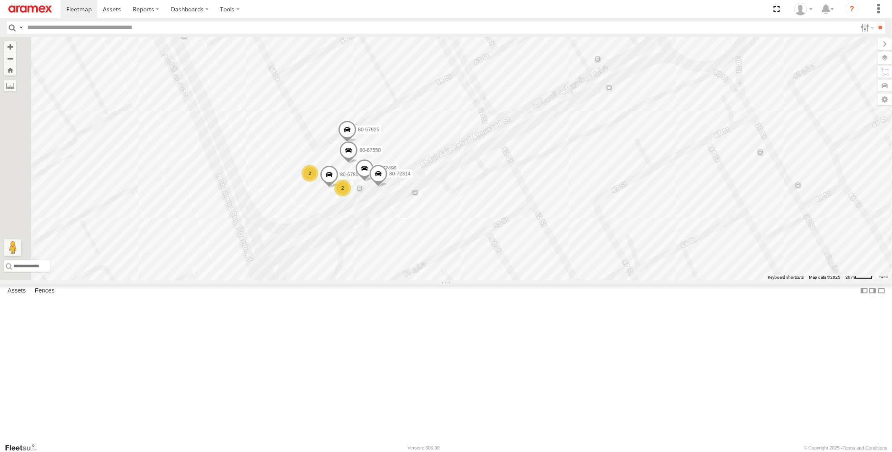
drag, startPoint x: 453, startPoint y: 246, endPoint x: 508, endPoint y: 211, distance: 65.2
click at [508, 211] on div "19-47863 22-55329 22-59803 22-55332 22-55382 22-59652 19-47201 80-72246 80-8330…" at bounding box center [446, 158] width 892 height 243
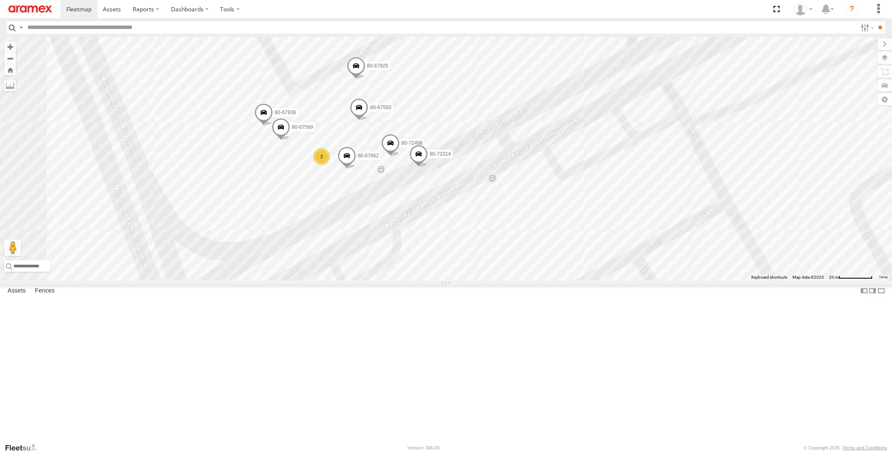
drag, startPoint x: 555, startPoint y: 193, endPoint x: 564, endPoint y: 186, distance: 11.7
click at [564, 186] on div "19-47863 22-55329 22-59803 22-55332 22-55382 22-59652 19-47201 80-72246 80-8330…" at bounding box center [446, 158] width 892 height 243
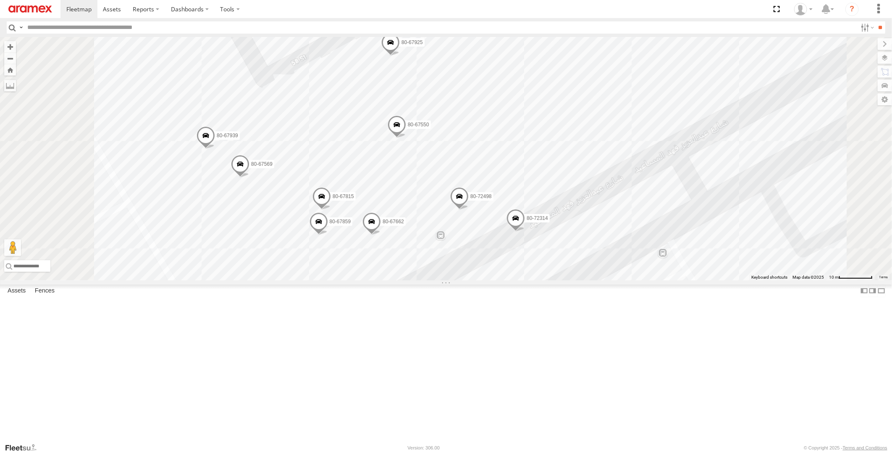
drag, startPoint x: 440, startPoint y: 255, endPoint x: 454, endPoint y: 353, distance: 99.3
click at [454, 280] on div "19-47863 22-55329 22-59803 22-55332 22-55382 22-59652 19-47201 80-72246 80-8330…" at bounding box center [446, 158] width 892 height 243
click at [525, 232] on span at bounding box center [515, 220] width 18 height 23
click at [468, 210] on span at bounding box center [459, 199] width 18 height 23
click at [406, 139] on span at bounding box center [396, 127] width 18 height 23
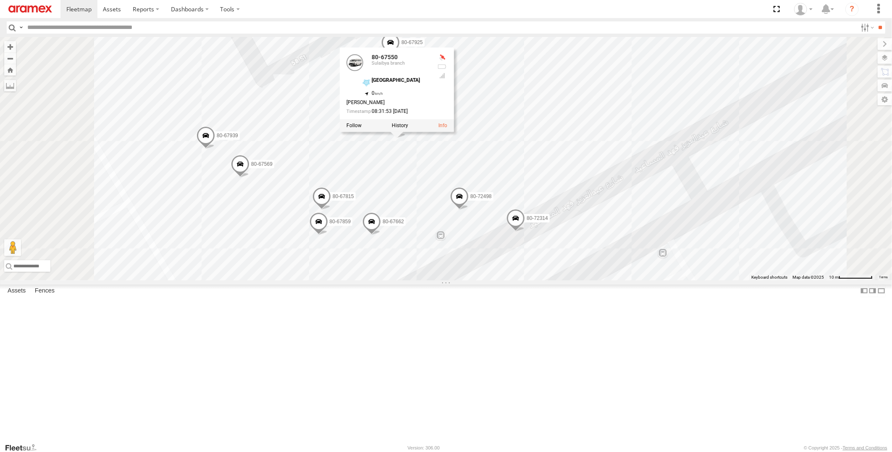
click at [454, 120] on div "80-67550 Sulaibya branch Shuwaikh Industrial Area_1 29.31934 , 47.92642 0 Moham…" at bounding box center [397, 84] width 114 height 72
click at [400, 56] on span at bounding box center [390, 44] width 18 height 23
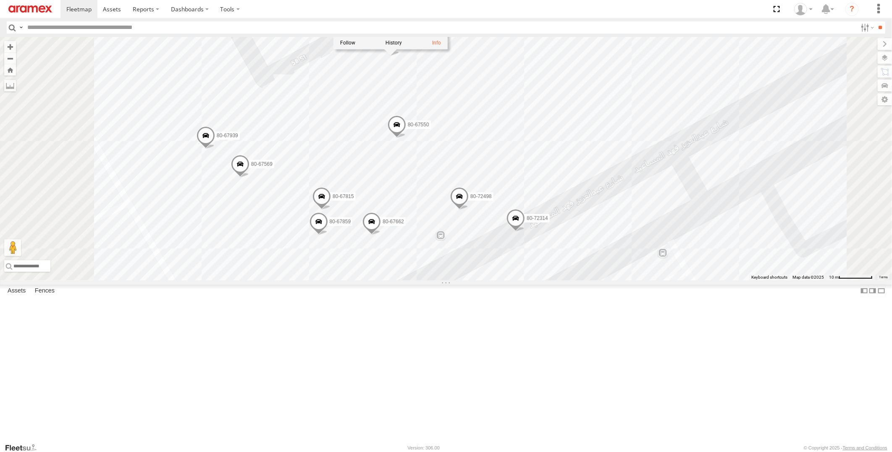
click at [215, 149] on span at bounding box center [205, 137] width 18 height 23
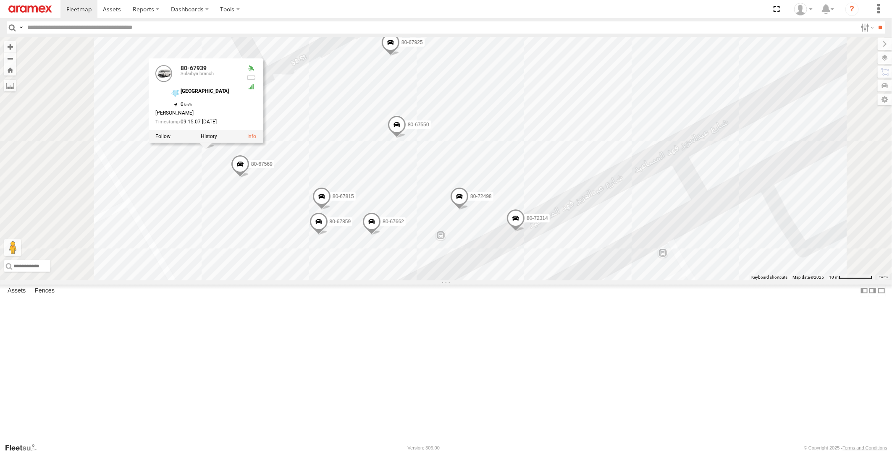
click at [249, 178] on span at bounding box center [240, 166] width 18 height 23
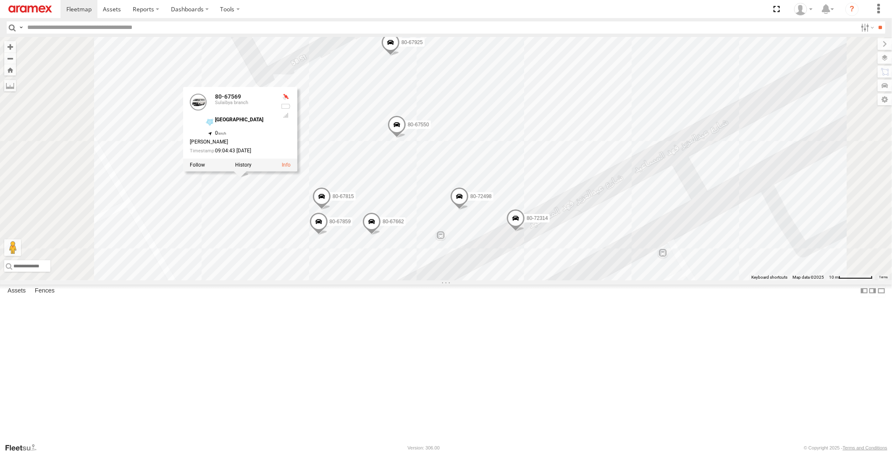
click at [328, 280] on div "19-47863 22-55329 22-59803 22-55332 22-55382 22-59652 19-47201 80-72246 80-8330…" at bounding box center [446, 158] width 892 height 243
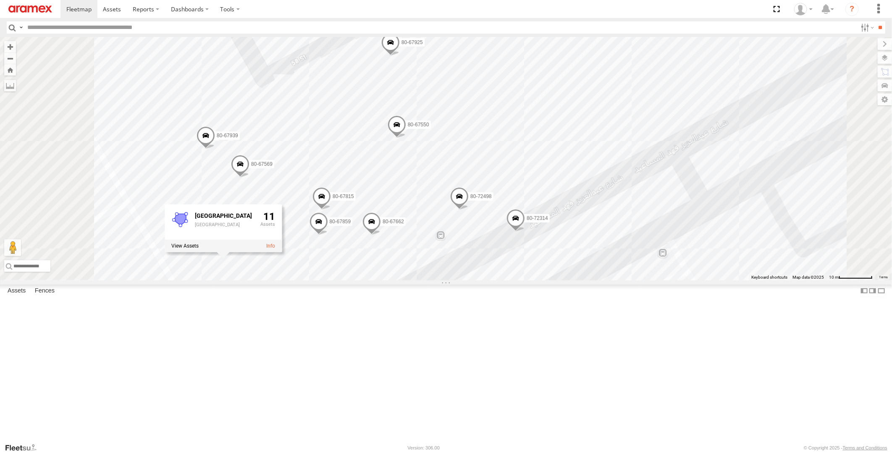
click at [331, 210] on span at bounding box center [321, 199] width 18 height 23
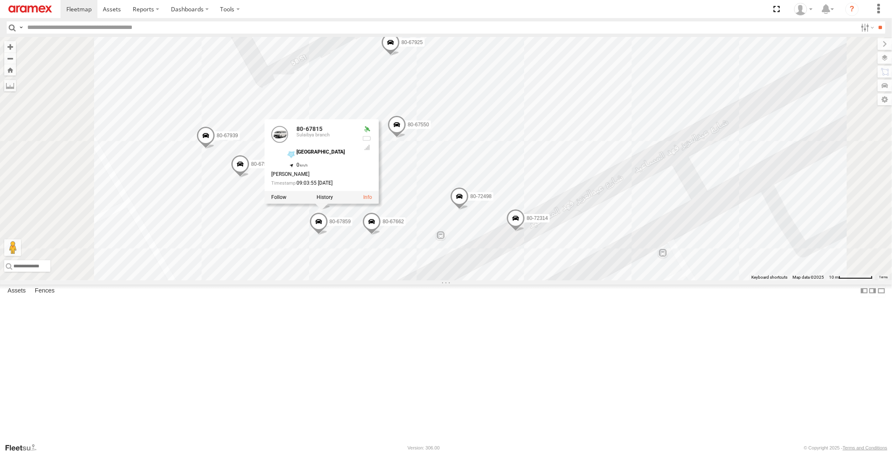
click at [328, 235] on span at bounding box center [318, 223] width 18 height 23
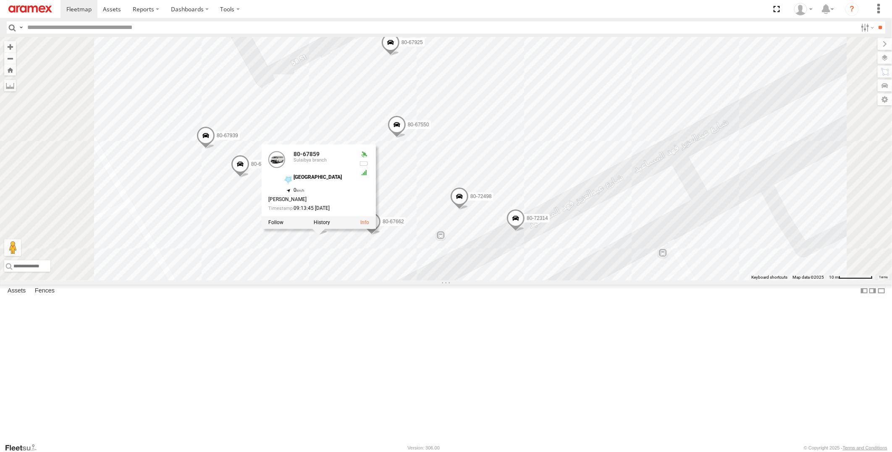
click at [381, 235] on span at bounding box center [371, 223] width 18 height 23
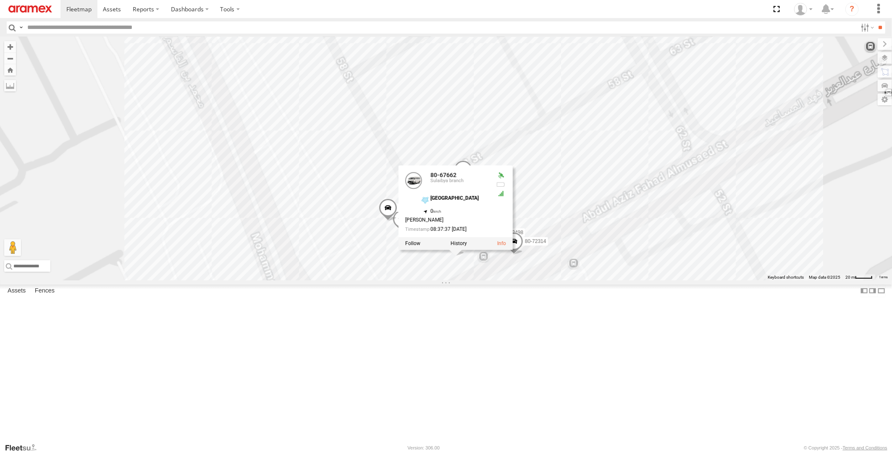
click at [695, 280] on div "19-47863 22-55329 22-59803 22-55332 22-55382 22-59652 19-47201 80-72246 80-8330…" at bounding box center [446, 158] width 892 height 243
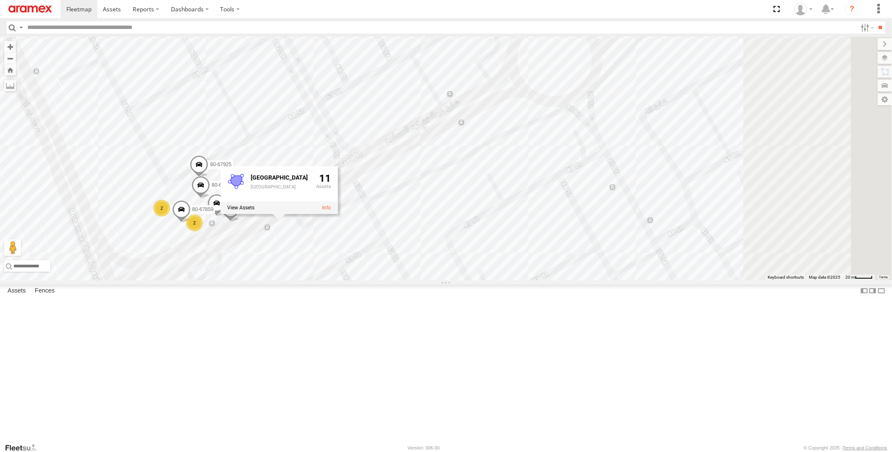
drag, startPoint x: 727, startPoint y: 380, endPoint x: 411, endPoint y: 340, distance: 318.2
click at [411, 280] on div "19-47863 22-55329 22-59803 22-55332 22-55382 22-59652 19-47201 80-72246 80-8330…" at bounding box center [446, 158] width 892 height 243
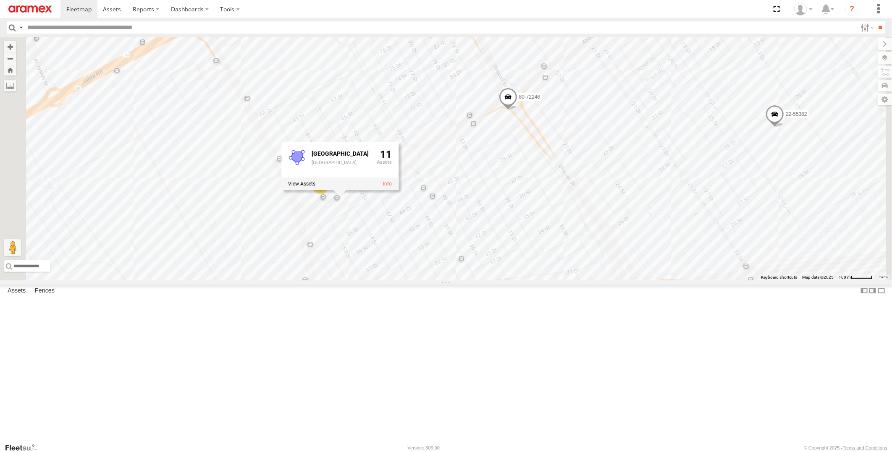
drag, startPoint x: 612, startPoint y: 340, endPoint x: 557, endPoint y: 273, distance: 86.3
click at [558, 273] on div "19-47863 22-55329 22-59803 22-55332 22-55382 22-59652 19-47201 80-72246 80-8330…" at bounding box center [446, 158] width 892 height 243
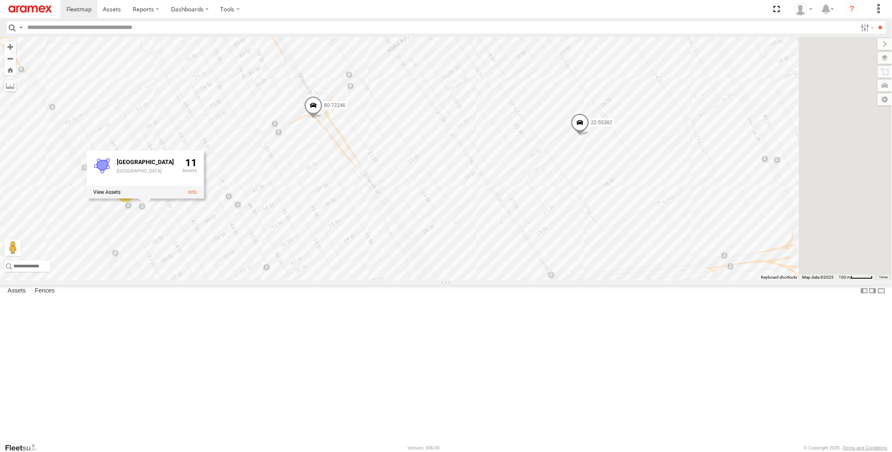
drag, startPoint x: 636, startPoint y: 271, endPoint x: 447, endPoint y: 287, distance: 188.7
click at [447, 280] on div "19-47863 22-55329 22-59803 22-55332 22-55382 22-59652 19-47201 80-72246 80-8330…" at bounding box center [446, 158] width 892 height 243
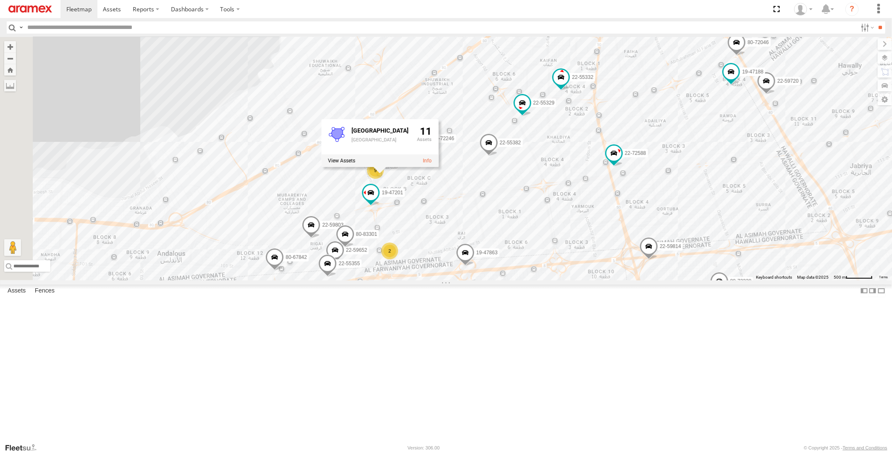
drag, startPoint x: 465, startPoint y: 291, endPoint x: 542, endPoint y: 258, distance: 83.5
click at [542, 258] on div "80-67842 19-47863 22-55329 22-59803 22-72588 22-55332 22-55382 22-59652 19-4720…" at bounding box center [446, 158] width 892 height 243
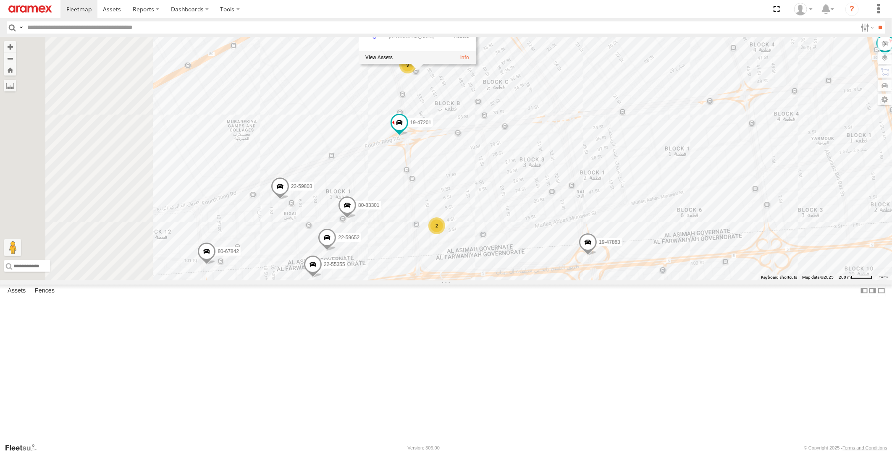
drag, startPoint x: 511, startPoint y: 328, endPoint x: 604, endPoint y: 280, distance: 105.3
click at [604, 280] on div "80-67842 19-47863 22-55329 22-59803 22-72588 22-55332 22-55382 22-59652 19-4720…" at bounding box center [446, 158] width 892 height 243
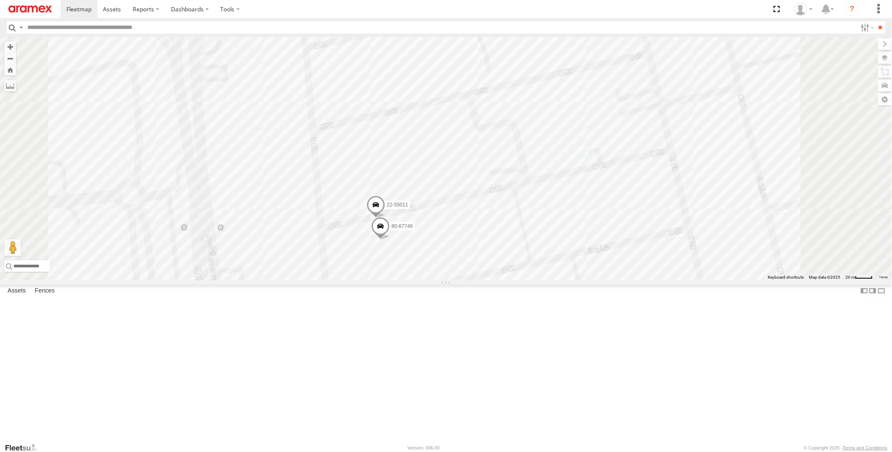
click at [385, 218] on span at bounding box center [375, 207] width 18 height 23
click at [390, 240] on span at bounding box center [380, 228] width 18 height 23
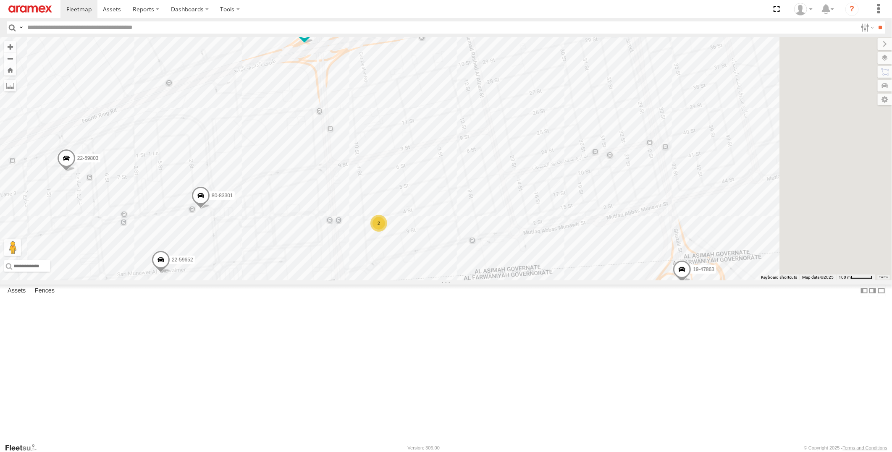
drag, startPoint x: 764, startPoint y: 358, endPoint x: 613, endPoint y: 322, distance: 155.3
click at [613, 280] on div "80-67842 19-47863 22-55329 22-59803 22-72588 22-55332 22-55382 22-59652 19-4720…" at bounding box center [446, 158] width 892 height 243
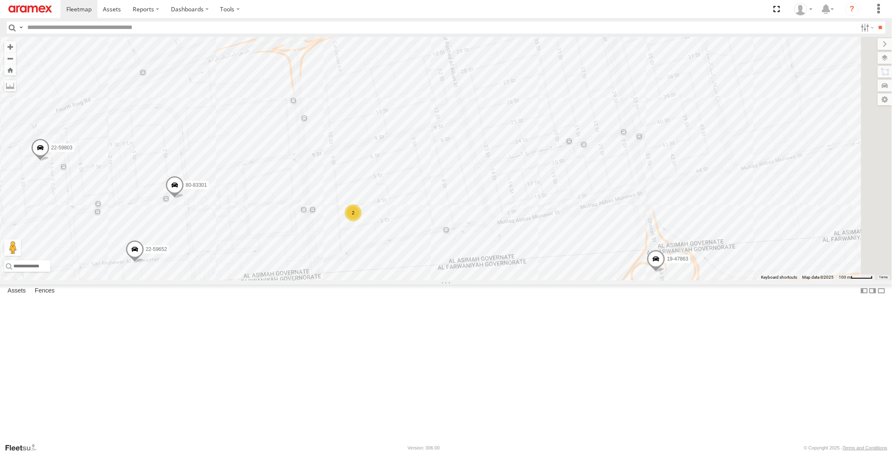
click at [665, 273] on span at bounding box center [655, 261] width 18 height 23
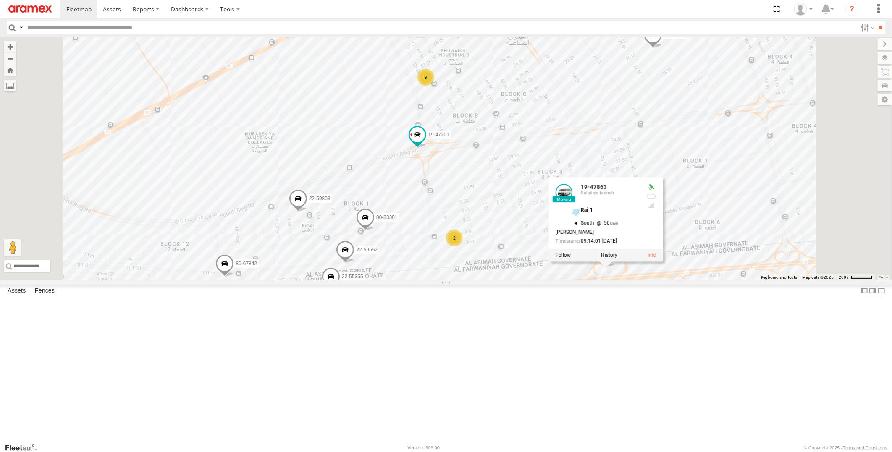
click at [662, 48] on span at bounding box center [653, 37] width 18 height 23
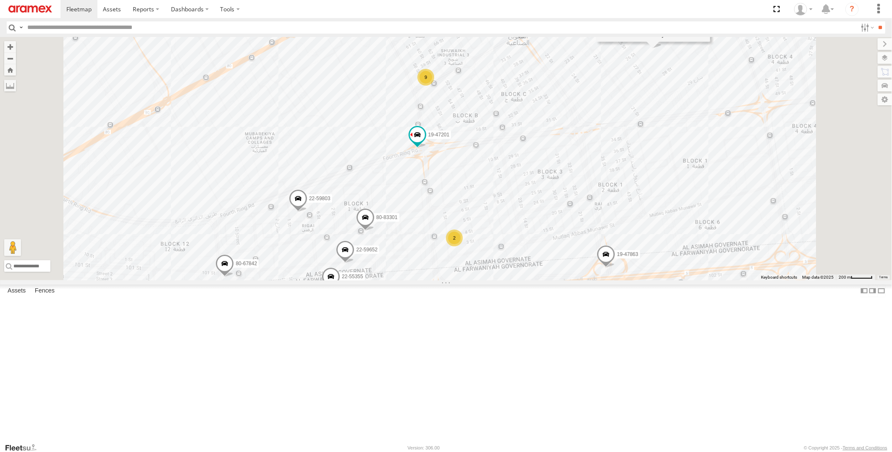
click at [528, 39] on span at bounding box center [519, 28] width 18 height 23
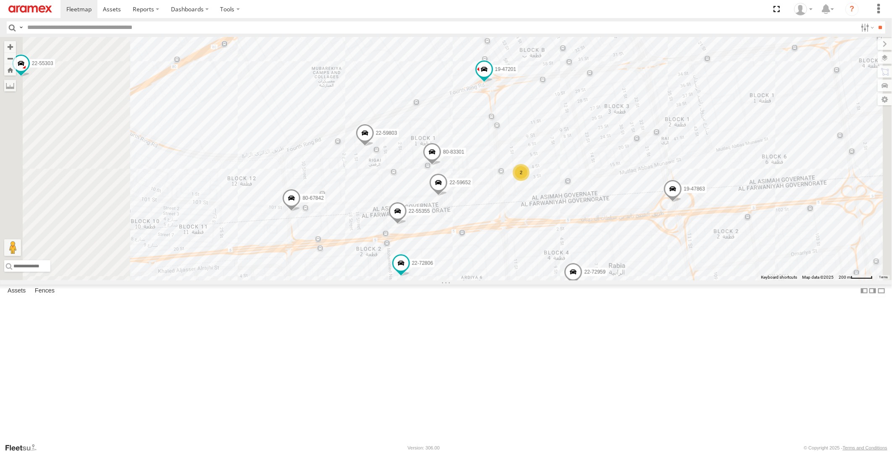
drag, startPoint x: 629, startPoint y: 269, endPoint x: 674, endPoint y: 178, distance: 101.9
click at [674, 178] on div "80-67842 19-47863 22-55329 22-59803 22-72588 22-55332 22-55382 22-59652 19-4720…" at bounding box center [446, 158] width 892 height 243
click at [375, 144] on span at bounding box center [366, 132] width 18 height 23
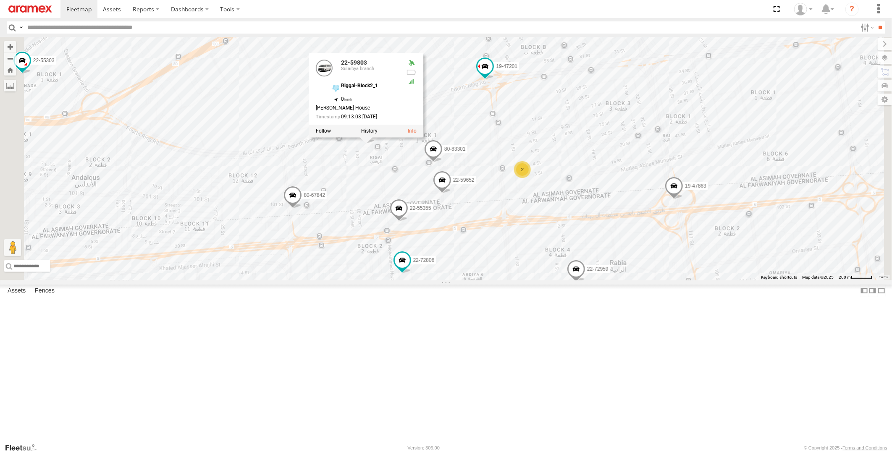
click at [408, 222] on span at bounding box center [399, 210] width 18 height 23
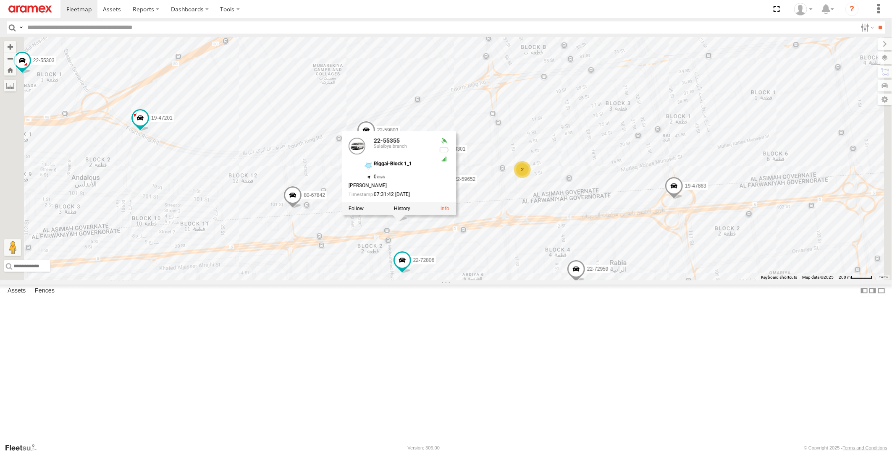
click at [606, 280] on div "80-67842 19-47863 22-55329 22-59803 22-72588 22-55332 22-55382 22-59652 19-4720…" at bounding box center [446, 158] width 892 height 243
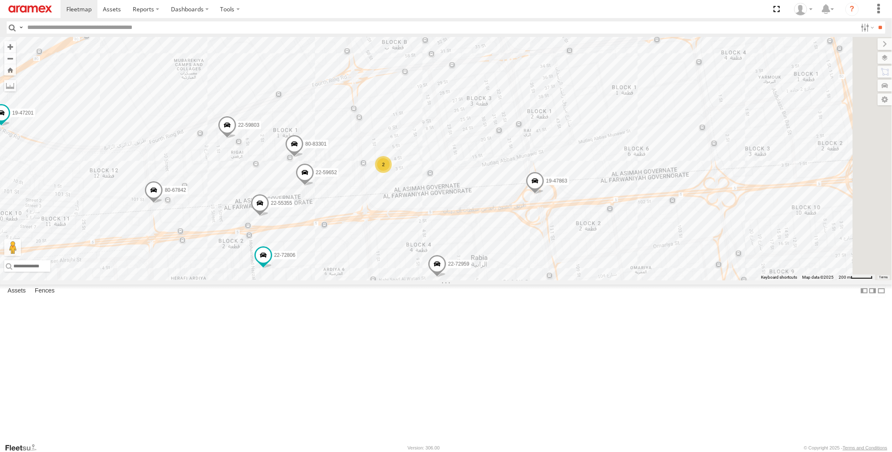
drag, startPoint x: 589, startPoint y: 299, endPoint x: 442, endPoint y: 293, distance: 146.7
click at [443, 280] on div "80-67842 19-47863 22-55329 22-59803 22-72588 22-55332 22-55382 22-59652 19-4720…" at bounding box center [446, 158] width 892 height 243
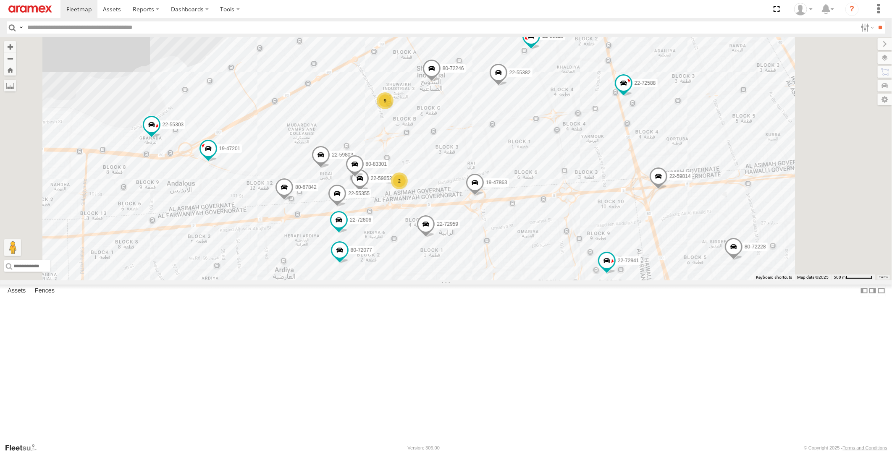
click at [435, 238] on span at bounding box center [425, 226] width 18 height 23
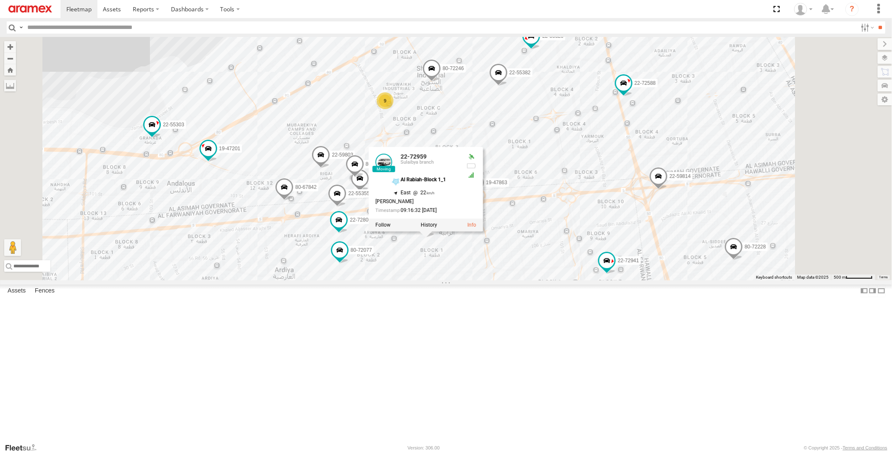
click at [611, 278] on div "80-67842 19-47863 22-55329 22-59803 22-72588 22-55332 22-55382 22-59652 19-4720…" at bounding box center [446, 158] width 892 height 243
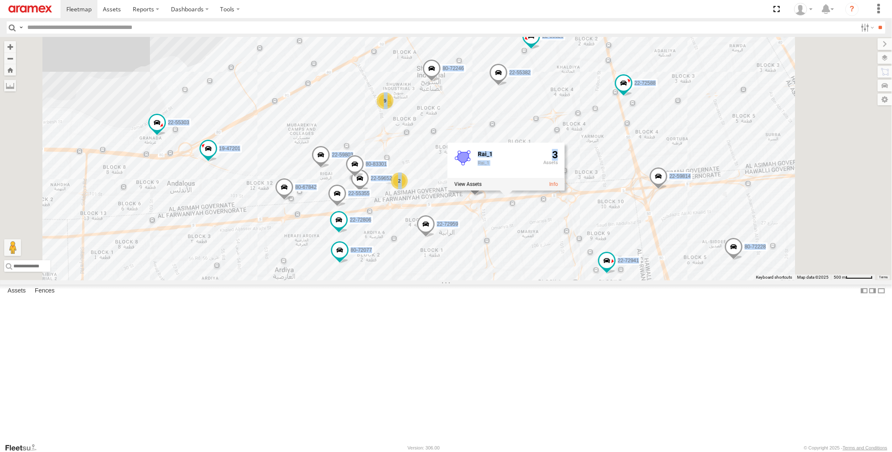
drag, startPoint x: 611, startPoint y: 278, endPoint x: 532, endPoint y: 322, distance: 90.2
click at [532, 280] on div "80-67842 19-47863 22-55329 22-59803 22-72588 22-55332 22-55382 22-59652 19-4720…" at bounding box center [446, 158] width 892 height 243
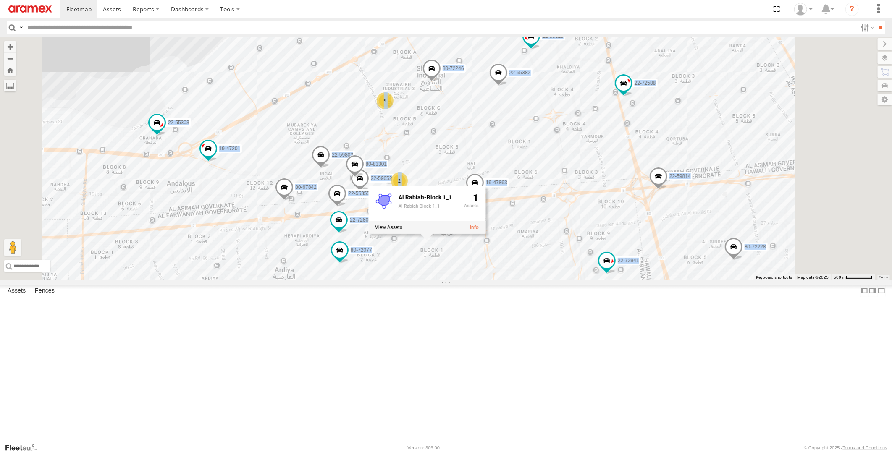
drag, startPoint x: 532, startPoint y: 322, endPoint x: 654, endPoint y: 224, distance: 155.9
click at [654, 224] on div "80-67842 19-47863 22-55329 22-59803 22-72588 22-55332 22-55382 22-59652 19-4720…" at bounding box center [446, 158] width 892 height 243
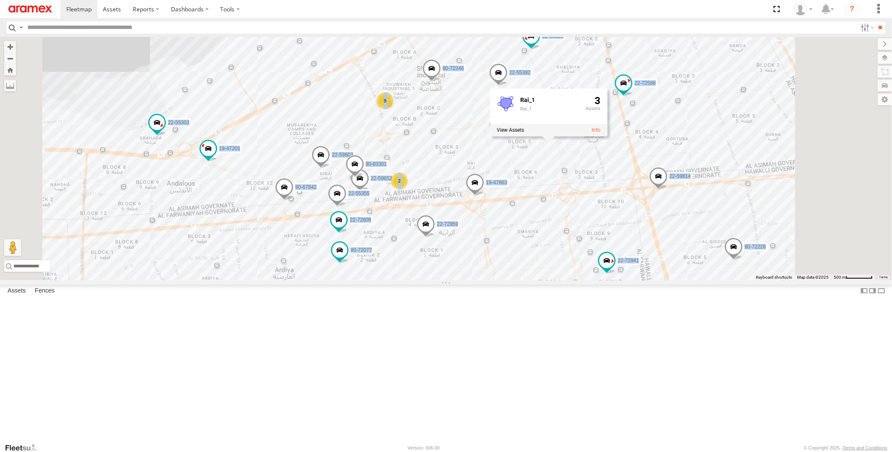
click at [588, 44] on div "80-67842 19-47863 22-55329 22-59803 22-72588 22-55332 22-55382 22-59652 19-4720…" at bounding box center [446, 158] width 892 height 243
click at [586, 46] on div "80-67842 19-47863 22-55329 22-59803 22-72588 22-55332 22-55382 22-59652 19-4720…" at bounding box center [446, 158] width 892 height 243
click at [662, 153] on div "80-67842 19-47863 22-55329 22-59803 22-72588 22-55332 22-55382 22-59652 19-4720…" at bounding box center [446, 158] width 892 height 243
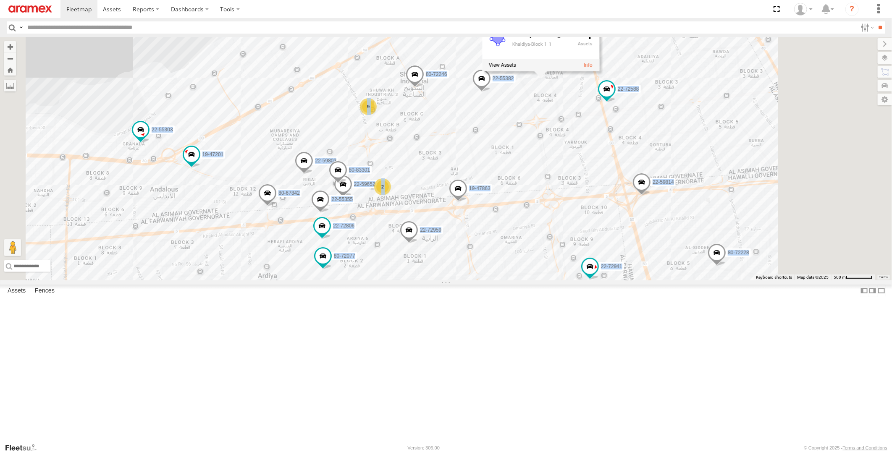
drag, startPoint x: 800, startPoint y: 213, endPoint x: 441, endPoint y: 242, distance: 360.1
click at [441, 242] on div "80-67842 19-47863 22-55329 22-59803 22-72588 22-55332 22-55382 22-59652 19-4720…" at bounding box center [446, 158] width 892 height 243
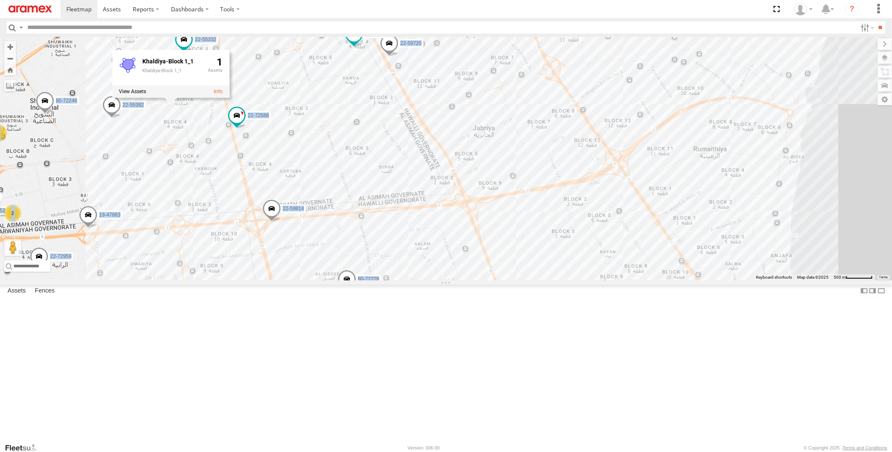
drag, startPoint x: 769, startPoint y: 228, endPoint x: 891, endPoint y: 223, distance: 122.6
click at [891, 223] on html at bounding box center [446, 226] width 892 height 452
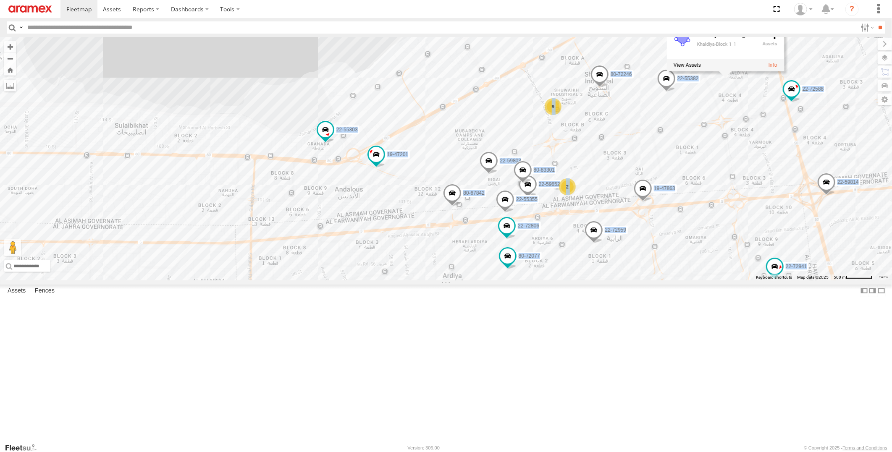
drag, startPoint x: 798, startPoint y: 250, endPoint x: 718, endPoint y: 242, distance: 80.2
click at [718, 242] on div "80-67842 19-47863 22-55329 22-59803 22-72588 22-55332 22-55382 22-59652 19-4720…" at bounding box center [446, 158] width 892 height 243
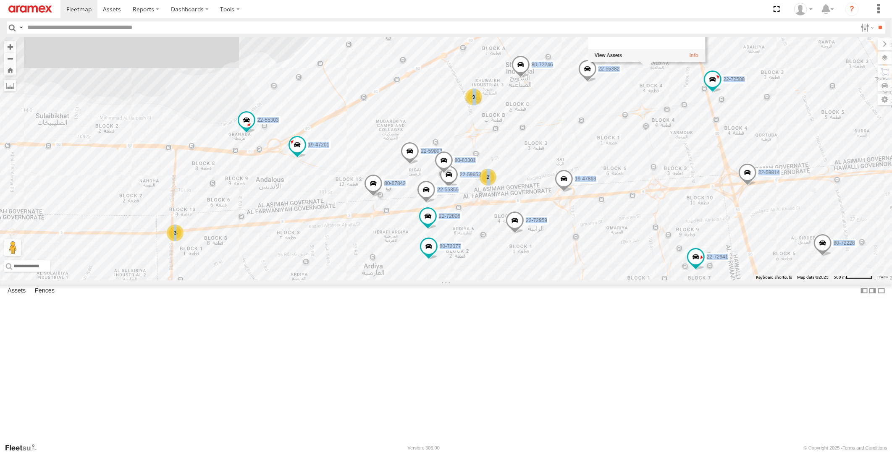
click at [547, 223] on span "22-72959" at bounding box center [536, 220] width 21 height 6
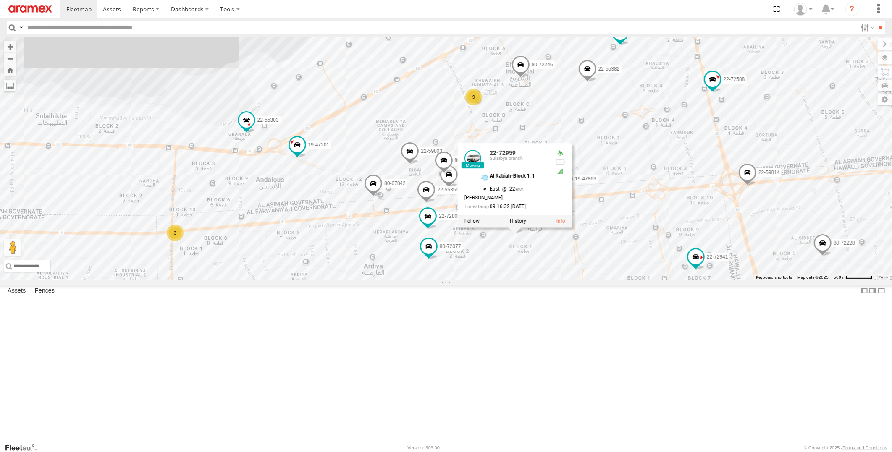
click at [653, 280] on div "80-67842 19-47863 22-55329 22-59803 22-72588 22-55332 22-55382 22-59652 19-4720…" at bounding box center [446, 158] width 892 height 243
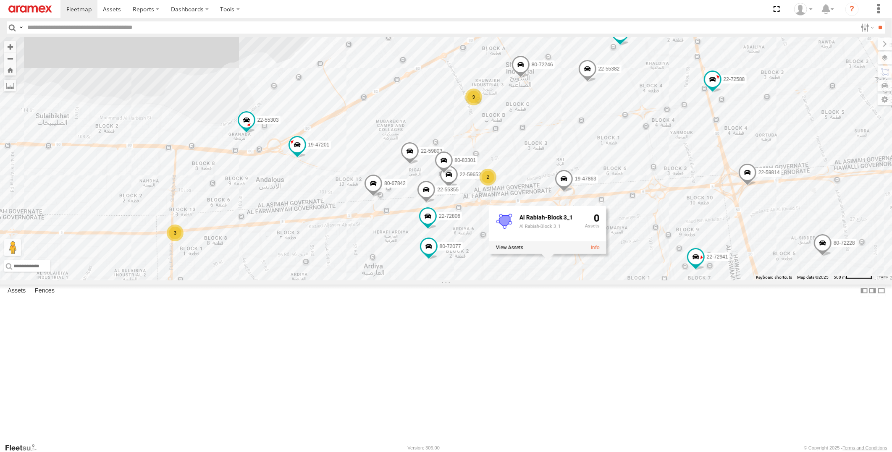
click at [335, 64] on div "80-67842 19-47863 22-55329 22-59803 22-72588 22-55332 22-55382 22-59652 19-4720…" at bounding box center [446, 158] width 892 height 243
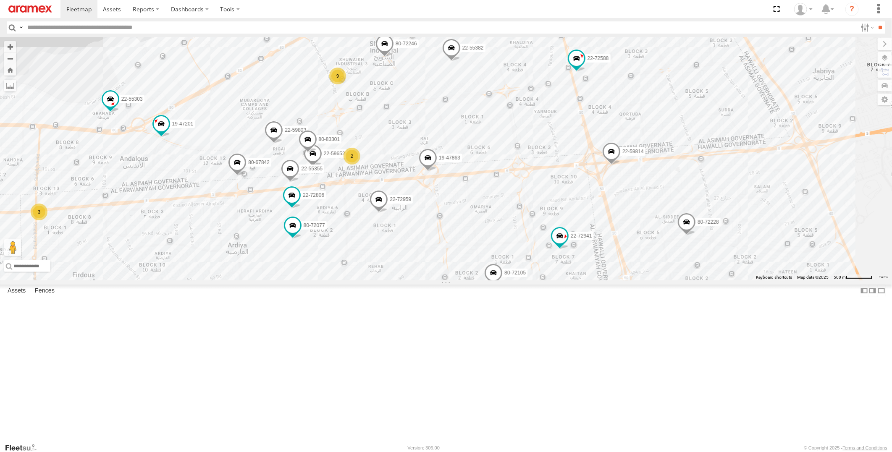
drag, startPoint x: 781, startPoint y: 248, endPoint x: 643, endPoint y: 227, distance: 140.0
click at [643, 227] on div "80-67842 19-47863 22-55329 22-59803 22-72588 22-55332 22-55382 22-59652 19-4720…" at bounding box center [446, 158] width 892 height 243
click at [101, 27] on input "text" at bounding box center [440, 27] width 833 height 12
paste input "********"
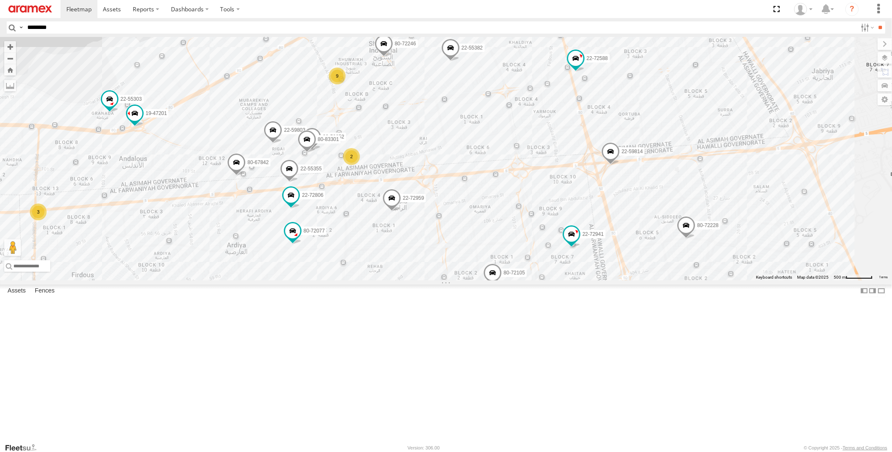
click at [875, 21] on input "**" at bounding box center [880, 27] width 10 height 12
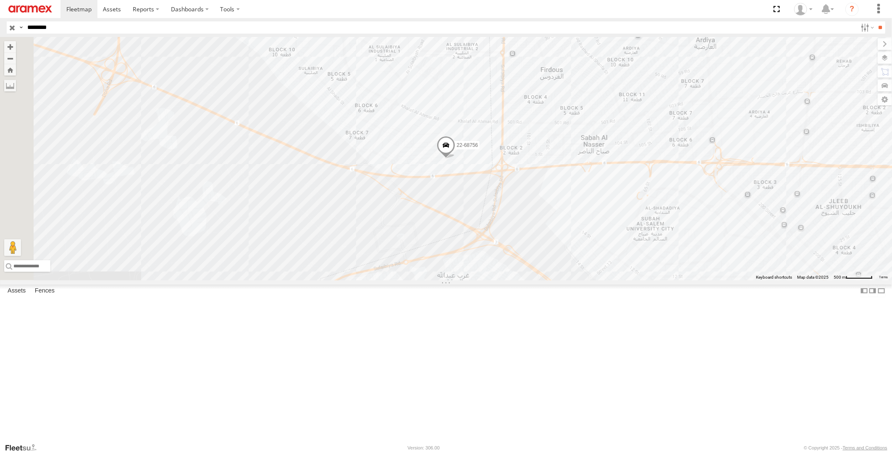
click at [455, 159] on span at bounding box center [446, 147] width 18 height 23
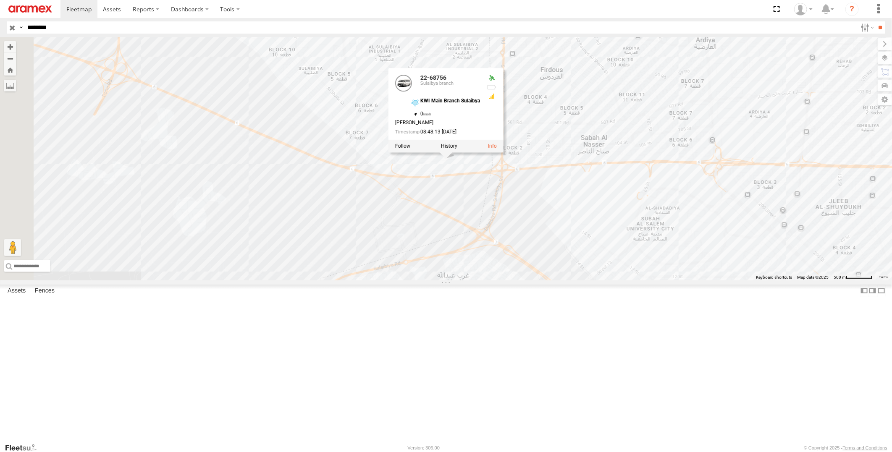
click at [594, 272] on div "22-68756 22-68756 Sulaibya branch KWI Main Branch Sulaibya 29.2682 , 47.8528 0 …" at bounding box center [446, 158] width 892 height 243
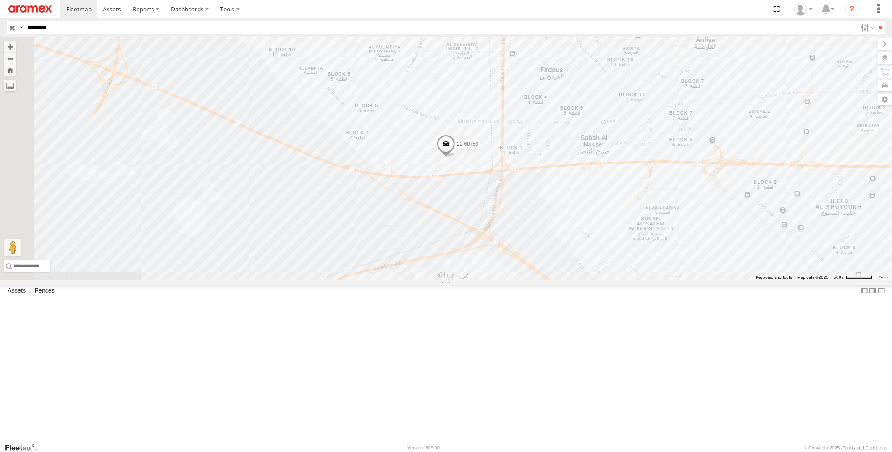
click at [61, 22] on input "********" at bounding box center [440, 27] width 833 height 12
paste input "text"
type input "********"
click at [875, 21] on input "**" at bounding box center [880, 27] width 10 height 12
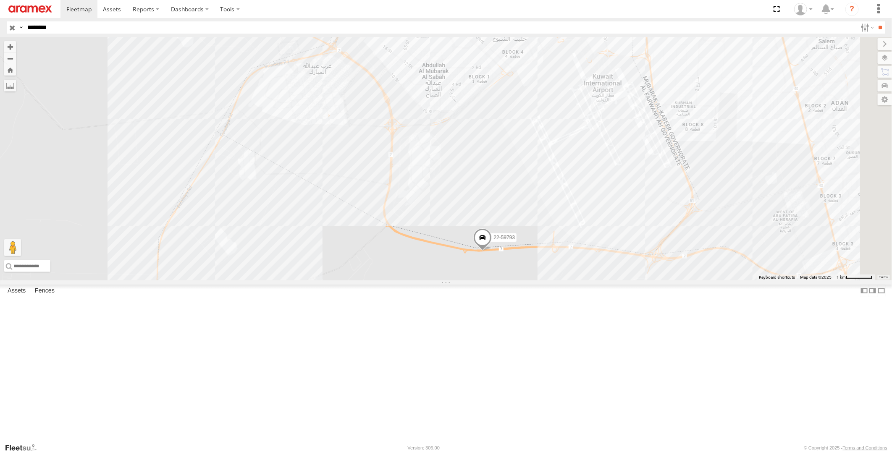
drag, startPoint x: 657, startPoint y: 303, endPoint x: 645, endPoint y: 383, distance: 81.4
click at [645, 280] on div "22-59793" at bounding box center [446, 158] width 892 height 243
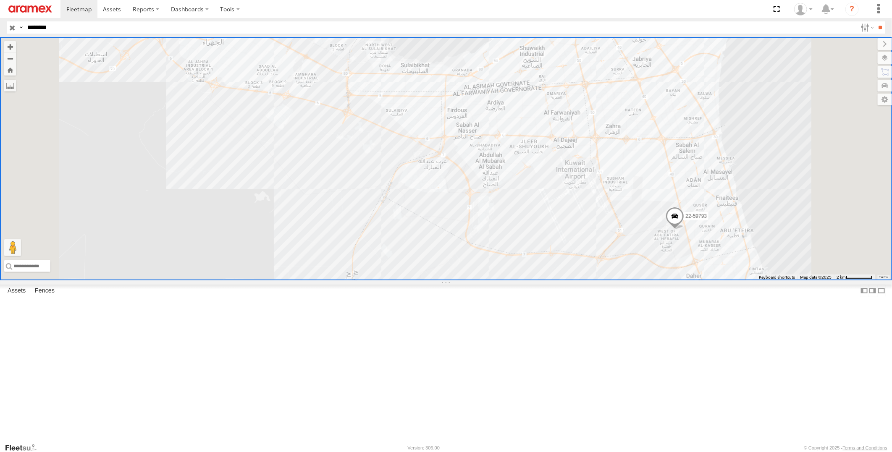
click at [13, 26] on input "button" at bounding box center [12, 27] width 11 height 12
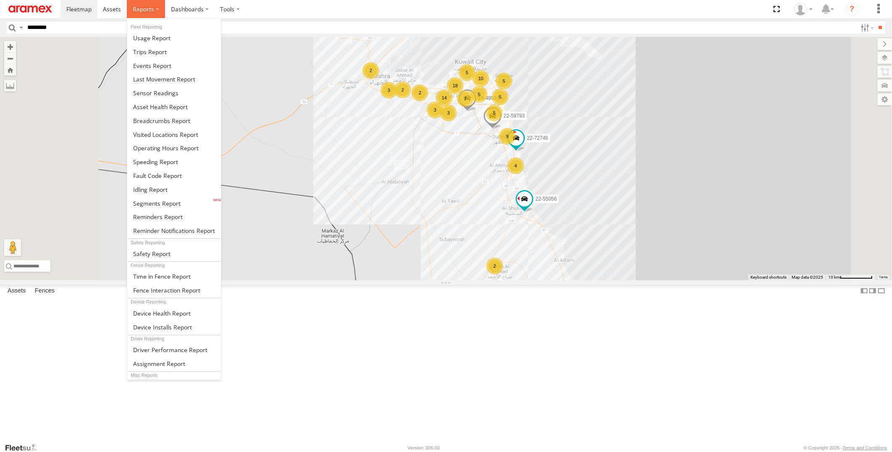
click at [139, 13] on span at bounding box center [143, 9] width 21 height 8
click at [173, 124] on span at bounding box center [161, 121] width 57 height 8
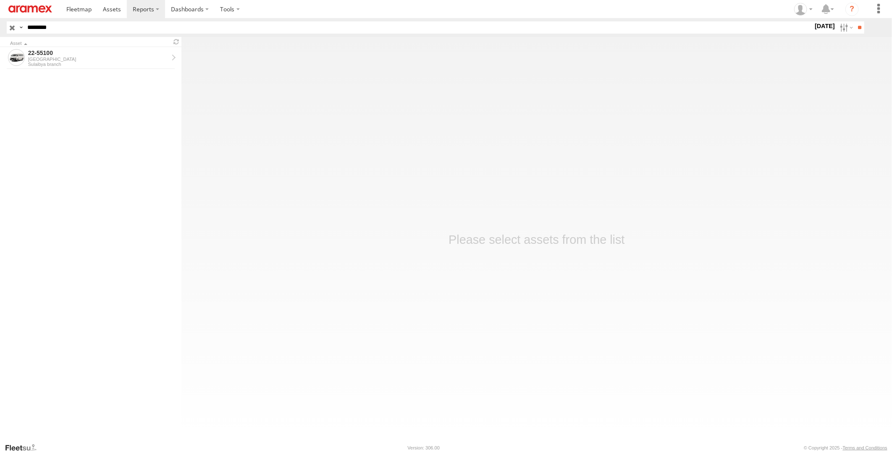
click at [0, 0] on label at bounding box center [0, 0] width 0 height 0
click at [857, 24] on input "**" at bounding box center [859, 27] width 10 height 12
click at [0, 29] on html at bounding box center [446, 226] width 892 height 452
paste input "text"
type input "********"
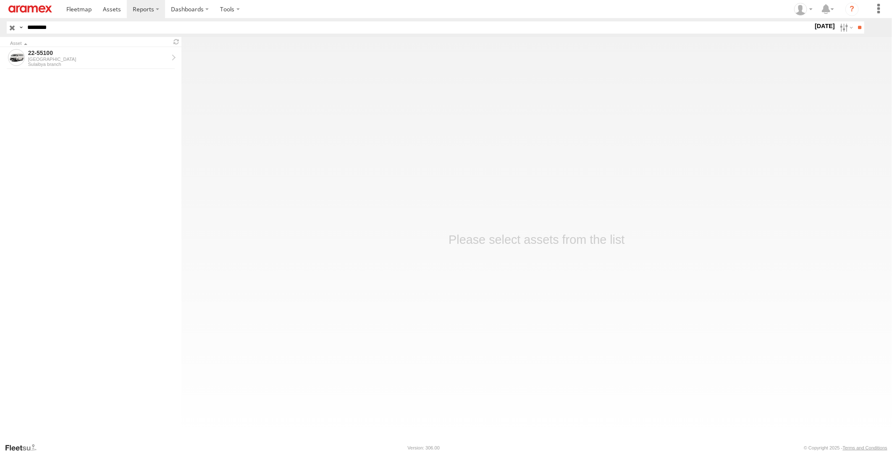
click at [854, 21] on input "**" at bounding box center [859, 27] width 10 height 12
click at [135, 56] on div "80-72046" at bounding box center [98, 53] width 140 height 8
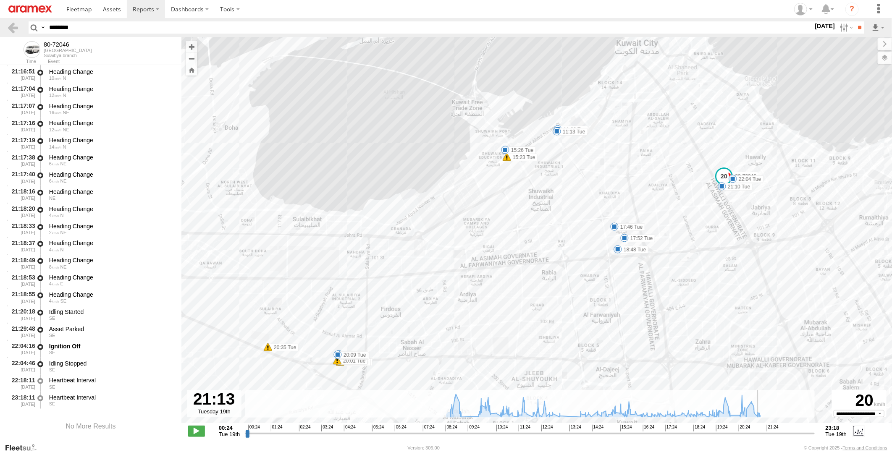
scroll to position [16949, 0]
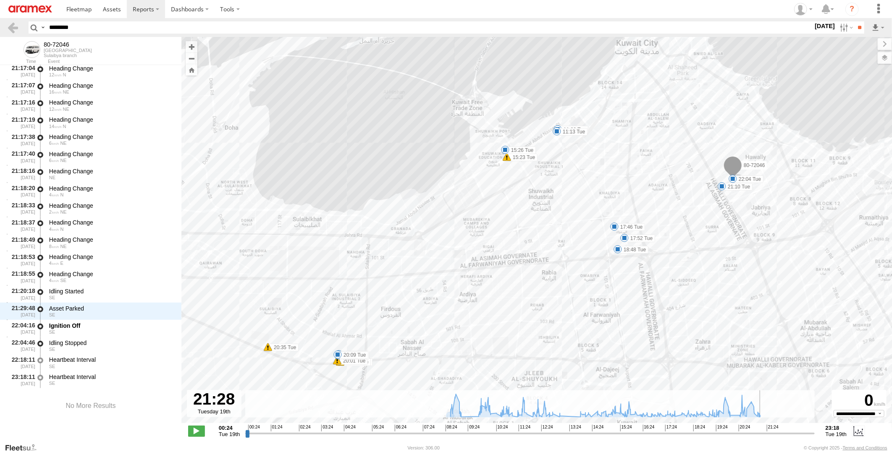
drag, startPoint x: 248, startPoint y: 434, endPoint x: 666, endPoint y: 426, distance: 417.7
type input "**********"
click at [765, 437] on input "range" at bounding box center [529, 433] width 569 height 8
click at [92, 290] on div "Idling Started" at bounding box center [111, 292] width 124 height 8
click at [96, 294] on div "Idling Started" at bounding box center [111, 292] width 124 height 8
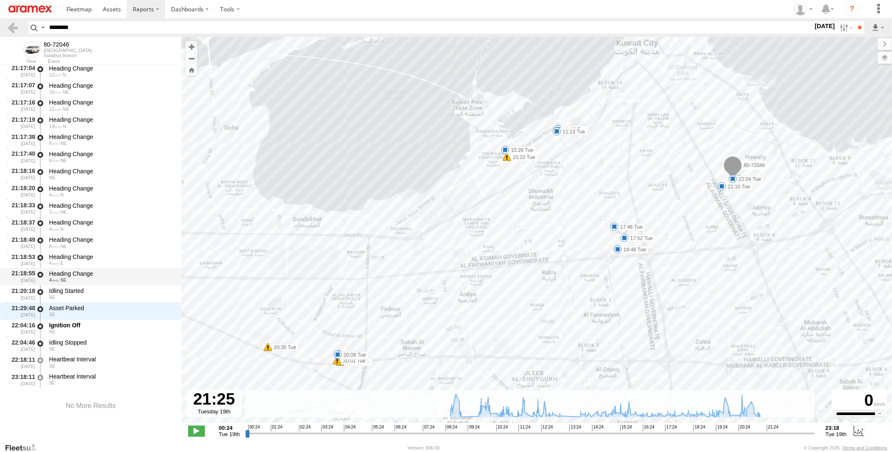
click at [109, 271] on div "Heading Change" at bounding box center [111, 274] width 124 height 8
click at [103, 288] on div "Idling Started" at bounding box center [111, 292] width 124 height 8
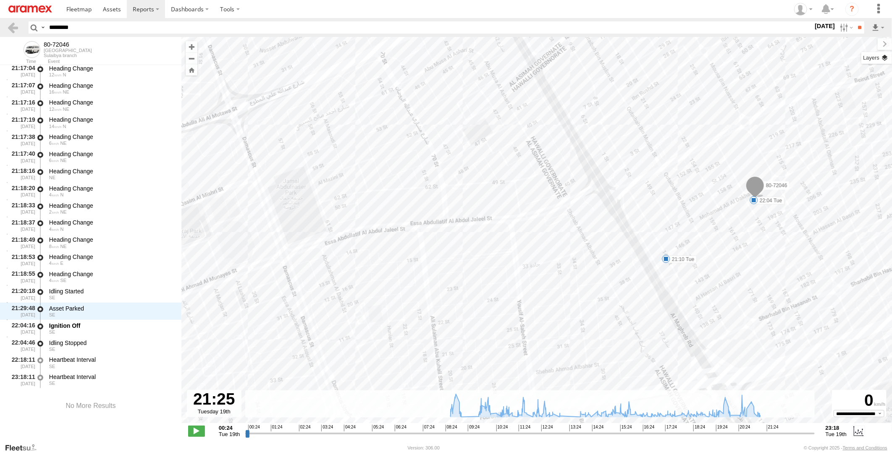
click at [885, 58] on label at bounding box center [876, 58] width 31 height 12
click at [0, 0] on label at bounding box center [0, 0] width 0 height 0
click at [0, 0] on span "Satellite + Roadmap" at bounding box center [0, 0] width 0 height 0
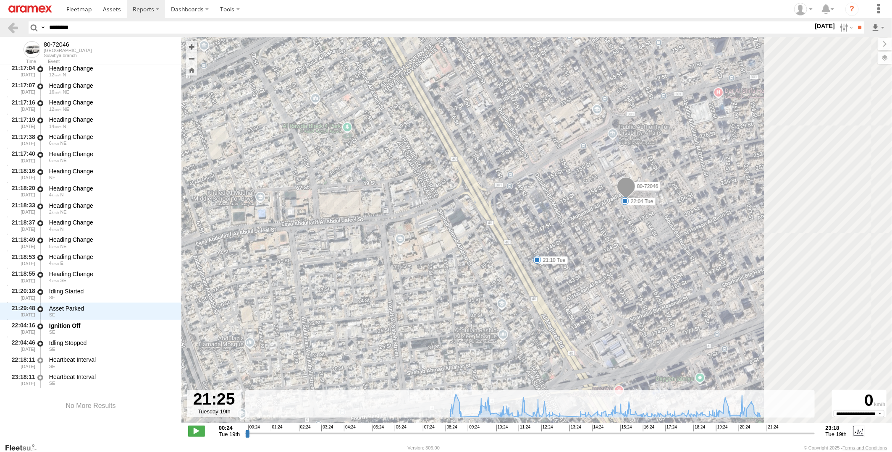
drag, startPoint x: 731, startPoint y: 229, endPoint x: 601, endPoint y: 230, distance: 130.6
click at [601, 230] on div "80-72046 08:58 Tue 09:09 Tue 09:32 Tue 09:51 Tue 11:06 Tue 11:13 Tue 15:23 Tue …" at bounding box center [536, 234] width 710 height 395
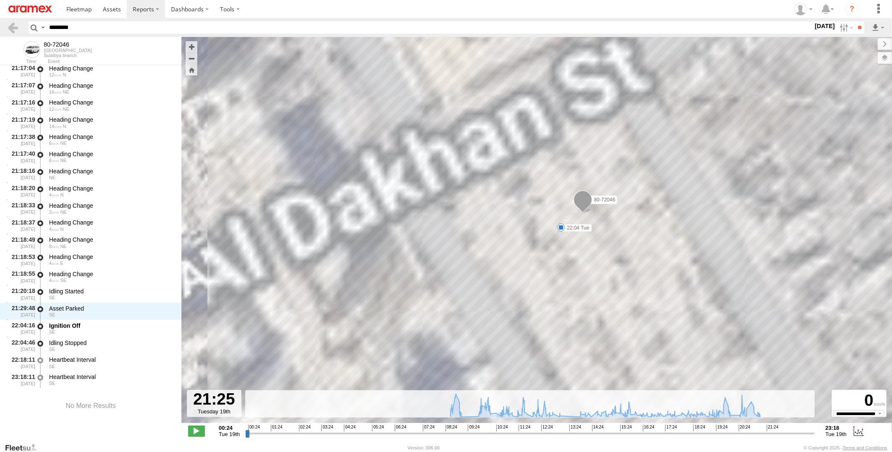
drag, startPoint x: 659, startPoint y: 210, endPoint x: 652, endPoint y: 275, distance: 64.6
click at [652, 275] on div "80-72046 08:58 Tue 09:09 Tue 09:32 Tue 09:51 Tue 11:06 Tue 11:13 Tue 15:23 Tue …" at bounding box center [536, 234] width 710 height 395
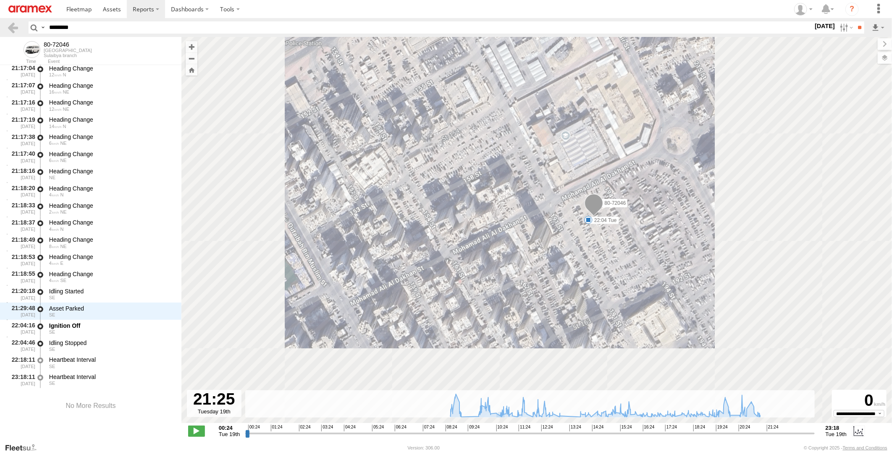
drag, startPoint x: 695, startPoint y: 303, endPoint x: 651, endPoint y: 246, distance: 72.1
click at [651, 247] on div "80-72046 08:58 Tue 09:09 Tue 09:32 Tue 09:51 Tue 11:06 Tue 11:13 Tue 15:23 Tue …" at bounding box center [536, 234] width 710 height 395
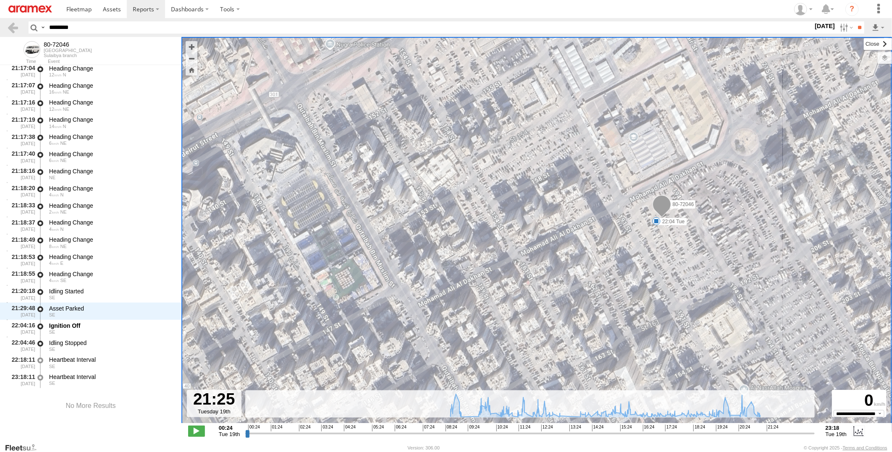
click at [863, 44] on label at bounding box center [877, 44] width 28 height 12
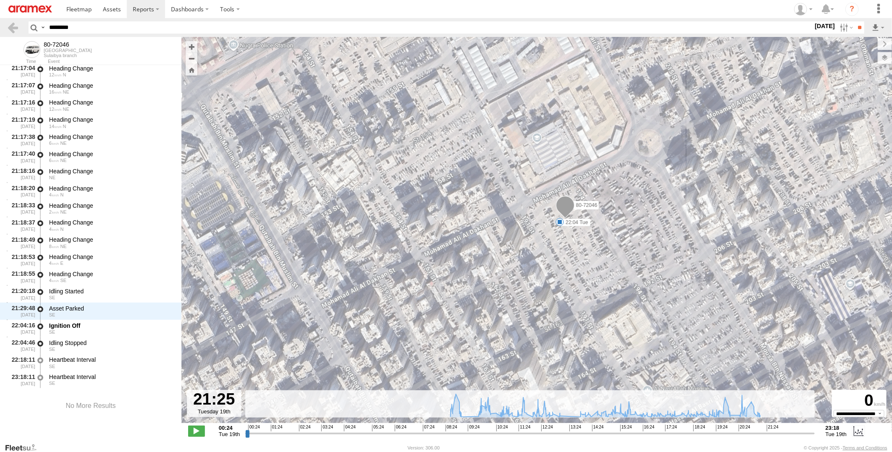
drag, startPoint x: 713, startPoint y: 251, endPoint x: 615, endPoint y: 252, distance: 97.4
click at [615, 252] on div "80-72046 08:58 Tue 09:09 Tue 09:32 Tue 09:51 Tue 11:06 Tue 11:13 Tue 15:23 Tue …" at bounding box center [536, 234] width 710 height 395
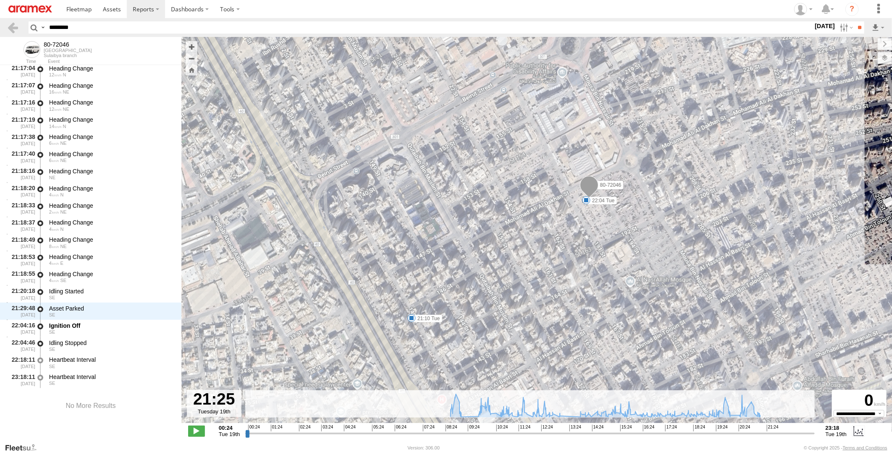
drag, startPoint x: 611, startPoint y: 281, endPoint x: 610, endPoint y: 222, distance: 59.6
click at [610, 222] on div "80-72046 08:58 Tue 09:09 Tue 09:32 Tue 09:51 Tue 11:06 Tue 11:13 Tue 15:23 Tue …" at bounding box center [536, 234] width 710 height 395
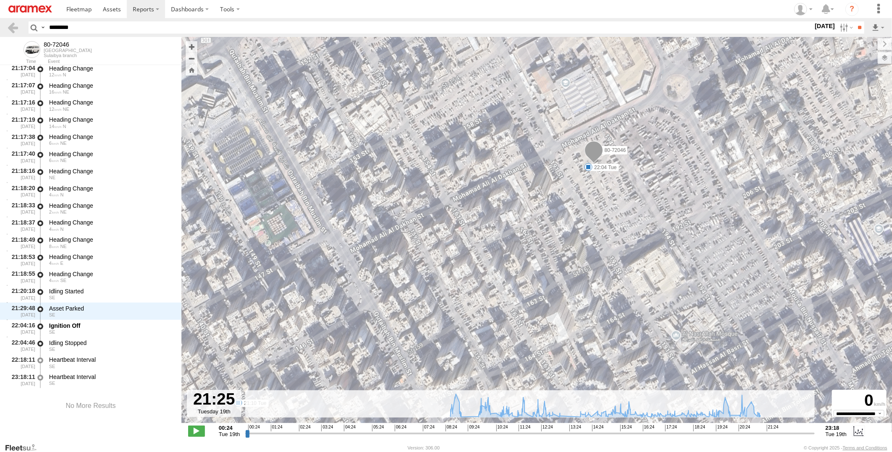
drag, startPoint x: 598, startPoint y: 146, endPoint x: 594, endPoint y: 212, distance: 65.6
click at [594, 212] on div "80-72046 08:58 Tue 09:09 Tue 09:32 Tue 09:51 Tue 11:06 Tue 11:13 Tue 15:23 Tue …" at bounding box center [536, 234] width 710 height 395
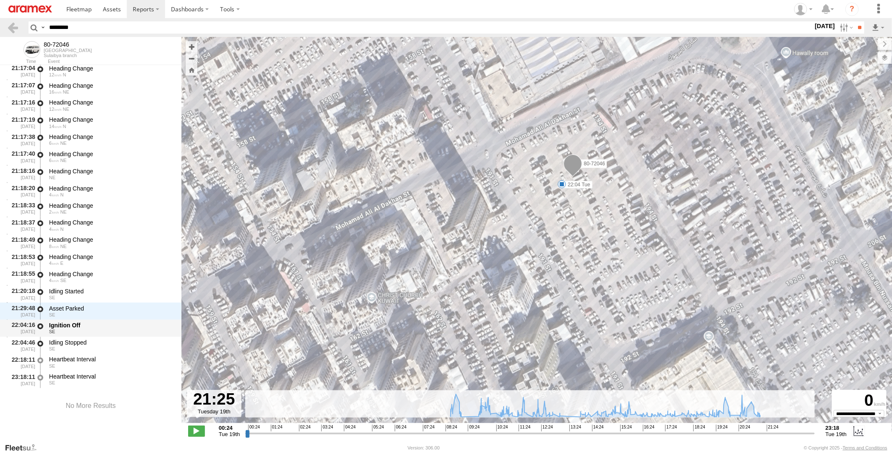
click at [99, 326] on div "Ignition Off" at bounding box center [111, 326] width 124 height 8
click at [102, 305] on div "Asset Parked" at bounding box center [111, 309] width 124 height 8
click at [94, 326] on div "Ignition Off" at bounding box center [111, 326] width 124 height 8
click at [102, 311] on div "Asset Parked" at bounding box center [111, 309] width 124 height 8
click at [95, 327] on div "Ignition Off" at bounding box center [111, 326] width 124 height 8
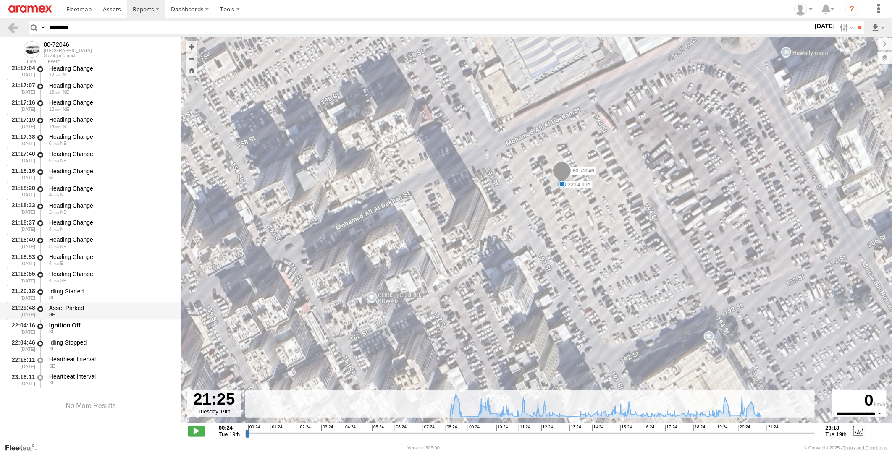
click at [102, 307] on div "Asset Parked" at bounding box center [111, 309] width 124 height 8
click at [91, 328] on div "Ignition Off" at bounding box center [111, 326] width 124 height 8
click at [101, 305] on div "Asset Parked" at bounding box center [111, 309] width 124 height 8
click at [97, 330] on div "SE" at bounding box center [111, 332] width 124 height 5
click at [94, 345] on div "Idling Stopped" at bounding box center [111, 343] width 124 height 8
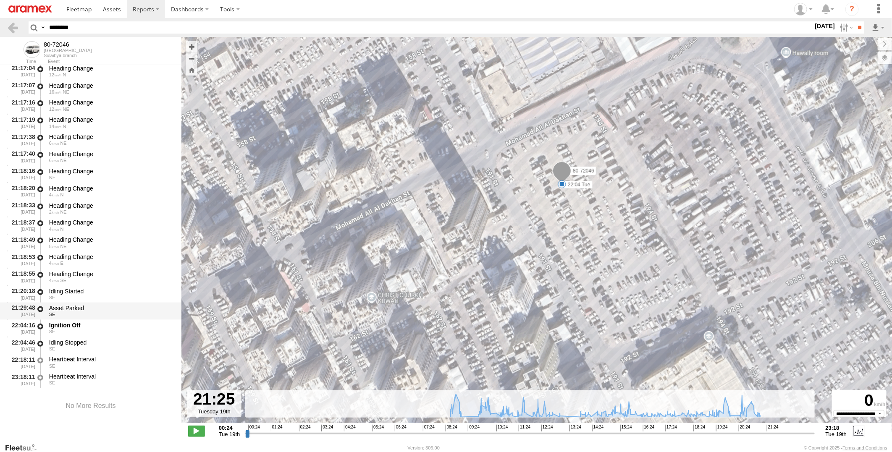
click at [105, 309] on div "Asset Parked" at bounding box center [111, 309] width 124 height 8
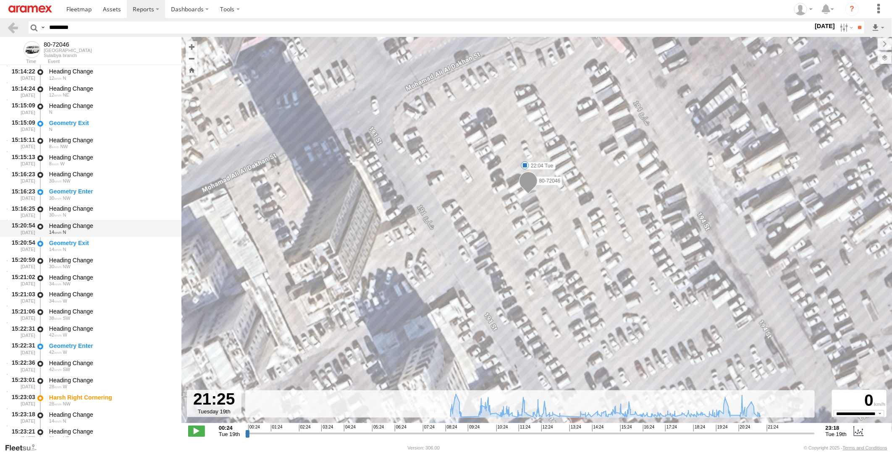
scroll to position [8318, 0]
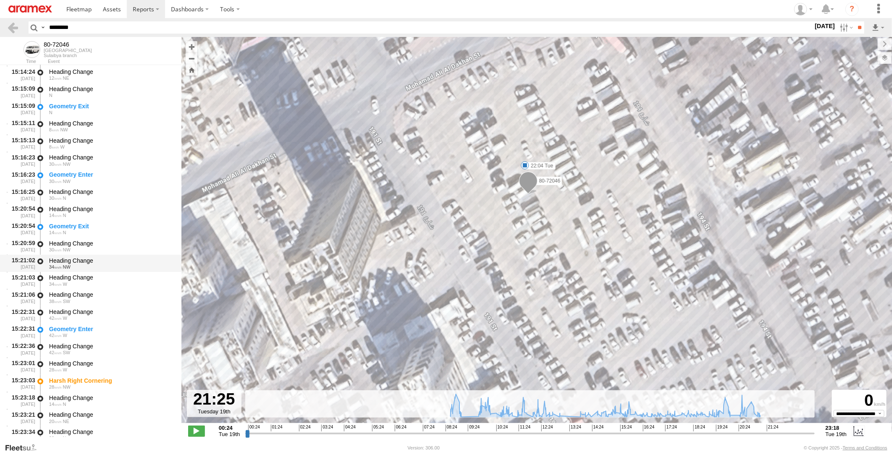
click at [122, 264] on div "34 NW" at bounding box center [111, 266] width 124 height 5
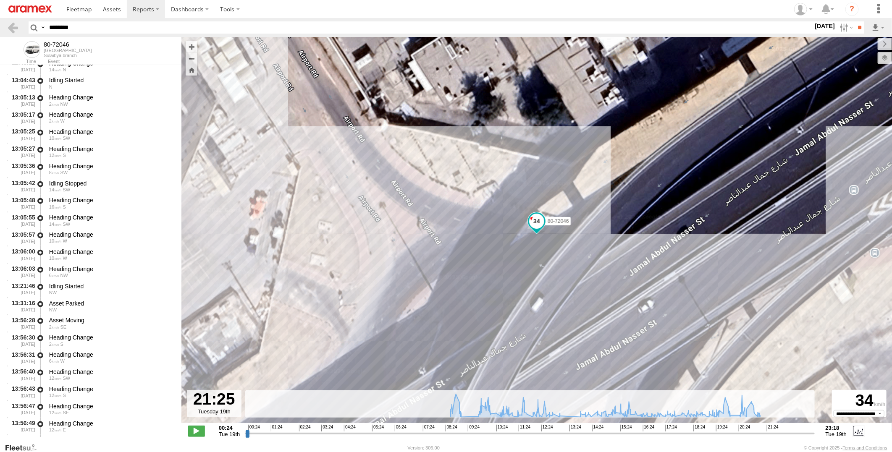
scroll to position [6592, 0]
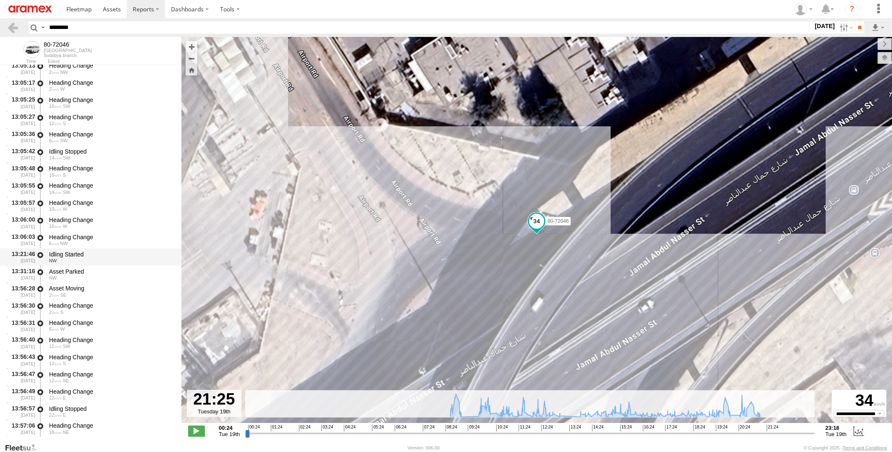
click at [107, 253] on div "Idling Started" at bounding box center [111, 255] width 124 height 8
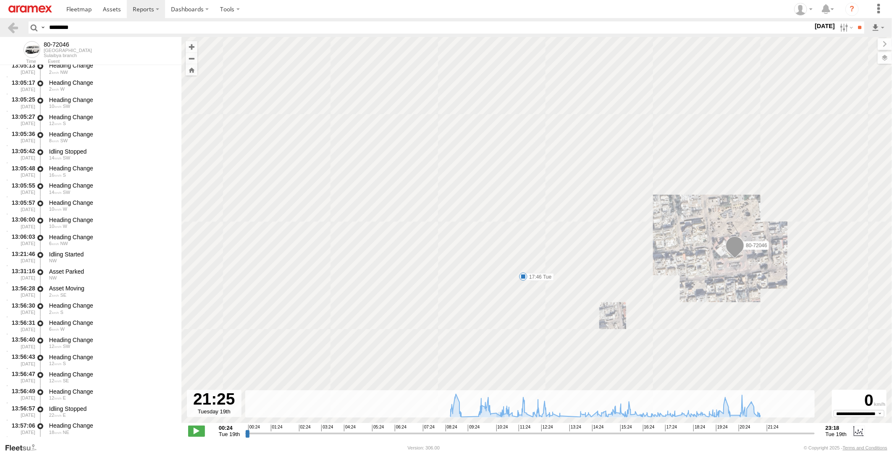
drag, startPoint x: 777, startPoint y: 300, endPoint x: 595, endPoint y: 292, distance: 181.9
click at [595, 292] on div "80-72046 08:58 Tue 09:09 Tue 09:32 Tue 09:51 Tue 11:06 Tue 11:13 Tue 15:23 Tue …" at bounding box center [536, 234] width 710 height 395
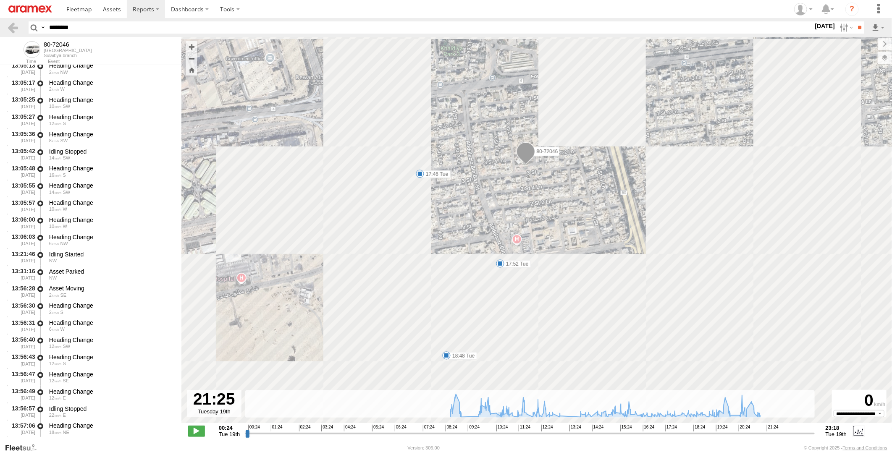
drag, startPoint x: 547, startPoint y: 303, endPoint x: 552, endPoint y: 203, distance: 99.6
click at [552, 203] on div "80-72046 08:58 Tue 09:09 Tue 09:32 Tue 09:51 Tue 11:06 Tue 11:13 Tue 15:23 Tue …" at bounding box center [536, 234] width 710 height 395
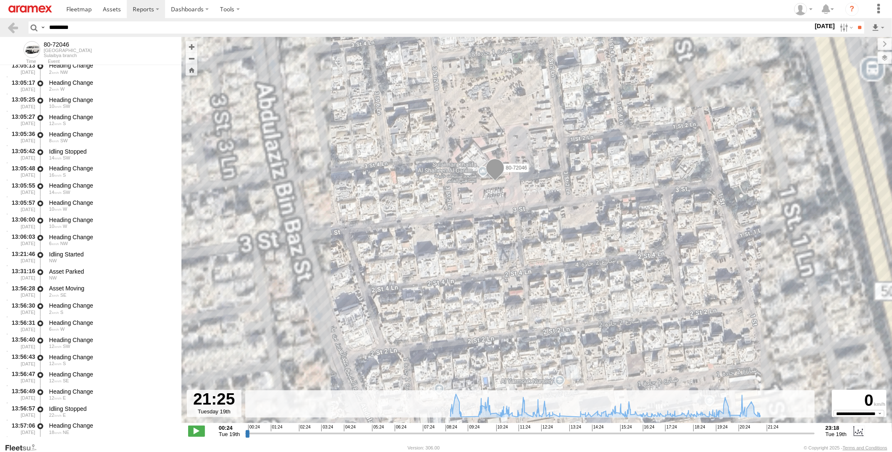
drag, startPoint x: 507, startPoint y: 138, endPoint x: 502, endPoint y: 212, distance: 74.0
click at [502, 212] on div "80-72046 08:58 Tue 09:09 Tue 09:32 Tue 09:51 Tue 11:06 Tue 11:13 Tue 15:23 Tue …" at bounding box center [536, 234] width 710 height 395
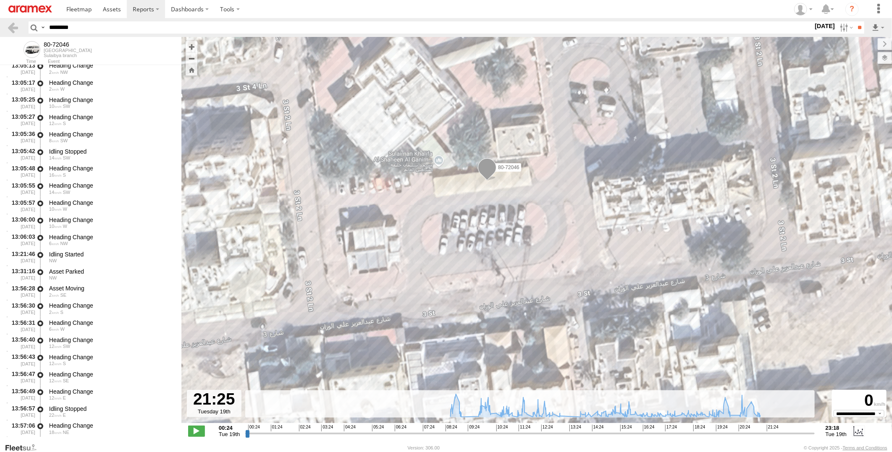
drag, startPoint x: 495, startPoint y: 203, endPoint x: 560, endPoint y: 203, distance: 65.1
click at [560, 203] on div "80-72046 08:58 Tue 09:09 Tue 09:32 Tue 09:51 Tue 11:06 Tue 11:13 Tue 15:23 Tue …" at bounding box center [536, 234] width 710 height 395
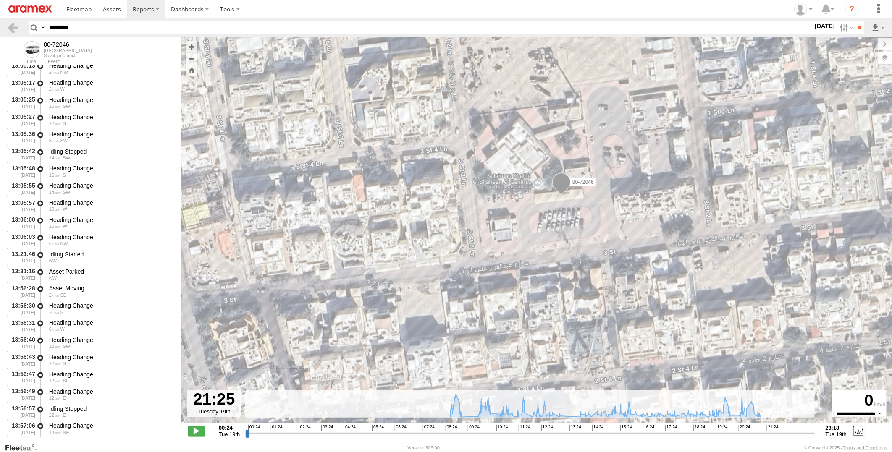
drag, startPoint x: 615, startPoint y: 218, endPoint x: 610, endPoint y: 201, distance: 18.3
click at [610, 201] on div "80-72046 08:58 Tue 09:09 Tue 09:32 Tue 09:51 Tue 11:06 Tue 11:13 Tue 15:23 Tue …" at bounding box center [536, 234] width 710 height 395
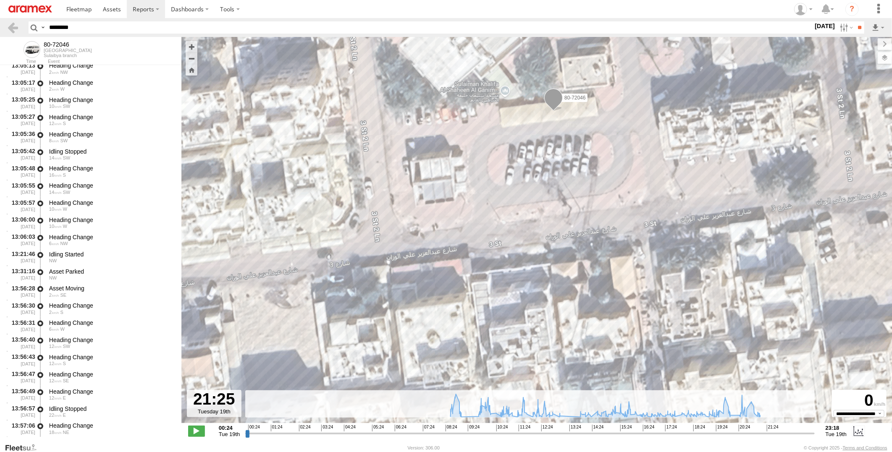
drag, startPoint x: 575, startPoint y: 230, endPoint x: 576, endPoint y: 159, distance: 71.4
click at [576, 159] on div "80-72046 08:58 Tue 09:09 Tue 09:32 Tue 09:51 Tue 11:06 Tue 11:13 Tue 15:23 Tue …" at bounding box center [536, 234] width 710 height 395
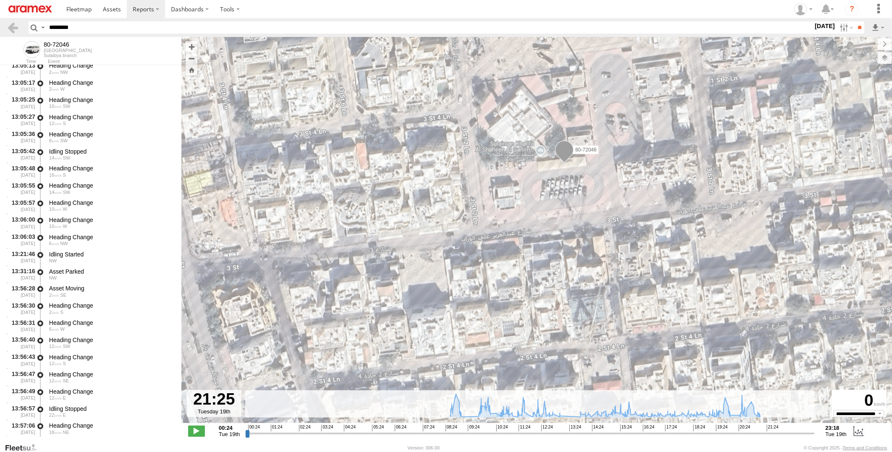
drag, startPoint x: 590, startPoint y: 174, endPoint x: 590, endPoint y: 216, distance: 42.4
click at [590, 216] on div "80-72046 08:58 Tue 09:09 Tue 09:32 Tue 09:51 Tue 11:06 Tue 11:13 Tue 15:23 Tue …" at bounding box center [536, 234] width 710 height 395
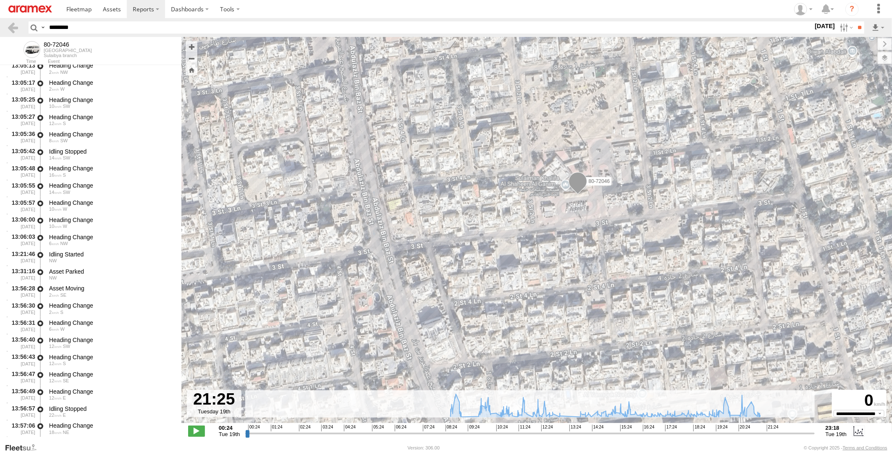
drag, startPoint x: 658, startPoint y: 190, endPoint x: 656, endPoint y: 222, distance: 32.8
click at [656, 222] on div "80-72046 08:58 Tue 09:09 Tue 09:32 Tue 09:51 Tue 11:06 Tue 11:13 Tue 15:23 Tue …" at bounding box center [536, 234] width 710 height 395
